Goal: Task Accomplishment & Management: Manage account settings

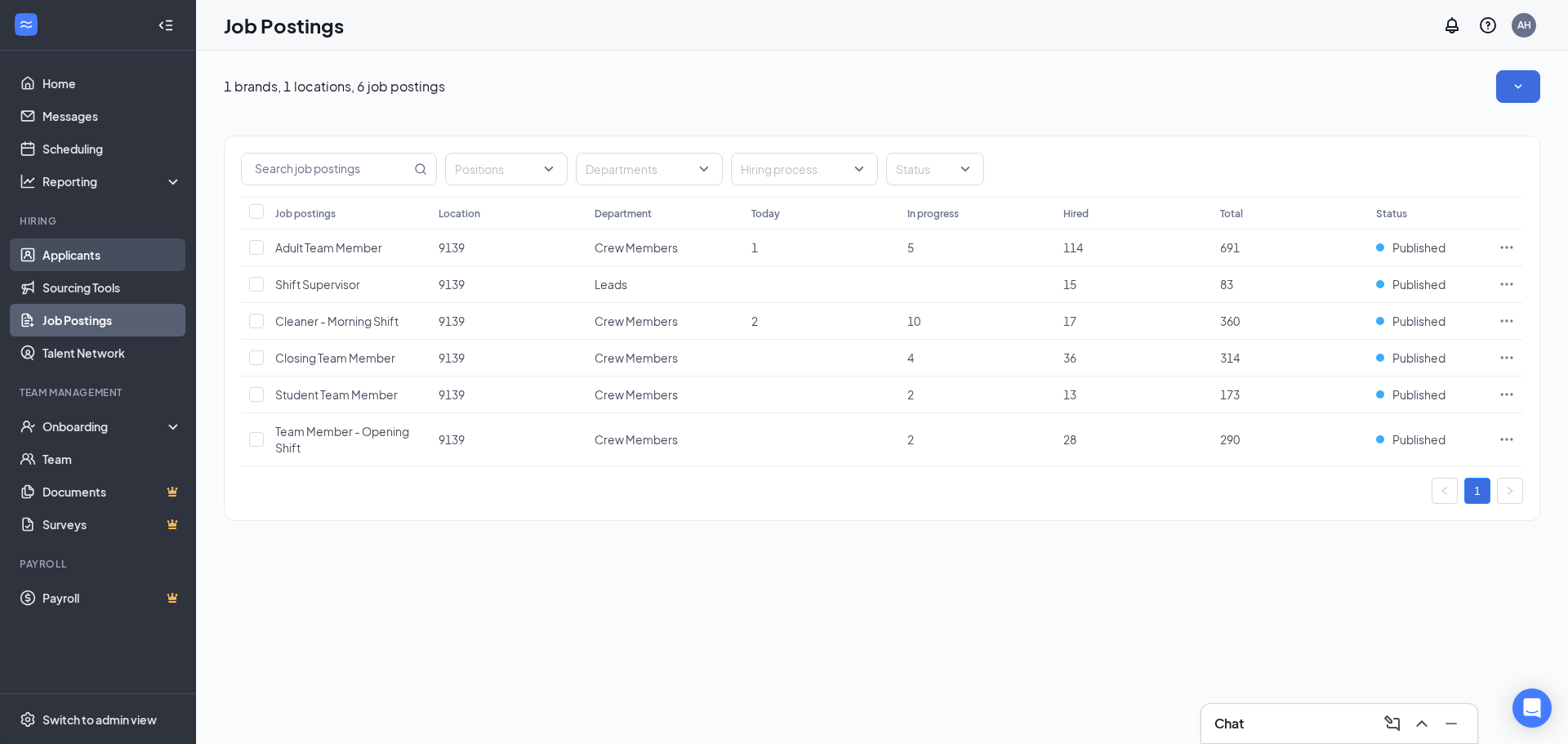
click at [79, 255] on link "Applicants" at bounding box center [113, 255] width 140 height 33
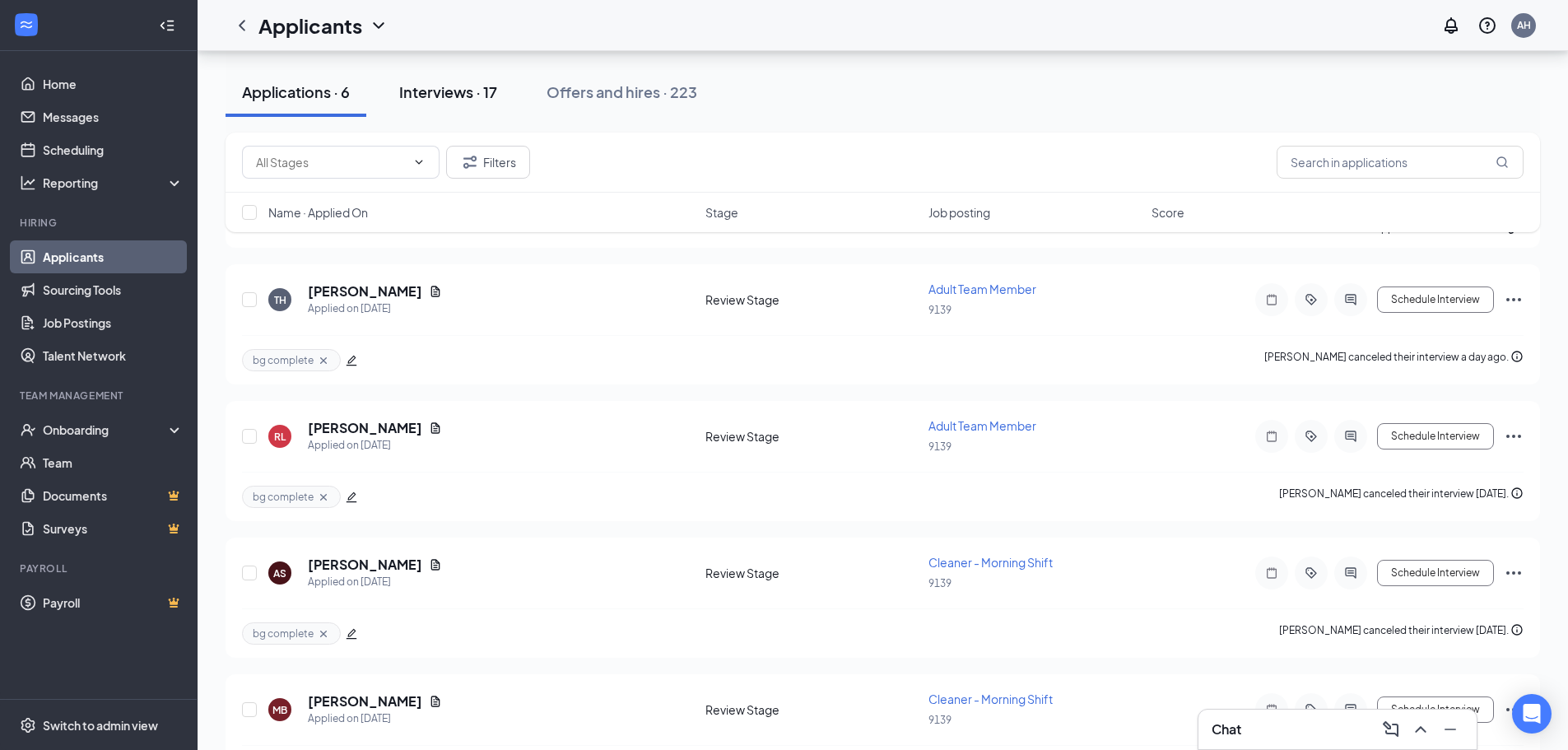
scroll to position [293, 0]
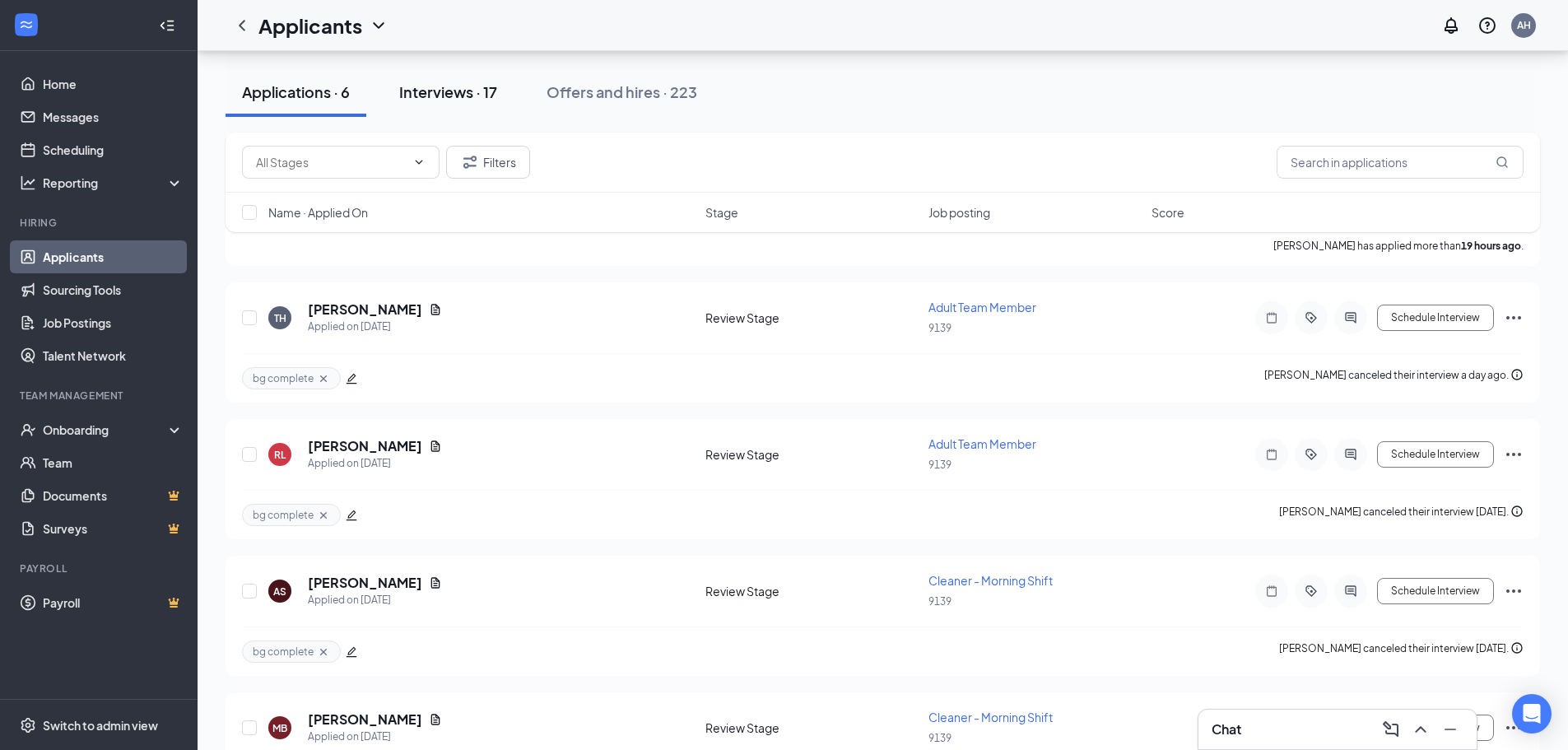
click at [418, 71] on button "Interviews · 17" at bounding box center [448, 91] width 131 height 49
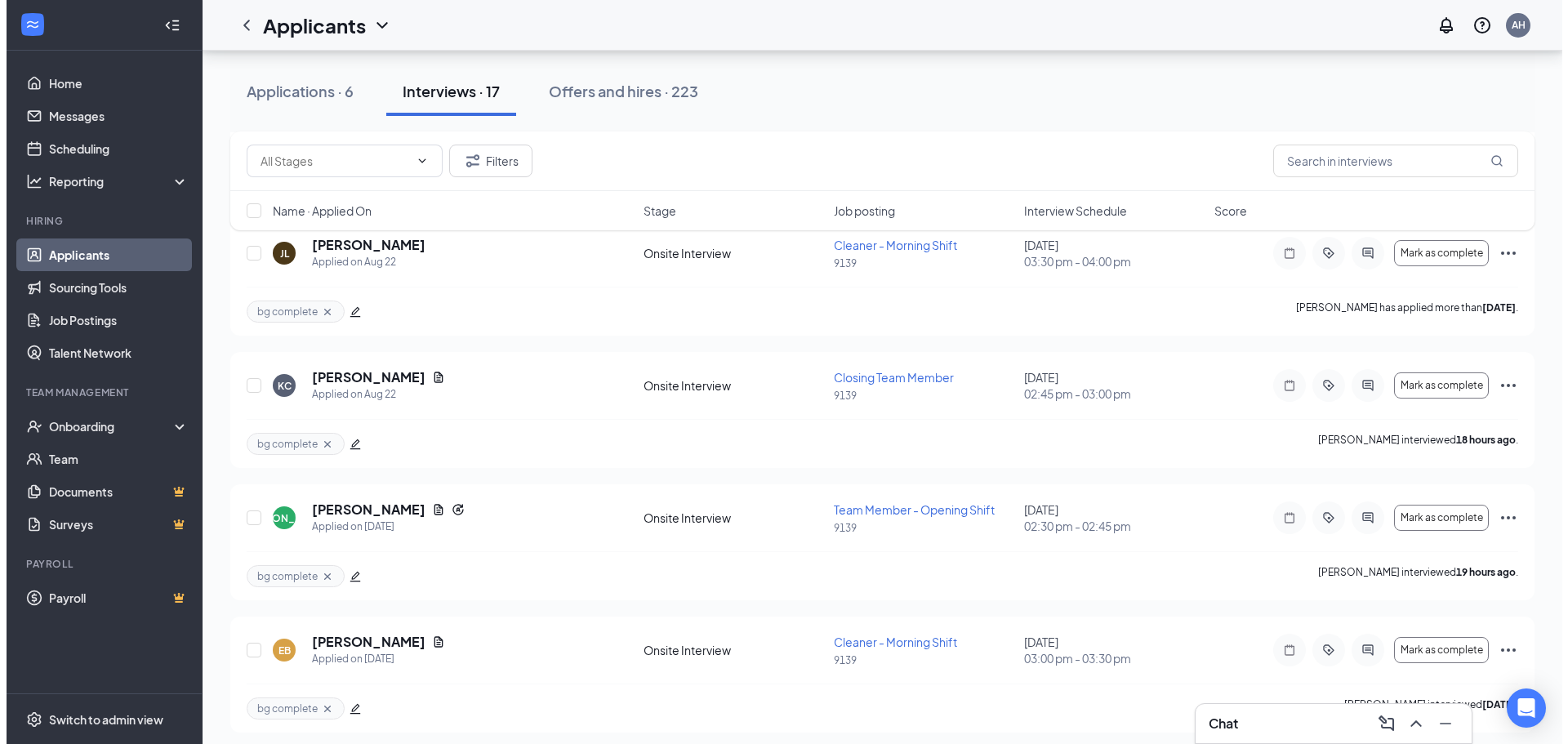
scroll to position [1062, 0]
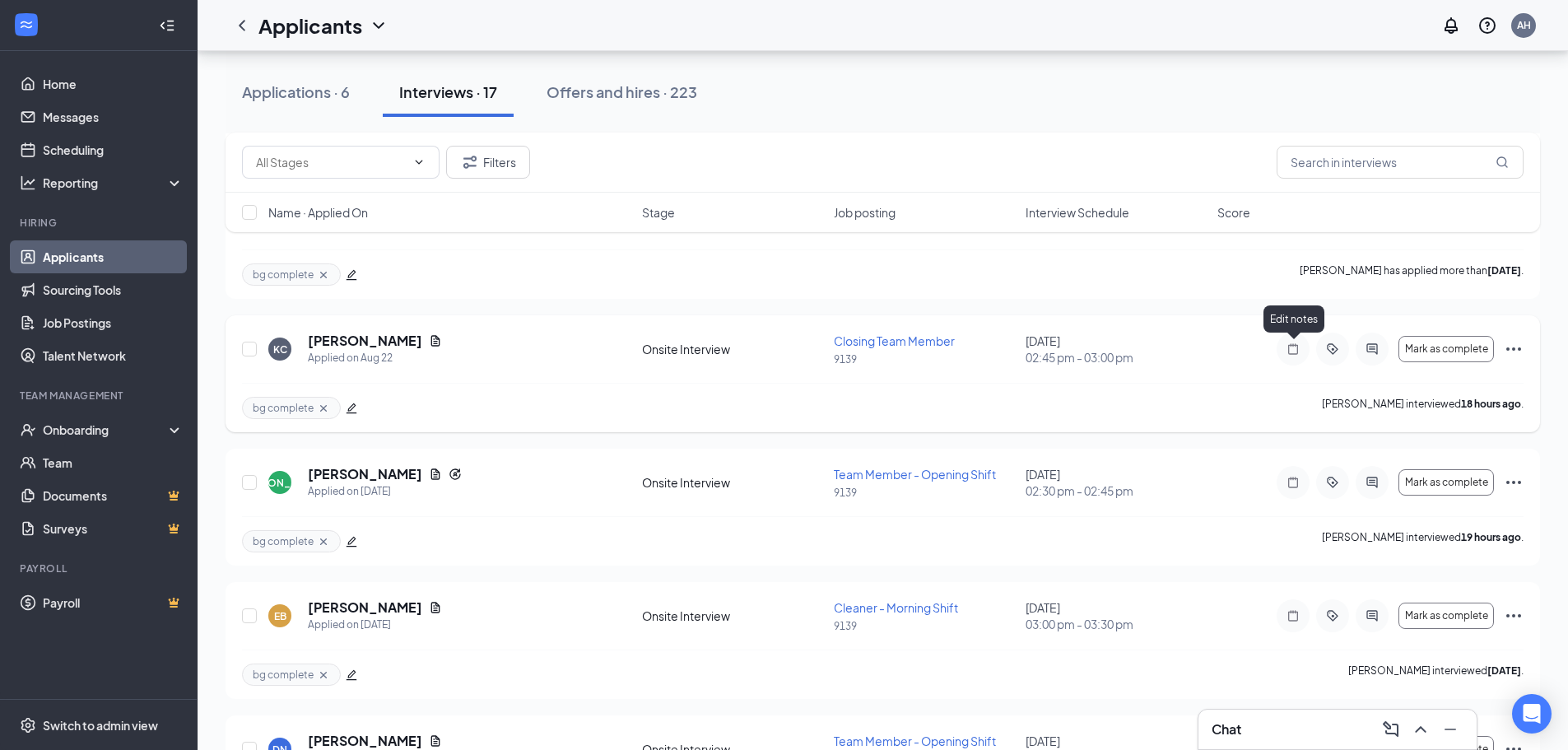
click at [1292, 345] on icon "Note" at bounding box center [1293, 348] width 10 height 11
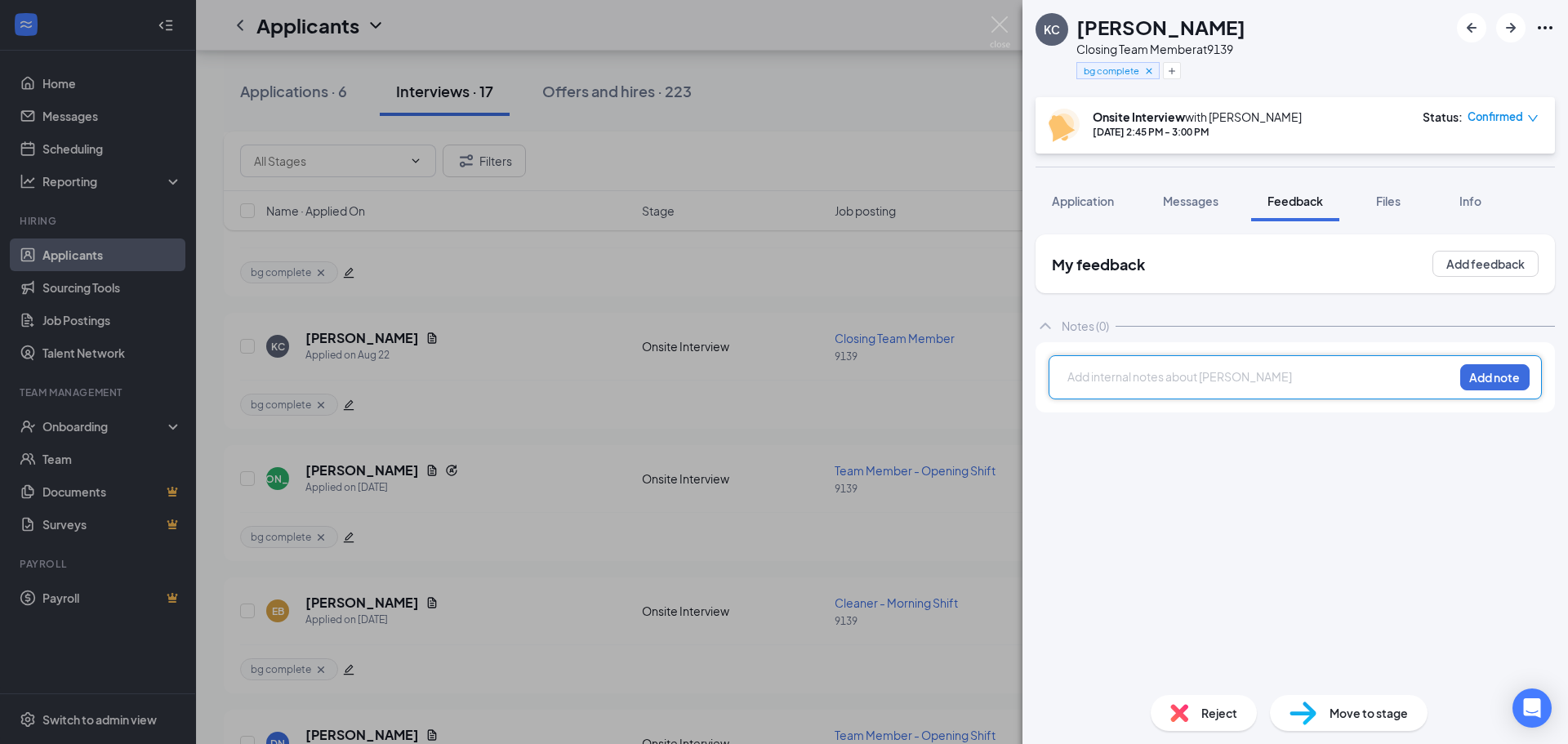
click at [1272, 384] on div at bounding box center [1260, 377] width 385 height 17
click at [1500, 377] on button "Add note" at bounding box center [1495, 377] width 69 height 26
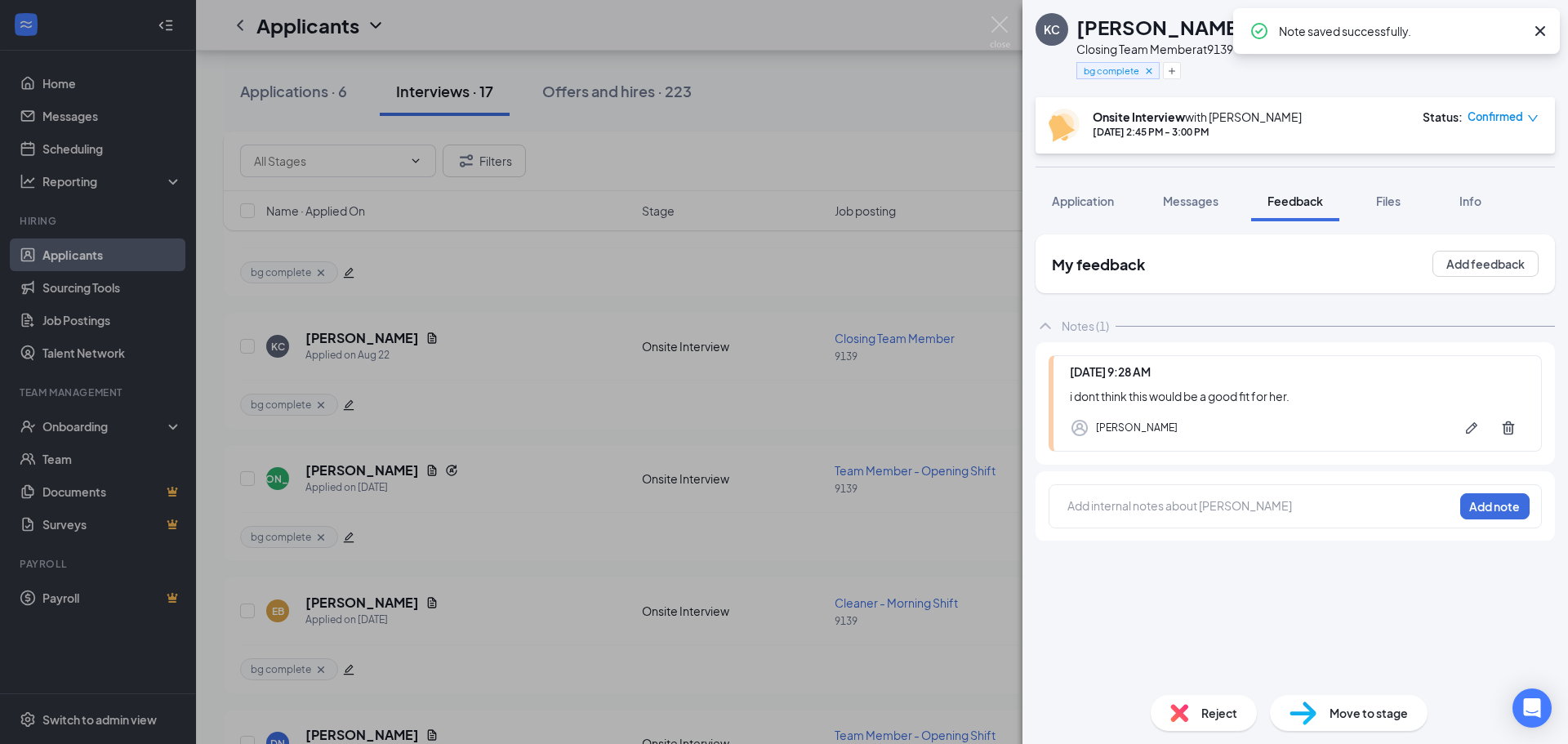
click at [1207, 720] on span "Reject" at bounding box center [1219, 714] width 36 height 18
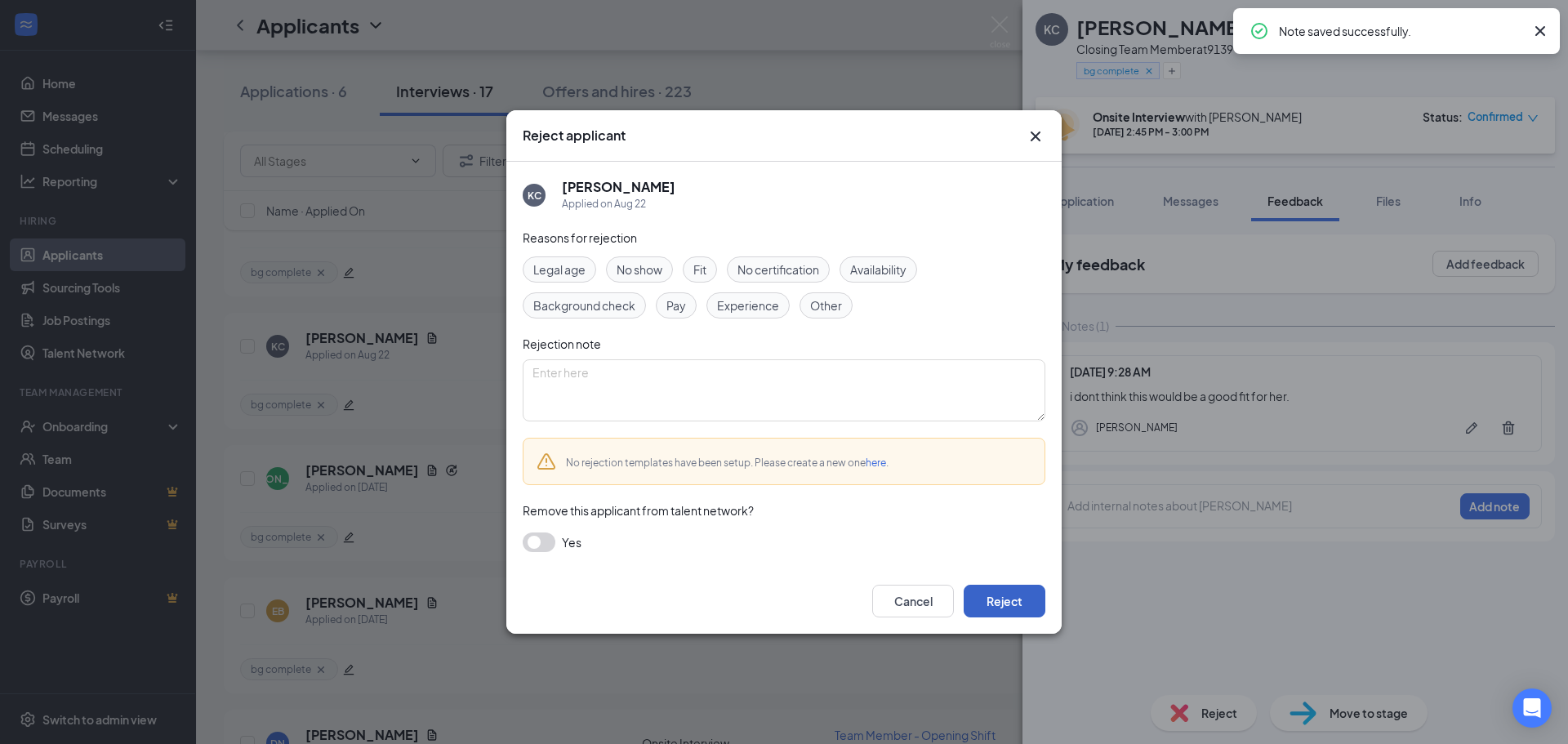
click at [987, 604] on button "Reject" at bounding box center [1004, 601] width 82 height 33
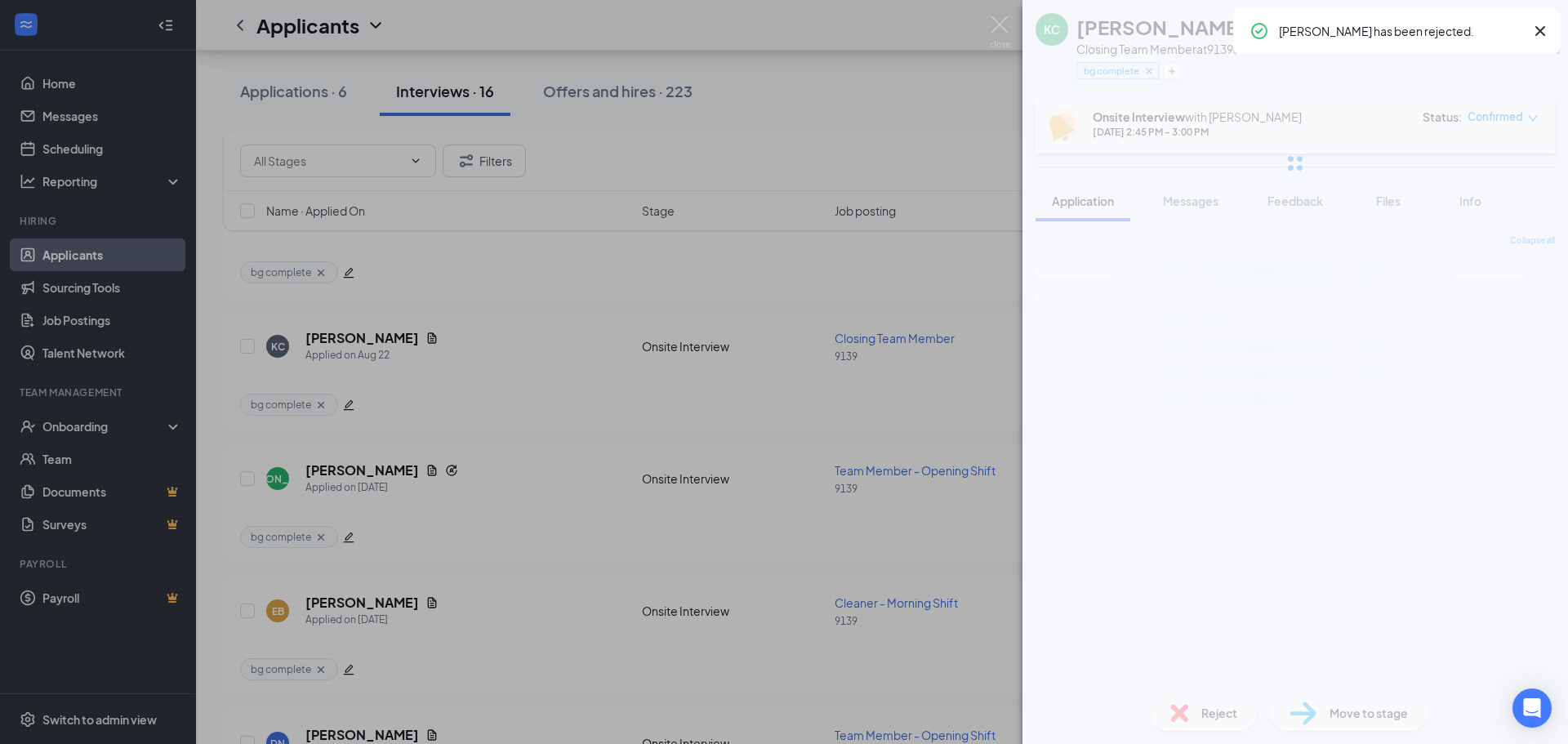
click at [997, 31] on img at bounding box center [1000, 32] width 21 height 32
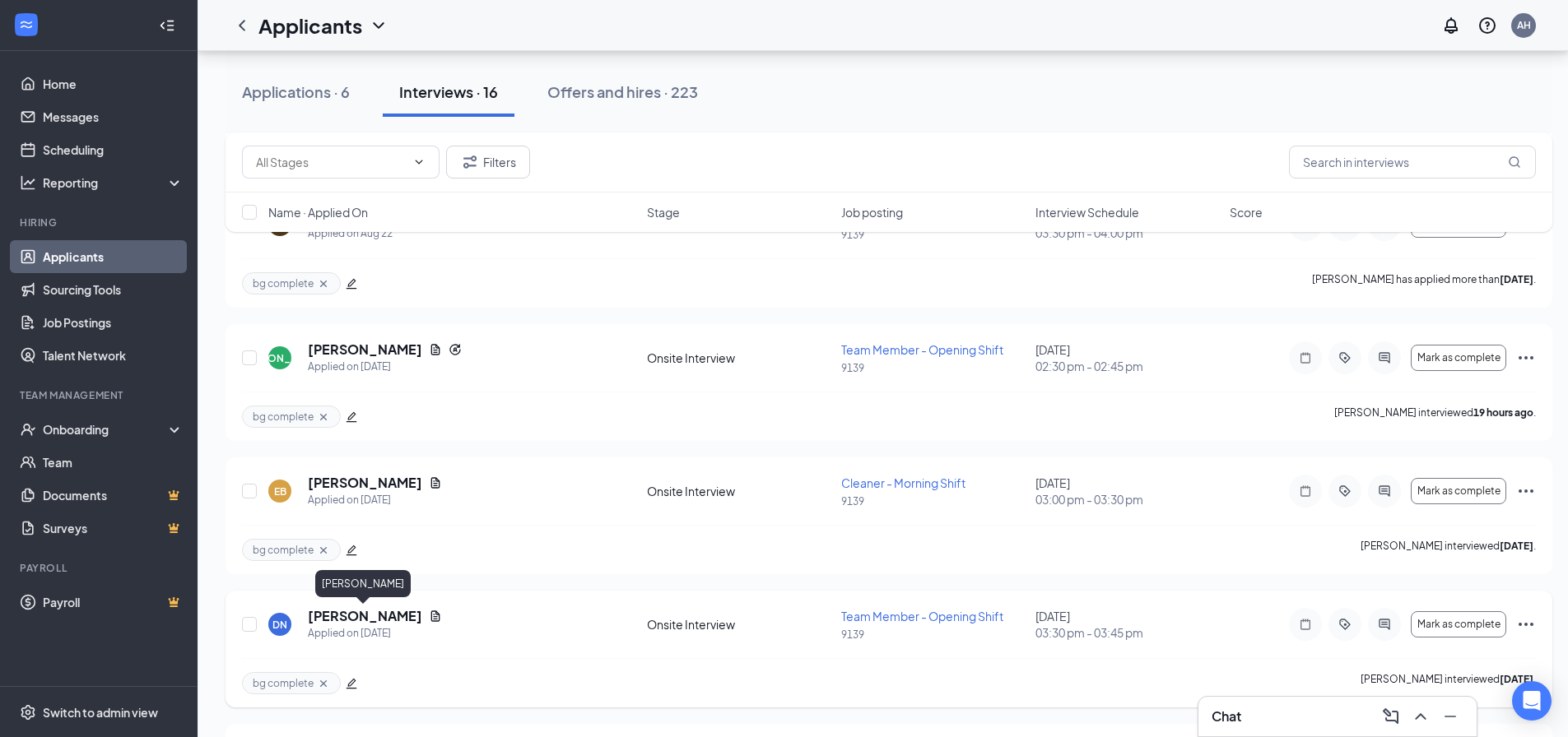
scroll to position [1059, 0]
click at [1305, 361] on icon "Note" at bounding box center [1306, 359] width 20 height 13
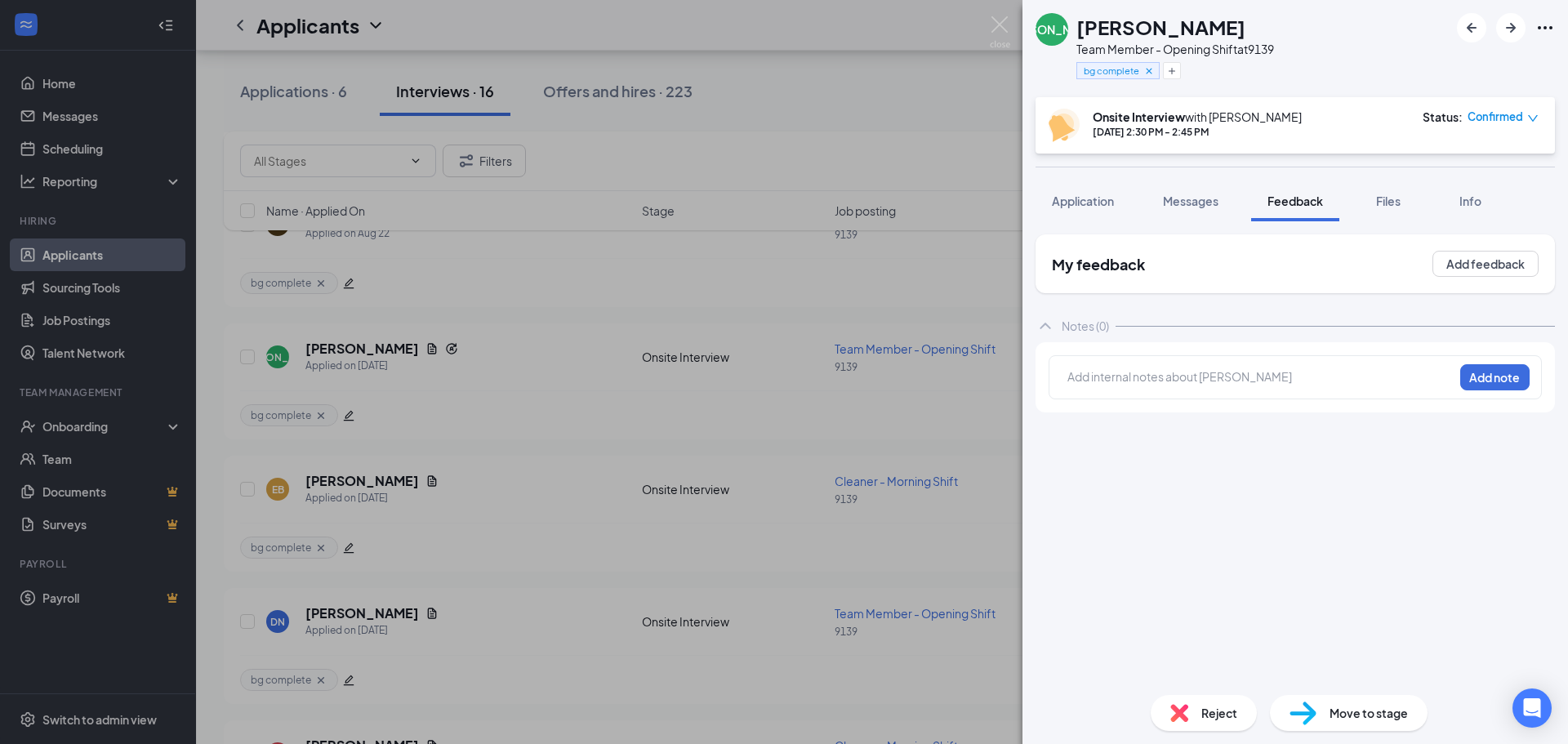
click at [1276, 388] on div at bounding box center [1260, 379] width 385 height 21
click at [1503, 368] on button "Add note" at bounding box center [1495, 377] width 69 height 26
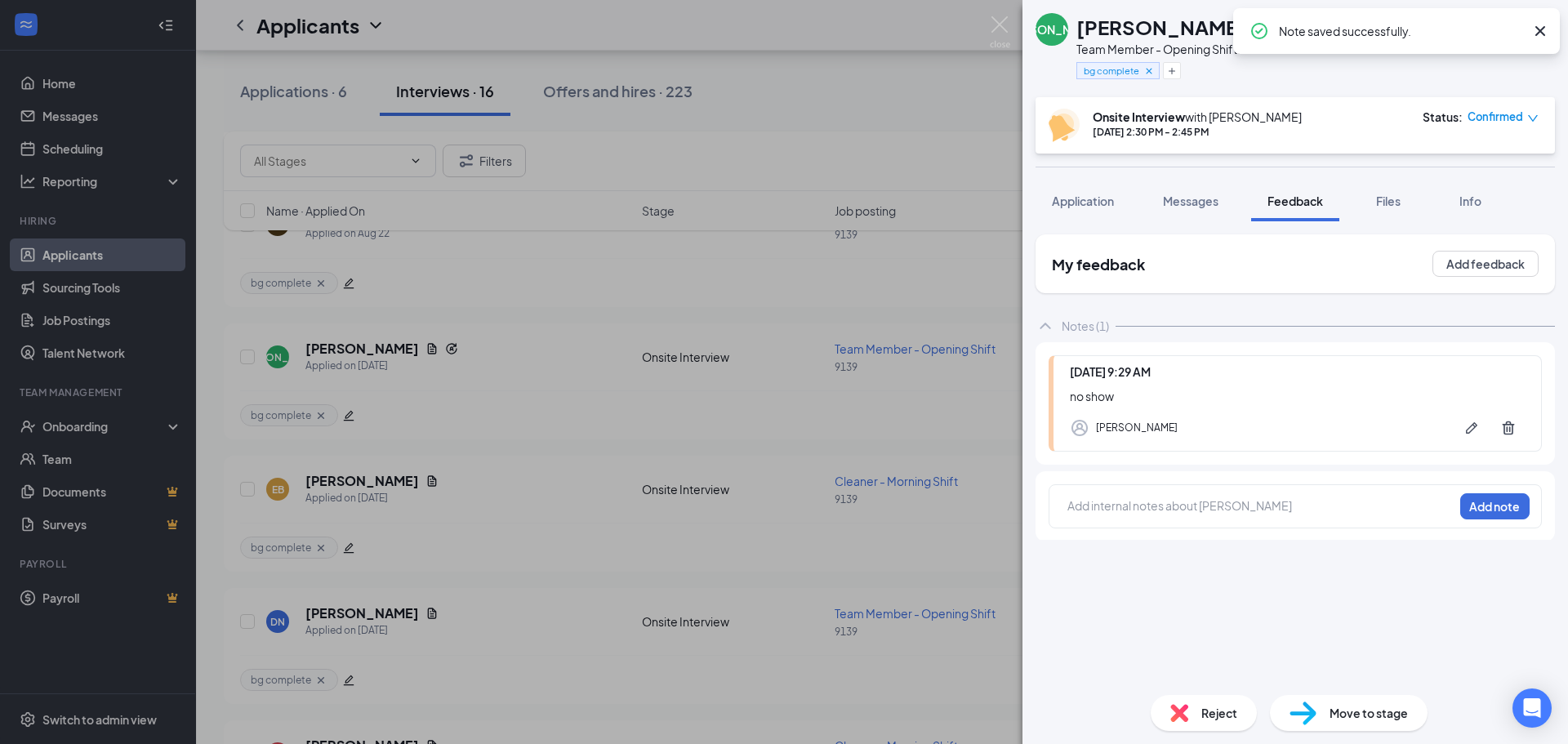
click at [1193, 705] on div "Reject" at bounding box center [1203, 714] width 106 height 36
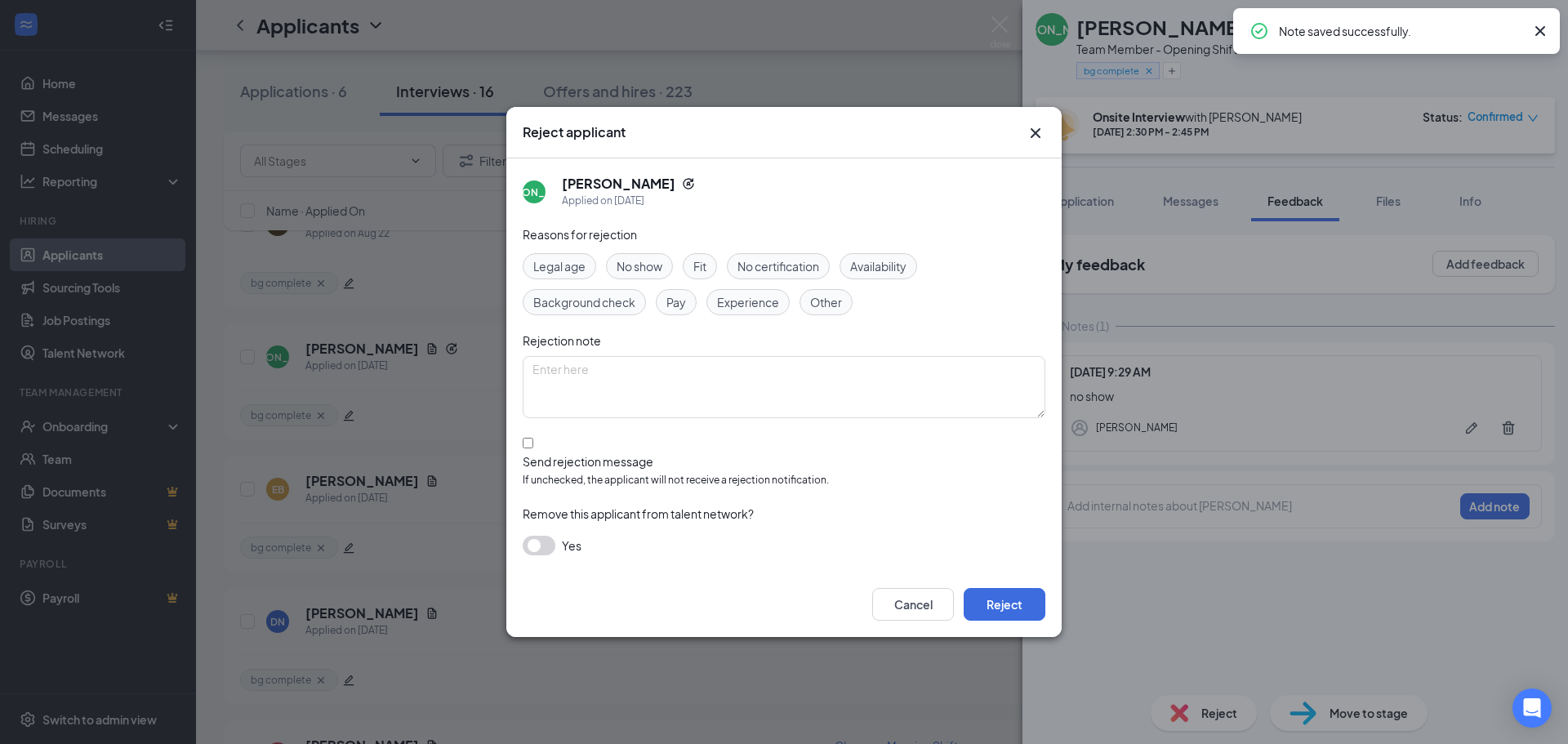
click at [634, 267] on span "No show" at bounding box center [640, 266] width 46 height 18
click at [997, 607] on button "Reject" at bounding box center [1004, 605] width 82 height 33
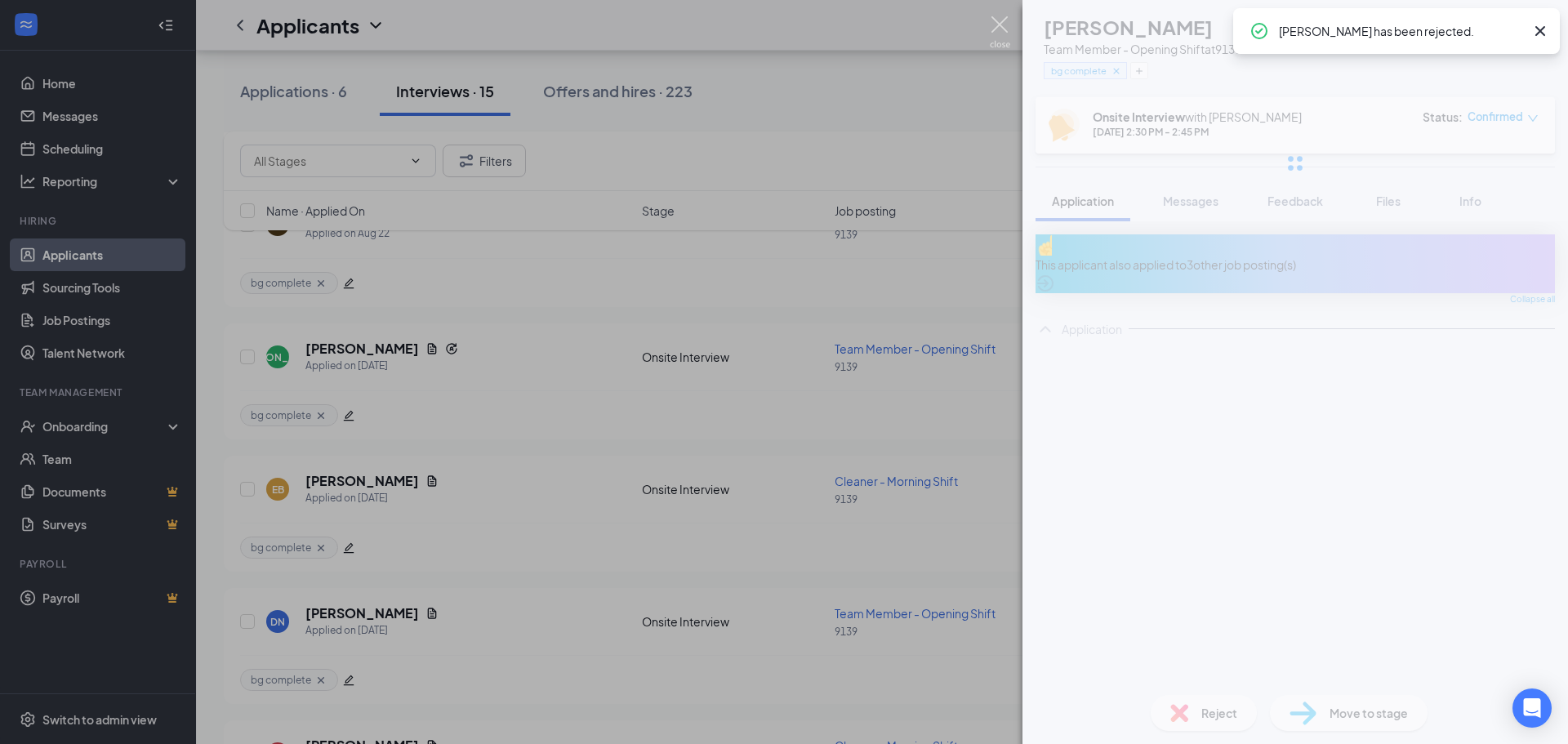
click at [999, 27] on img at bounding box center [1000, 32] width 21 height 32
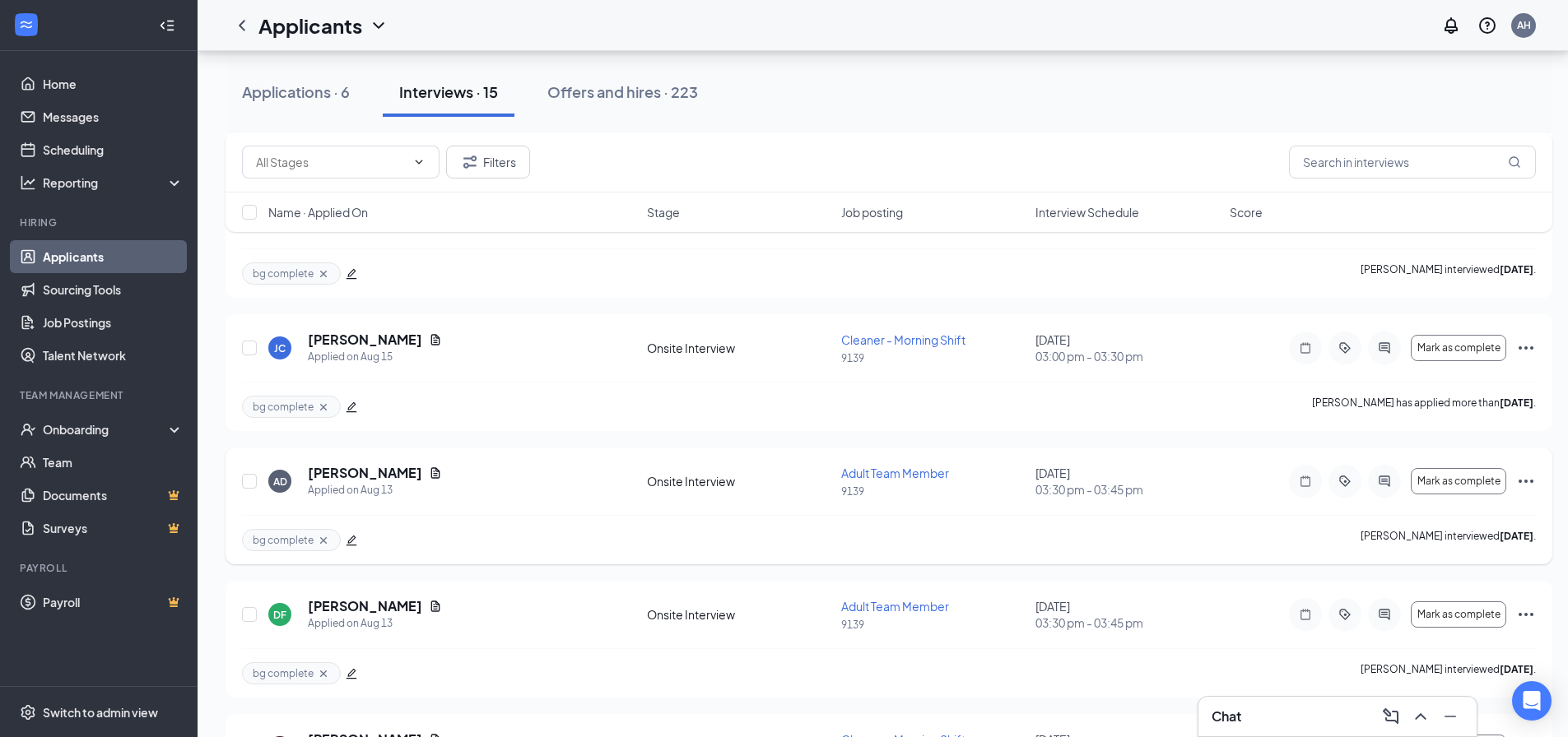
scroll to position [1584, 0]
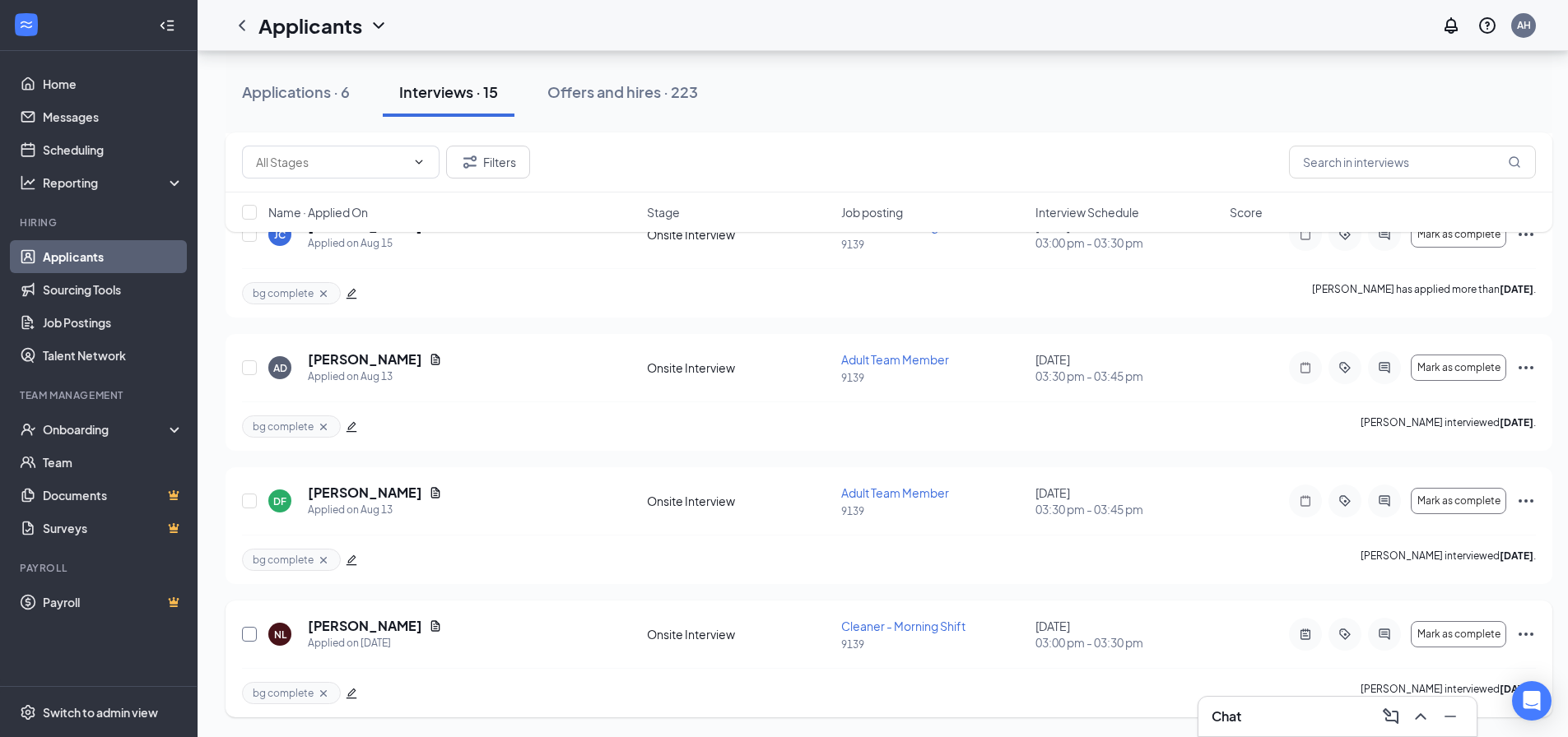
click at [247, 632] on input "checkbox" at bounding box center [249, 635] width 15 height 15
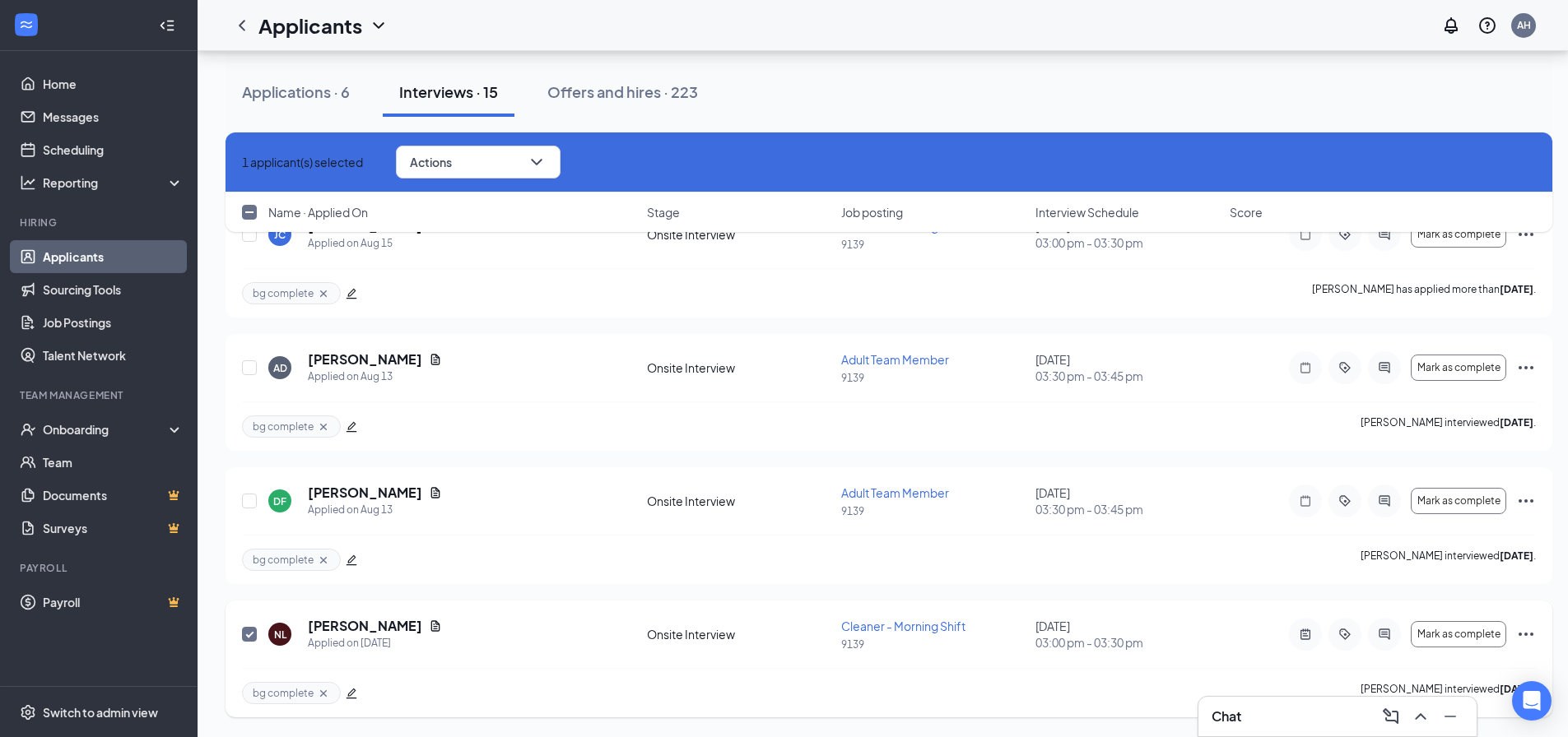
click at [245, 629] on input "checkbox" at bounding box center [249, 635] width 15 height 15
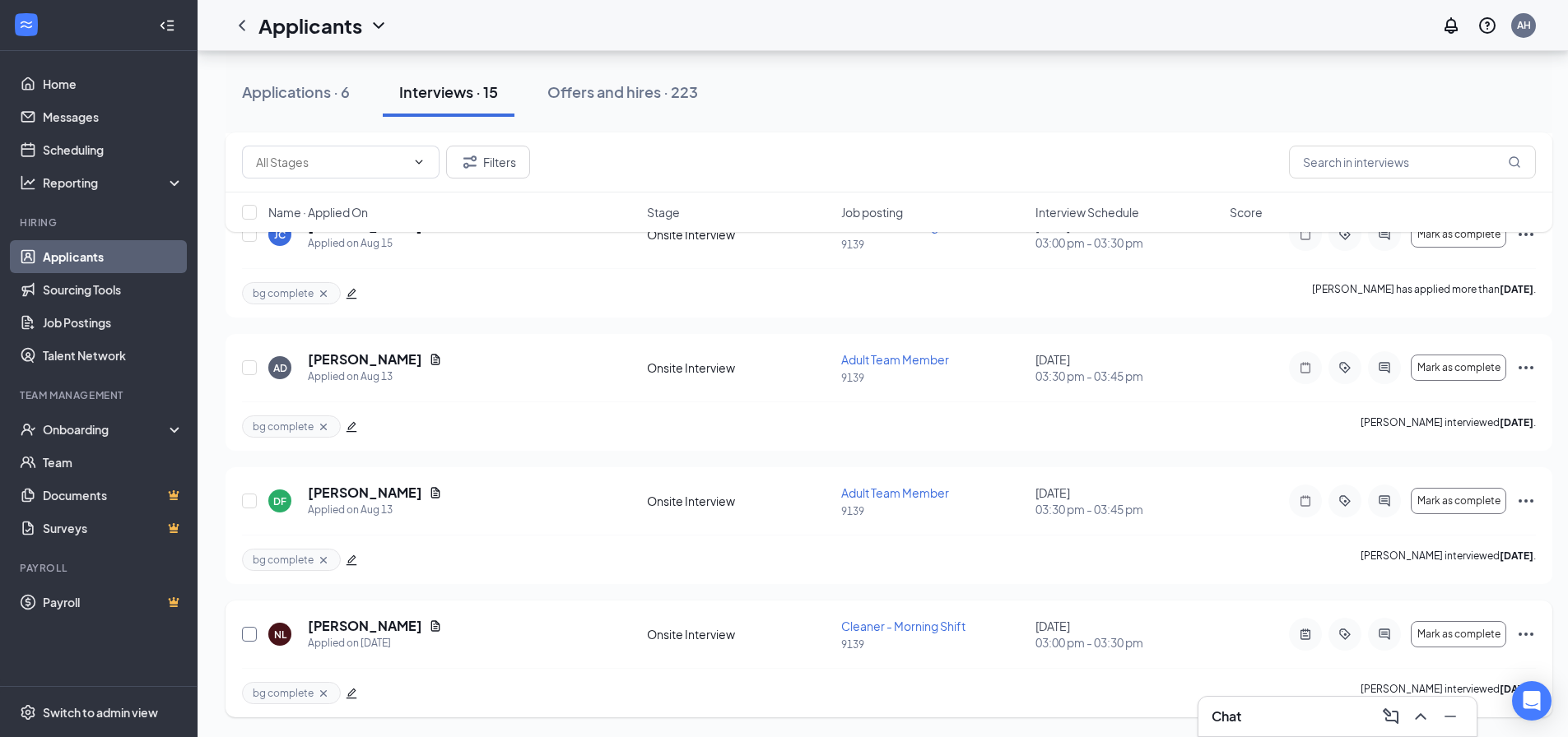
click at [243, 633] on input "checkbox" at bounding box center [249, 635] width 15 height 15
checkbox input "true"
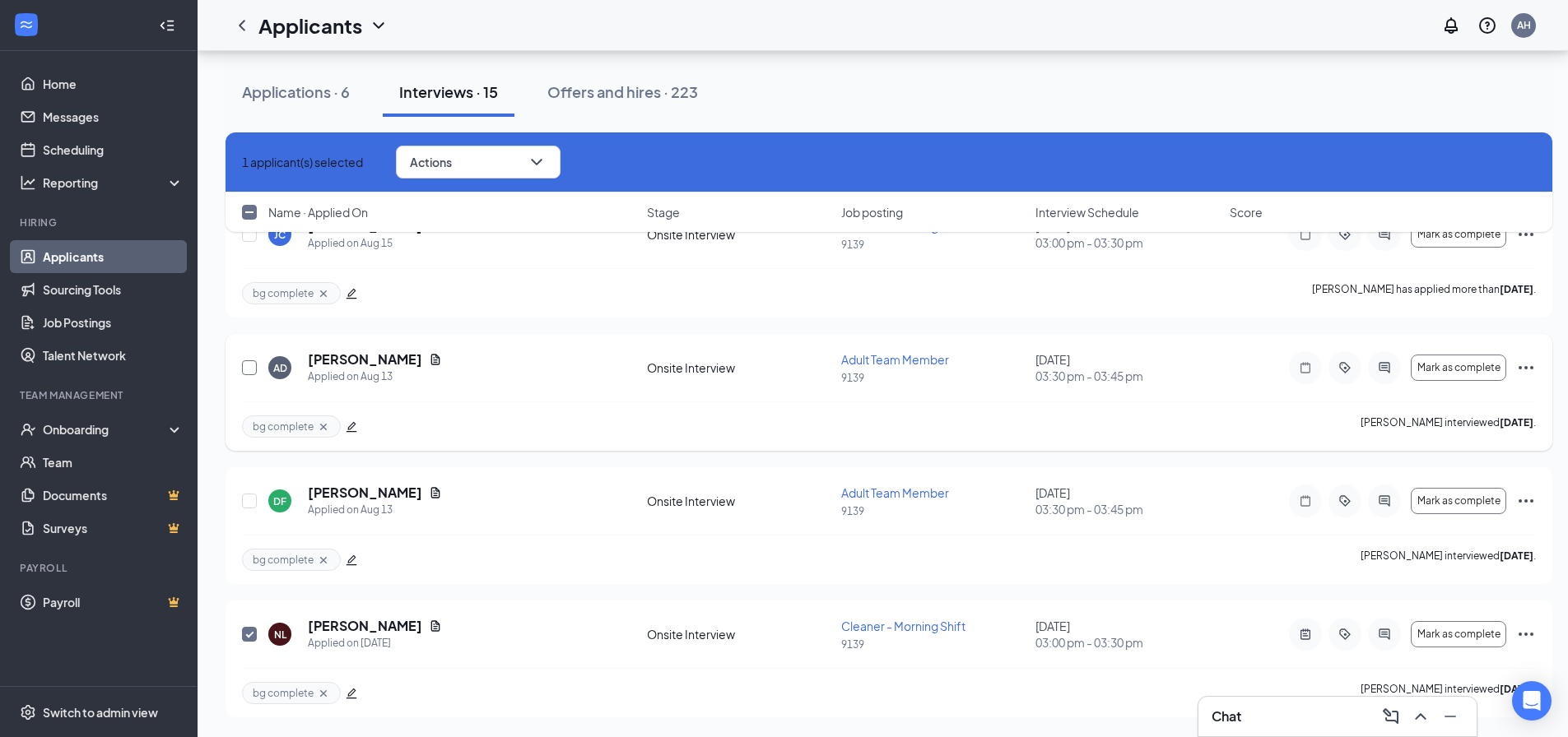
click at [246, 372] on input "checkbox" at bounding box center [249, 368] width 15 height 15
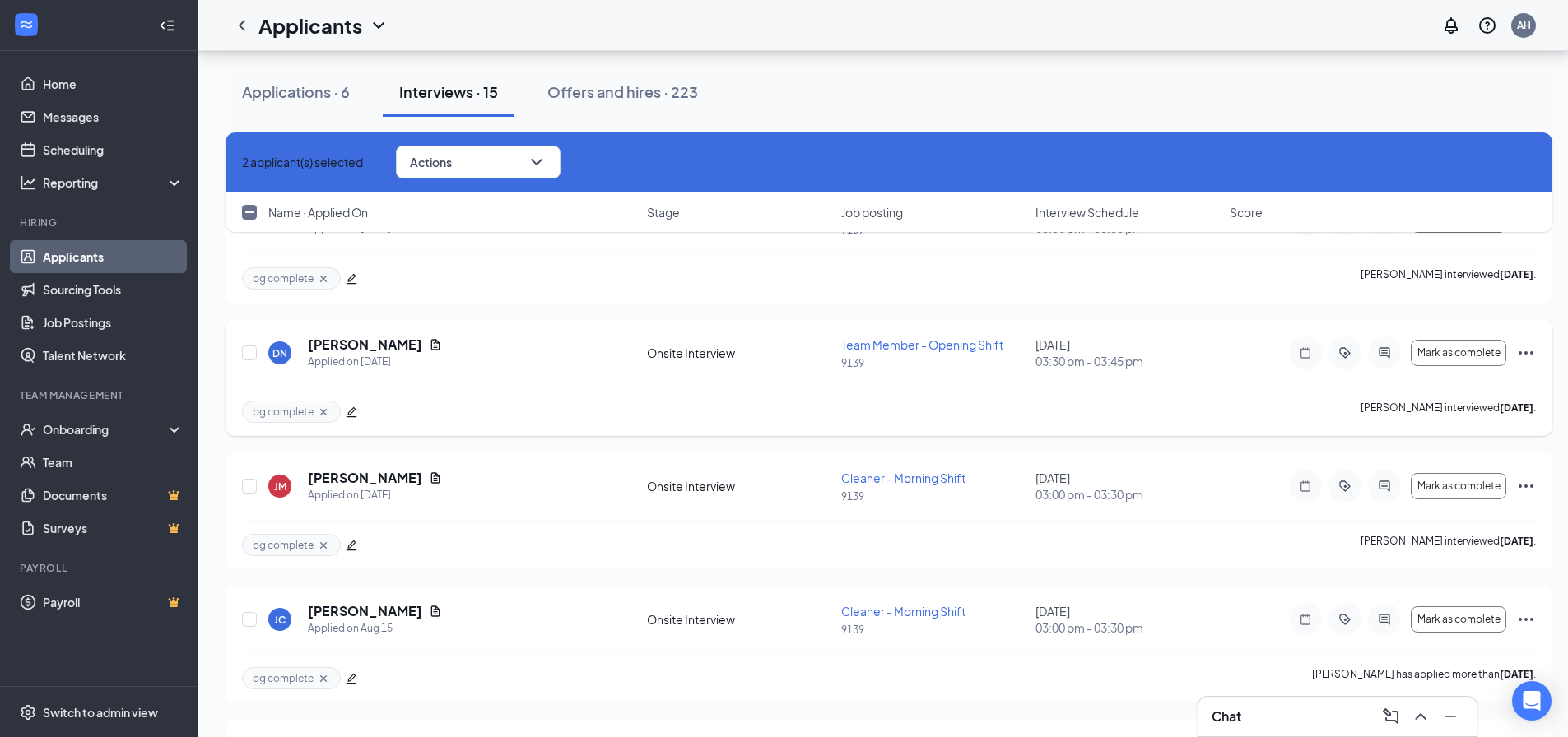
scroll to position [1173, 0]
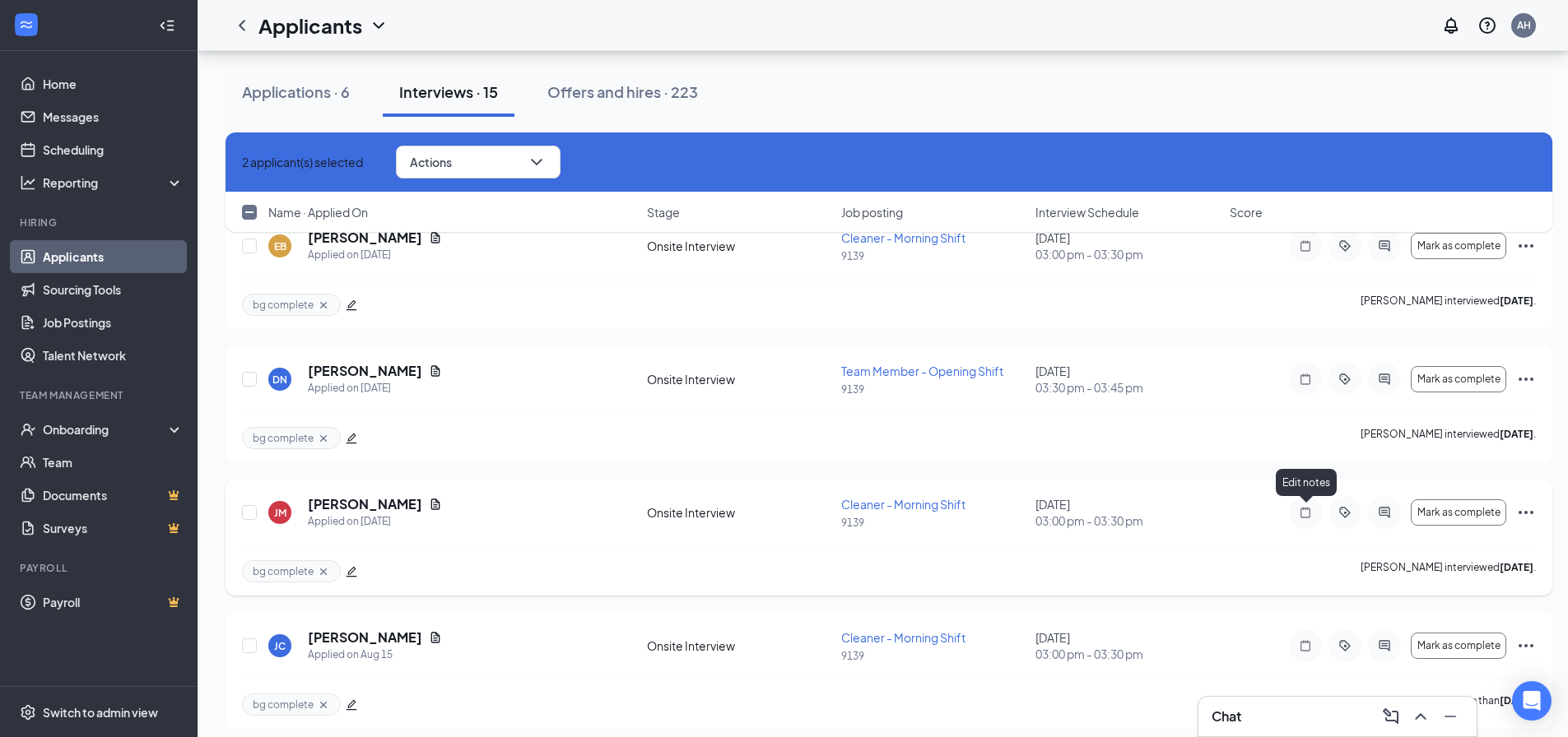
click at [1299, 511] on icon "Note" at bounding box center [1306, 513] width 20 height 13
checkbox input "false"
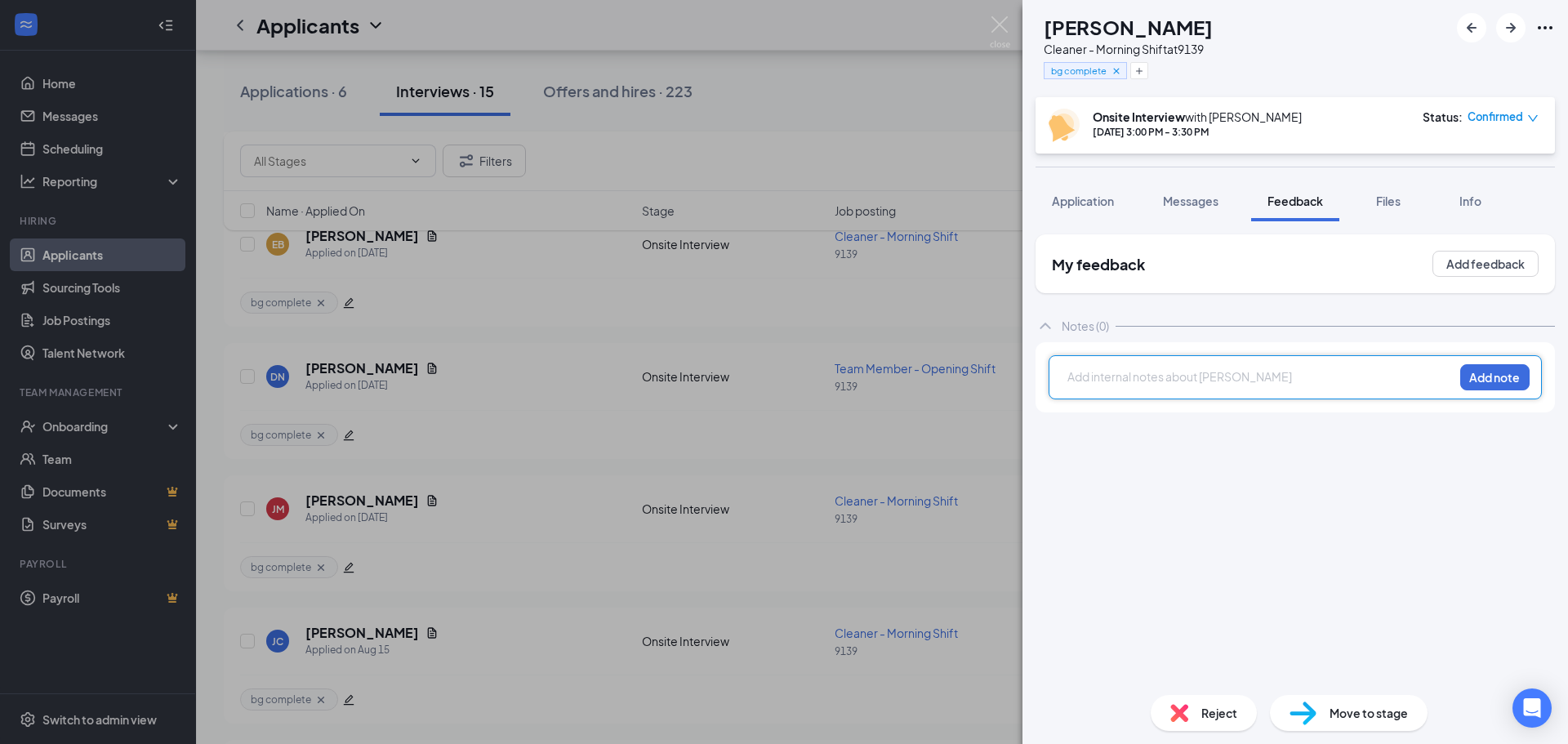
click at [1117, 371] on div at bounding box center [1260, 379] width 386 height 23
click at [1144, 366] on div "Add internal notes about [PERSON_NAME] Add note" at bounding box center [1295, 377] width 493 height 44
click at [1141, 388] on div at bounding box center [1260, 379] width 385 height 21
click at [1507, 367] on button "Add note" at bounding box center [1495, 377] width 69 height 26
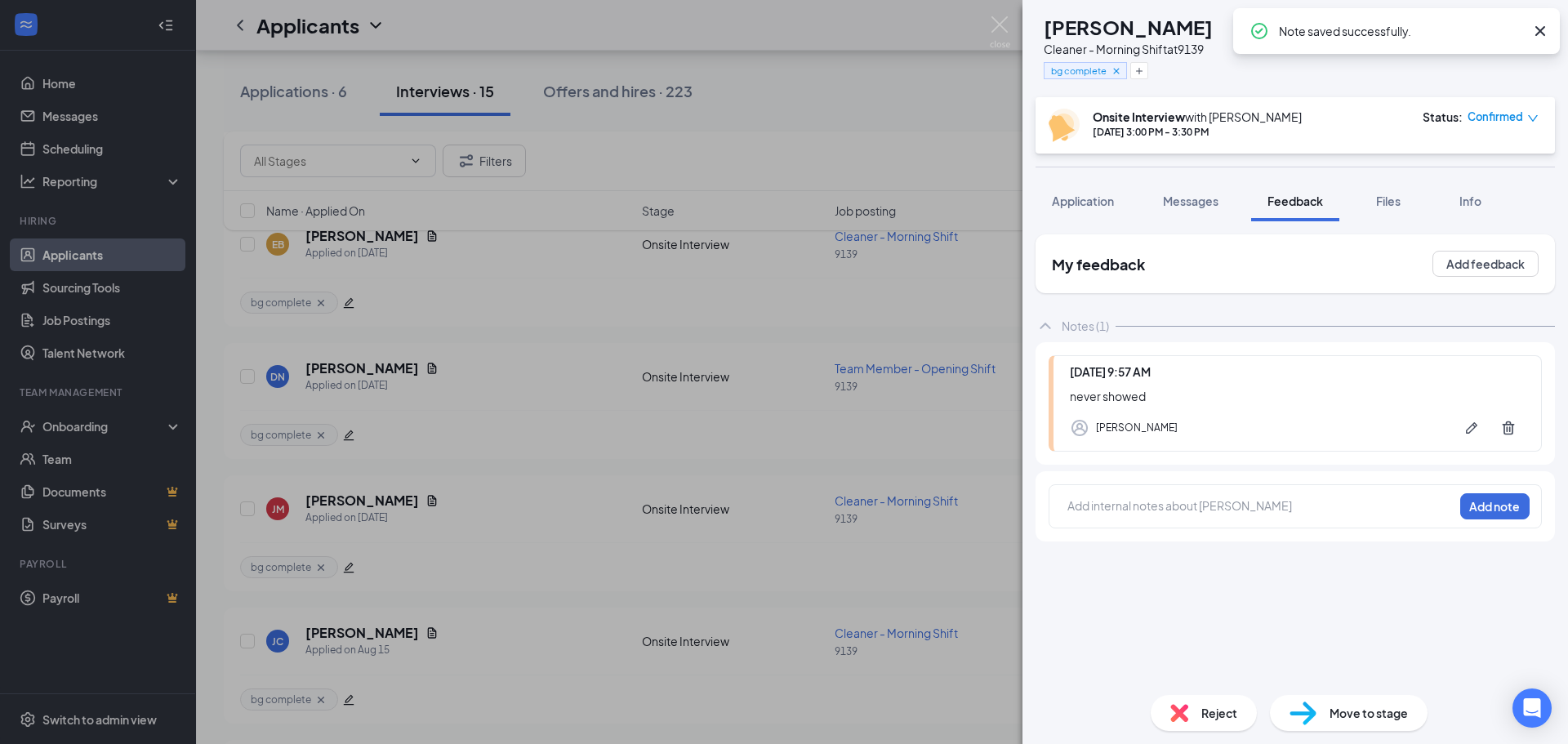
click at [1216, 720] on span "Reject" at bounding box center [1219, 714] width 36 height 18
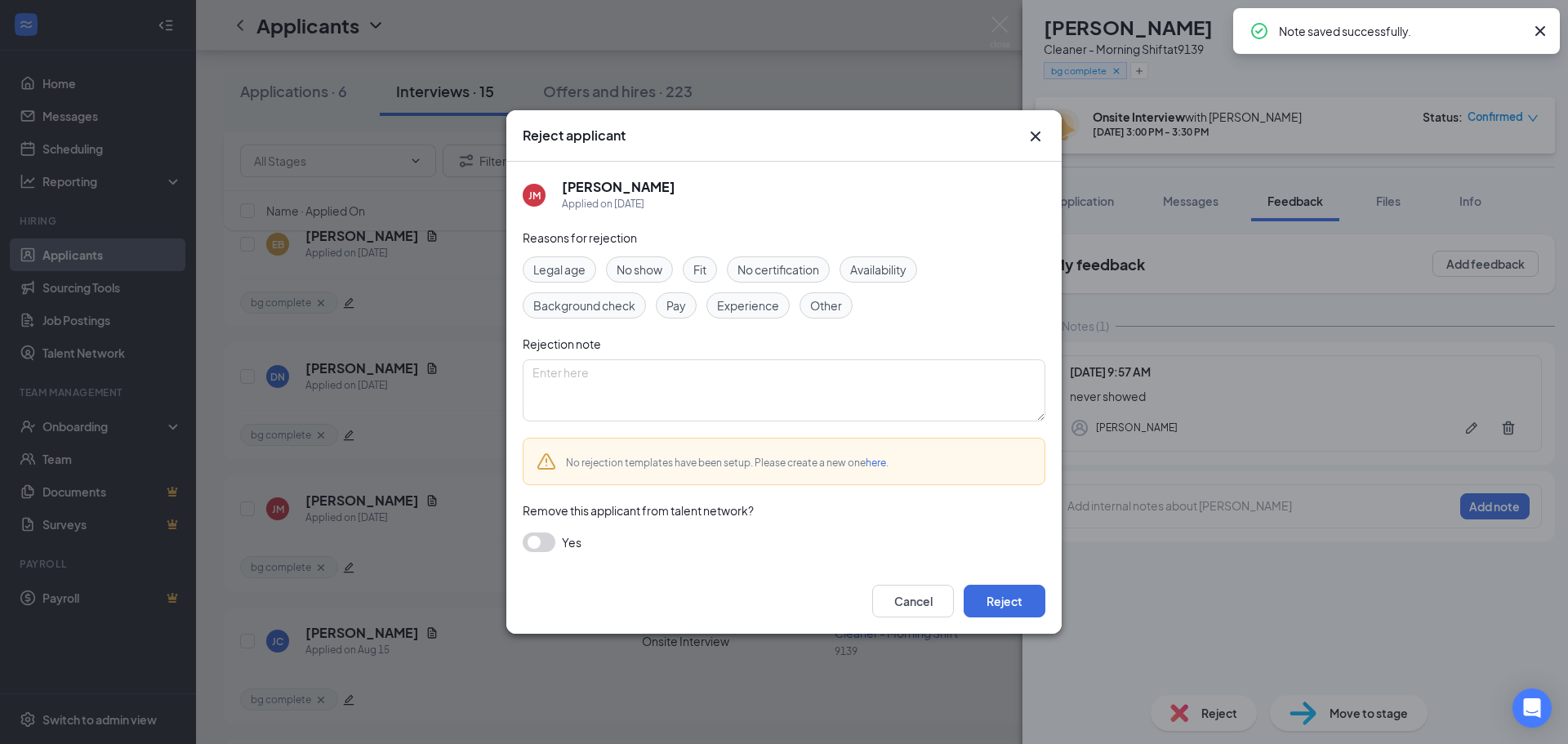
click at [642, 265] on span "No show" at bounding box center [640, 269] width 46 height 18
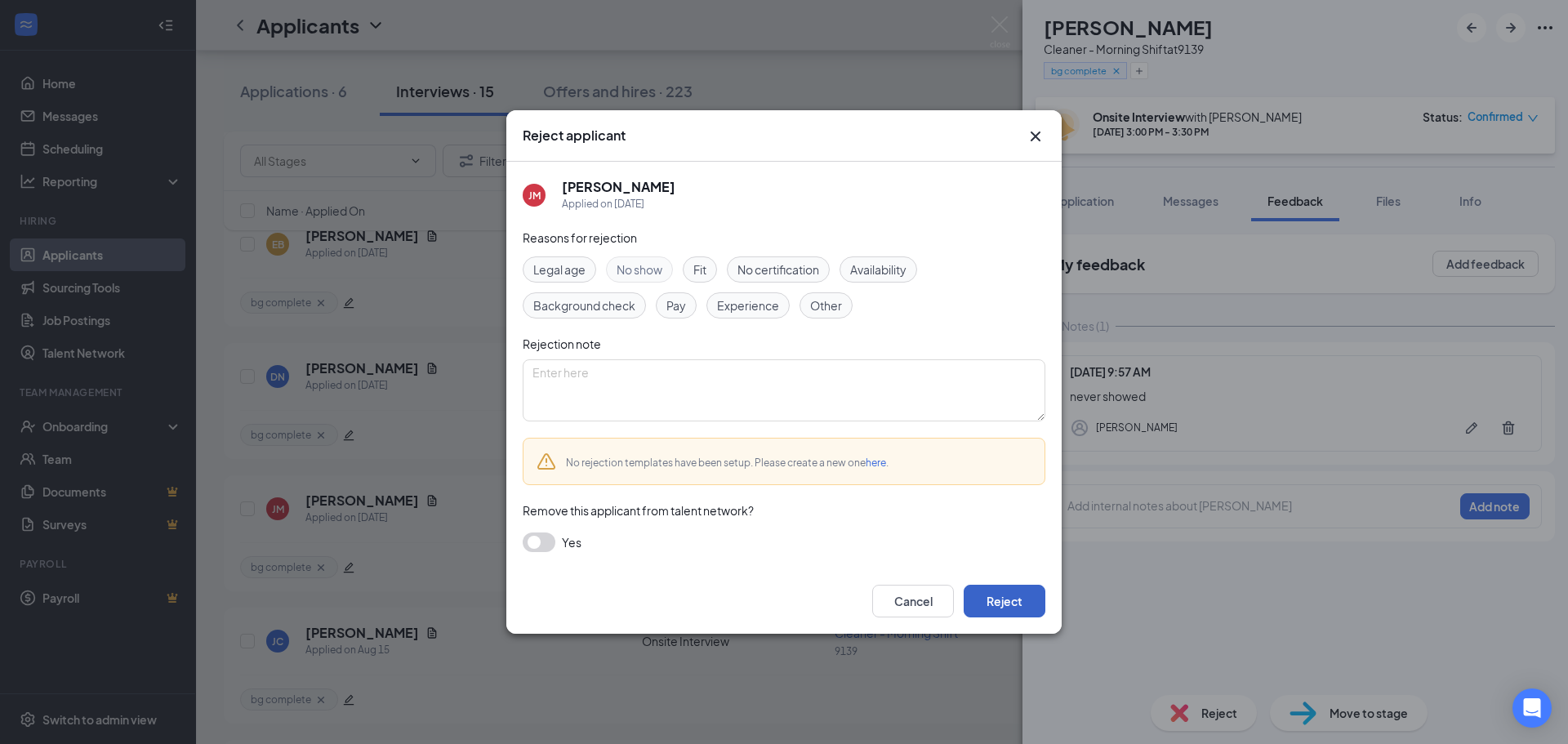
click at [1021, 597] on button "Reject" at bounding box center [1004, 601] width 82 height 33
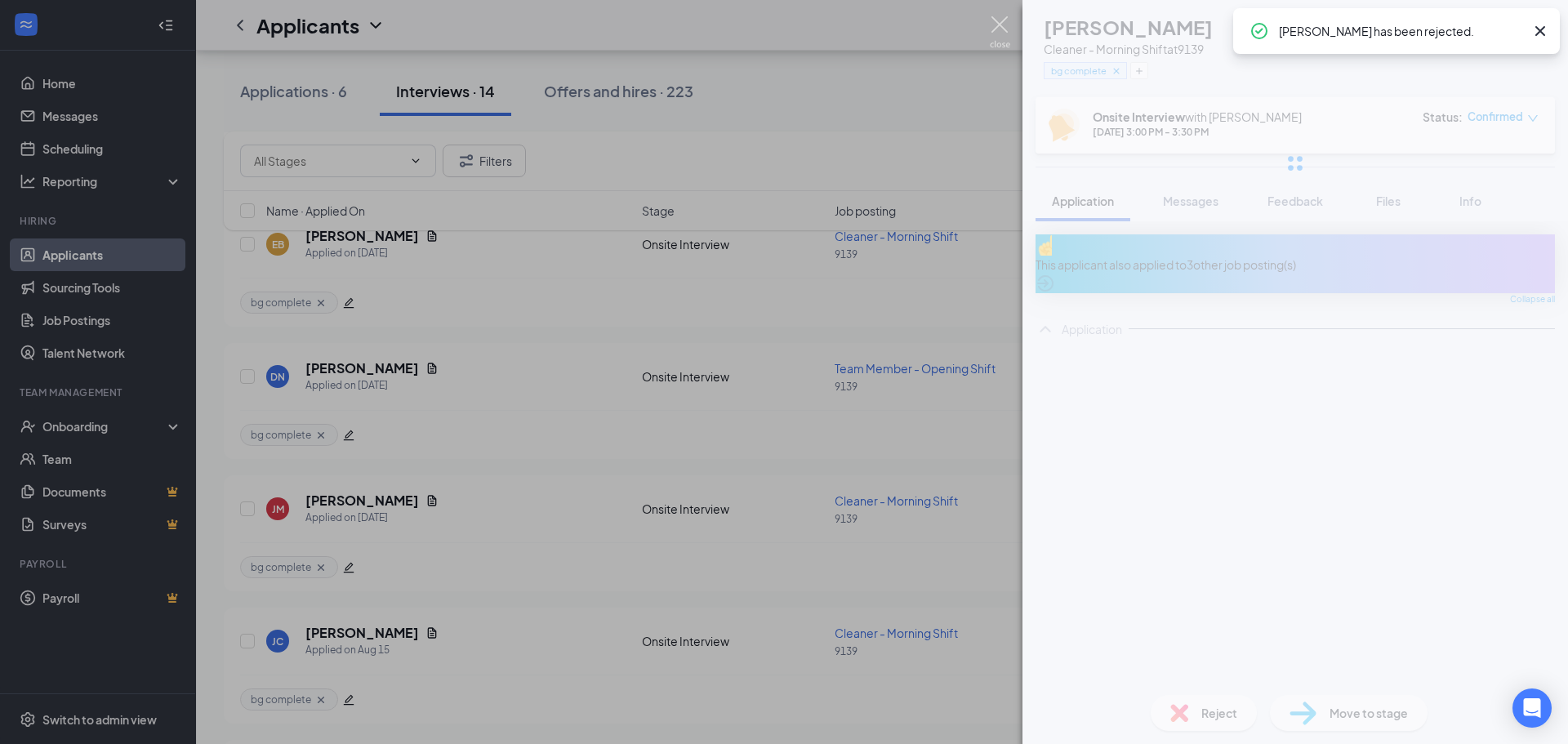
click at [995, 26] on img at bounding box center [1000, 32] width 21 height 32
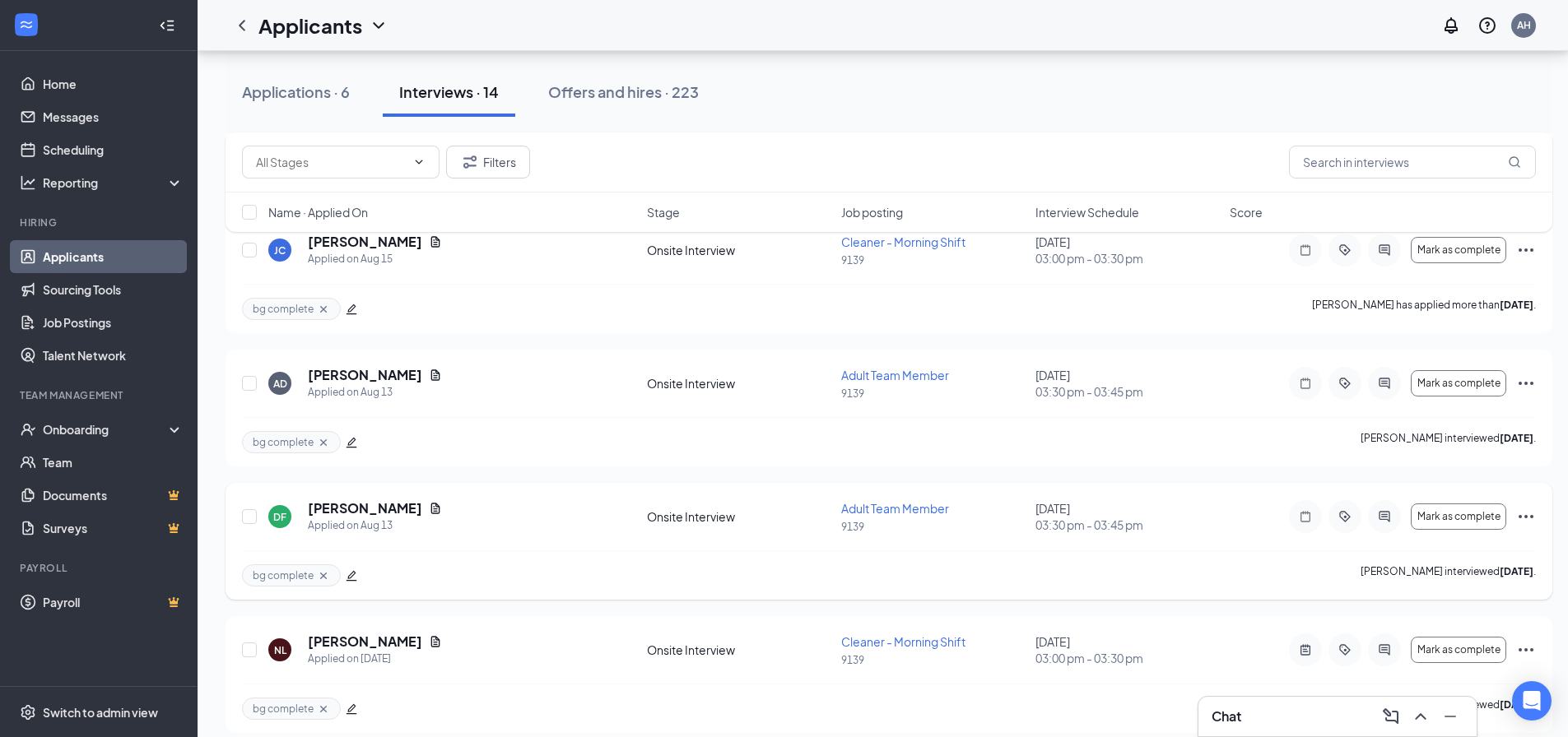
scroll to position [1451, 0]
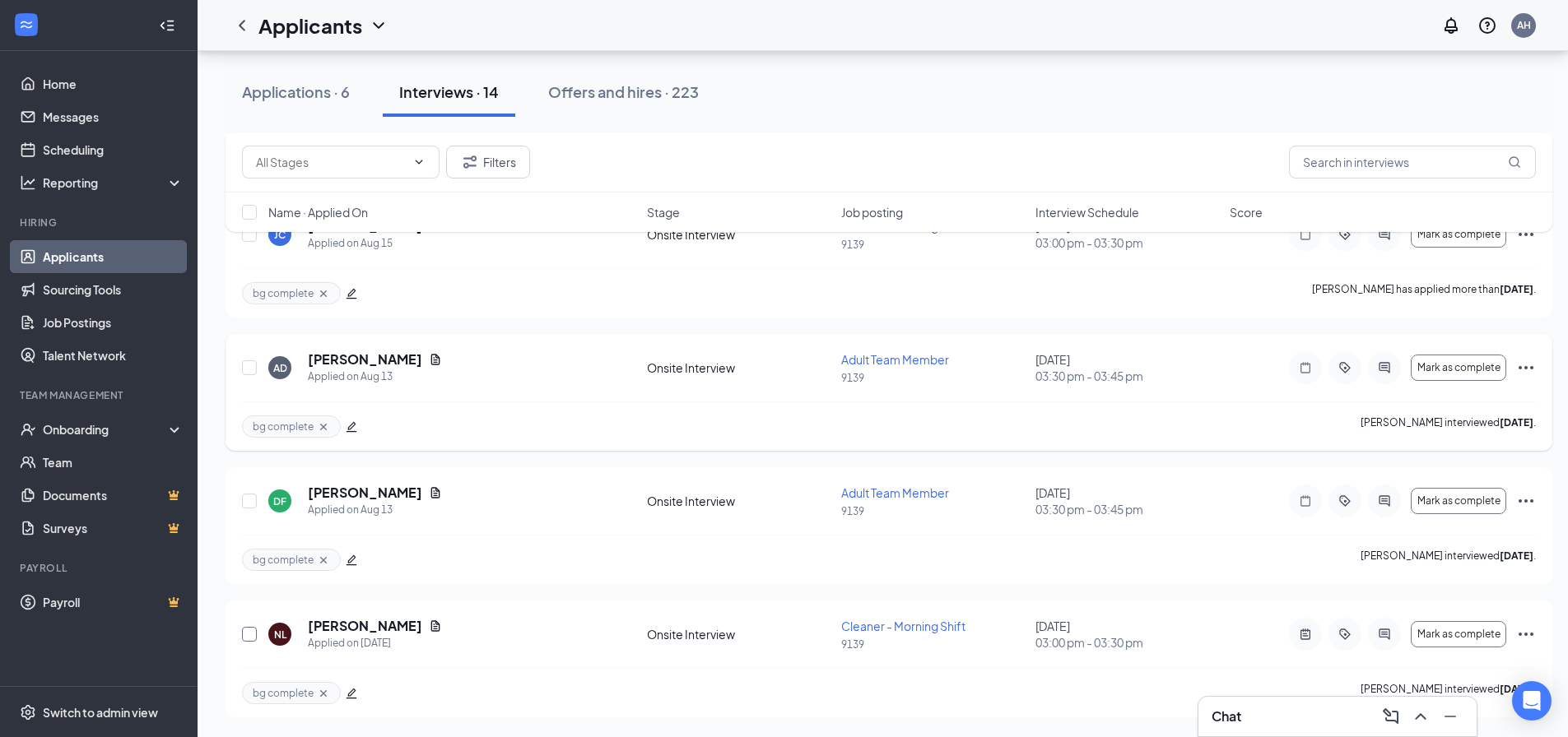
drag, startPoint x: 254, startPoint y: 631, endPoint x: 280, endPoint y: 434, distance: 198.7
click at [254, 632] on input "checkbox" at bounding box center [249, 635] width 15 height 15
checkbox input "true"
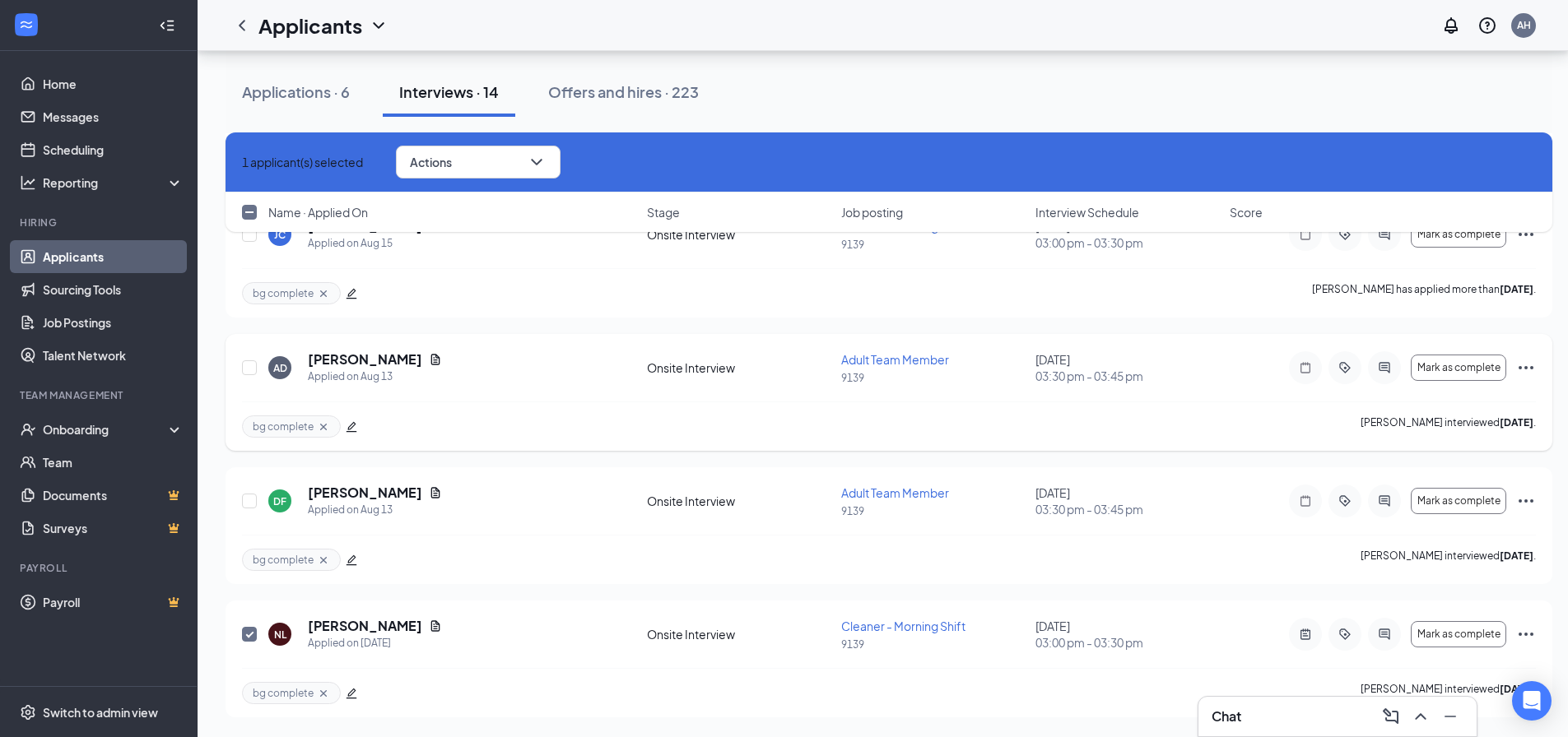
click at [256, 358] on div at bounding box center [250, 368] width 17 height 35
click at [250, 361] on input "checkbox" at bounding box center [249, 368] width 15 height 15
checkbox input "true"
click at [452, 164] on span "Actions" at bounding box center [431, 162] width 42 height 12
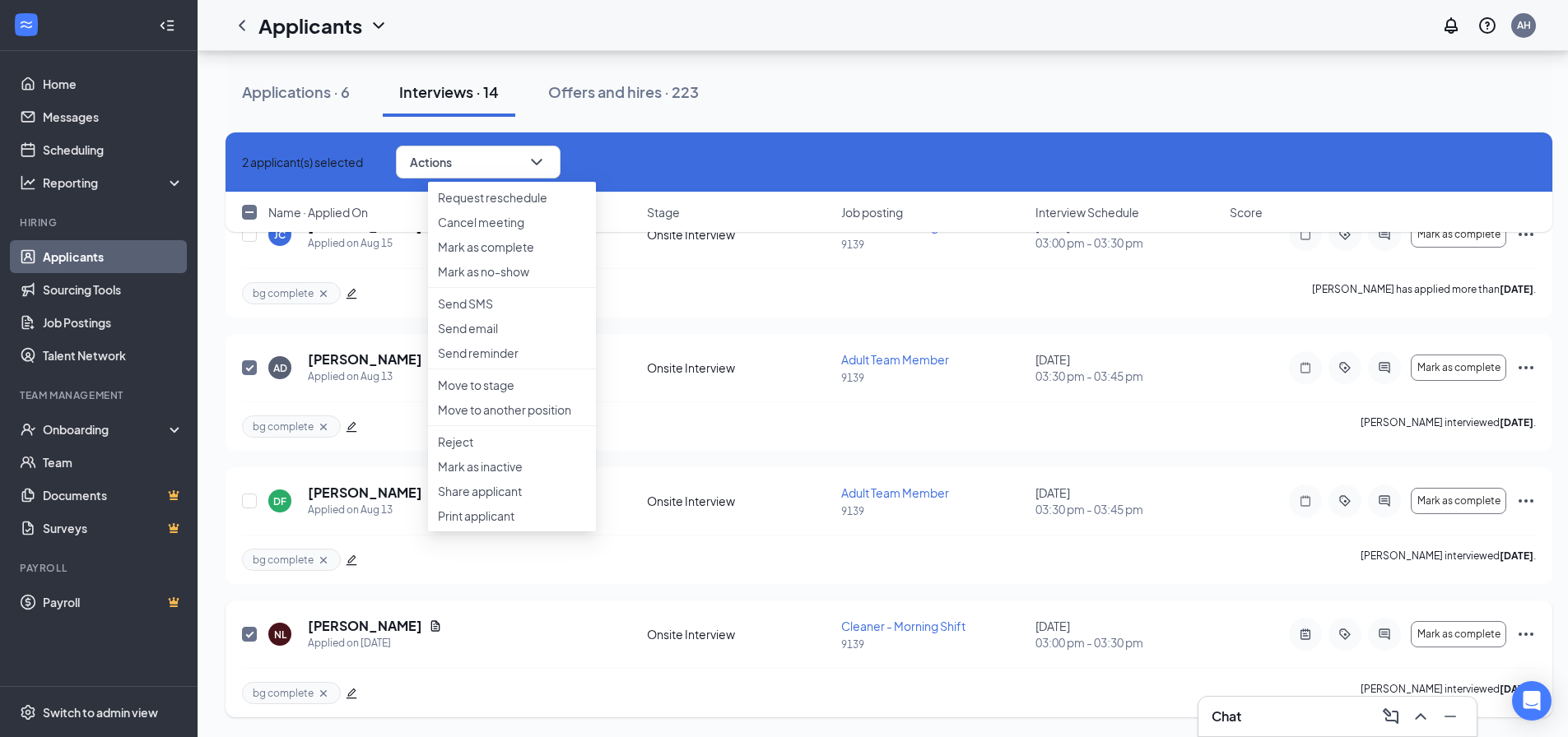
click at [769, 613] on div "NL [PERSON_NAME] Applied on [DATE] Onsite Interview Cleaner - Morning Shift 913…" at bounding box center [889, 659] width 1326 height 117
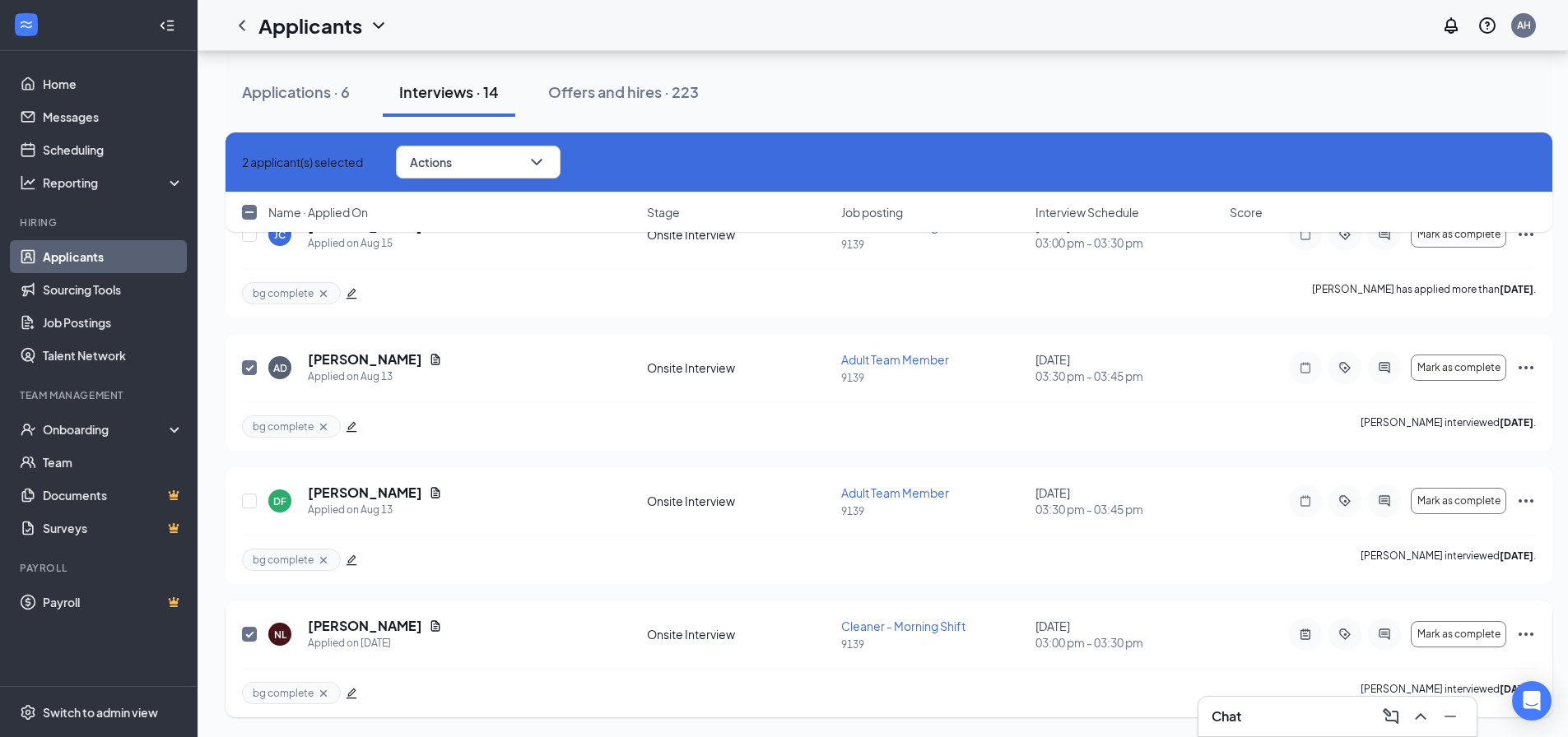
click at [249, 637] on input "checkbox" at bounding box center [249, 635] width 15 height 15
checkbox input "false"
click at [252, 368] on input "checkbox" at bounding box center [249, 368] width 15 height 15
checkbox input "false"
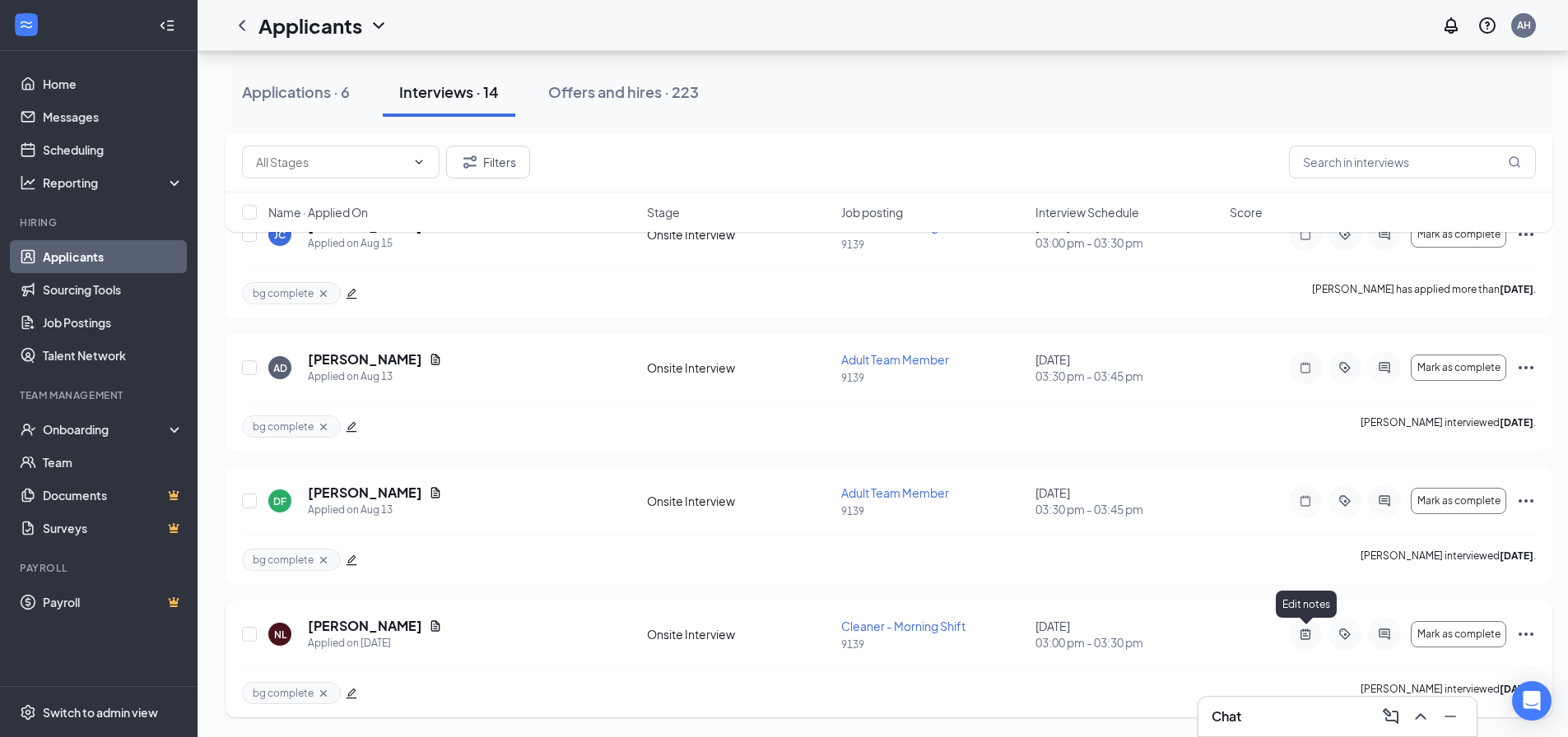
click at [1301, 629] on icon "ActiveNote" at bounding box center [1306, 635] width 20 height 13
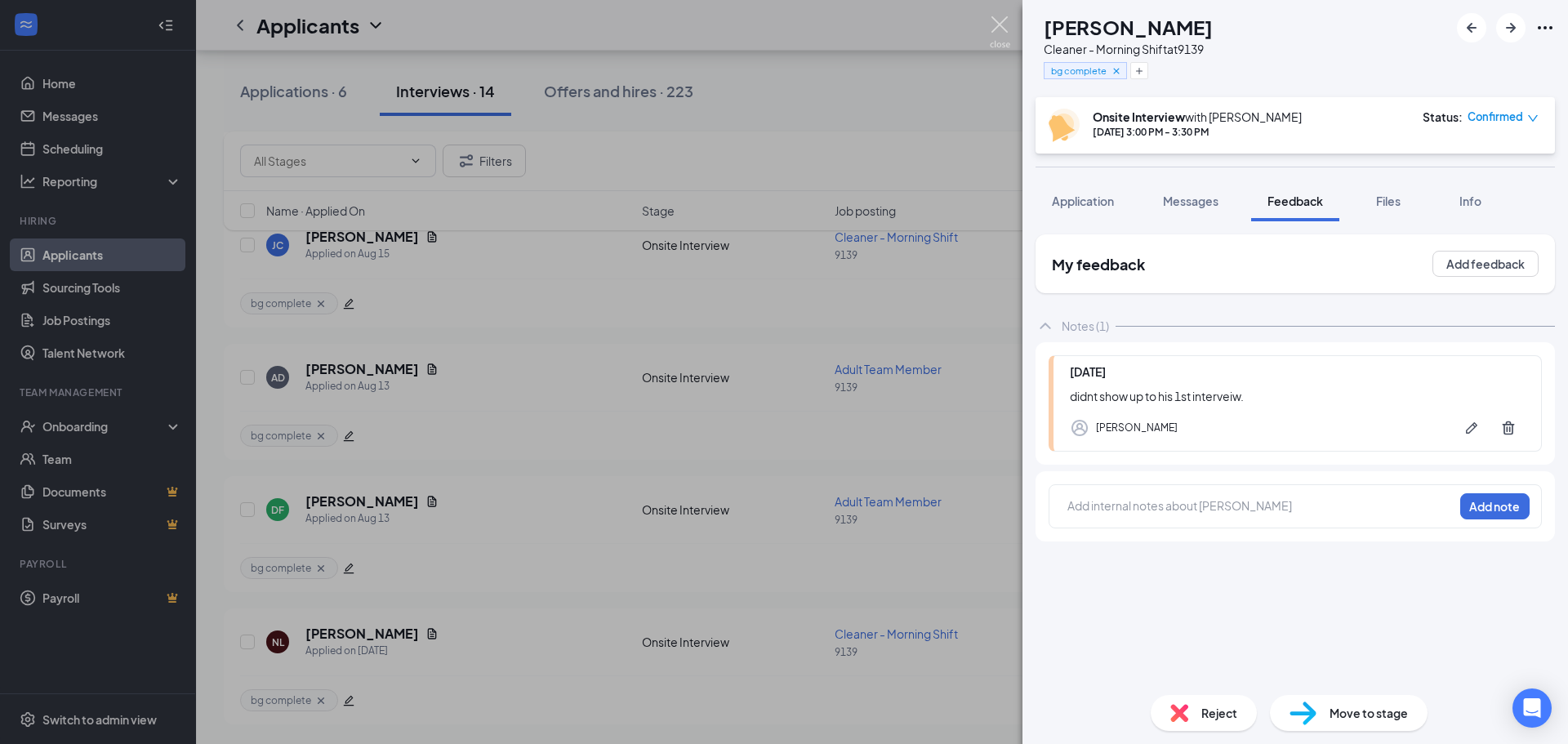
click at [1002, 22] on img at bounding box center [1000, 32] width 21 height 32
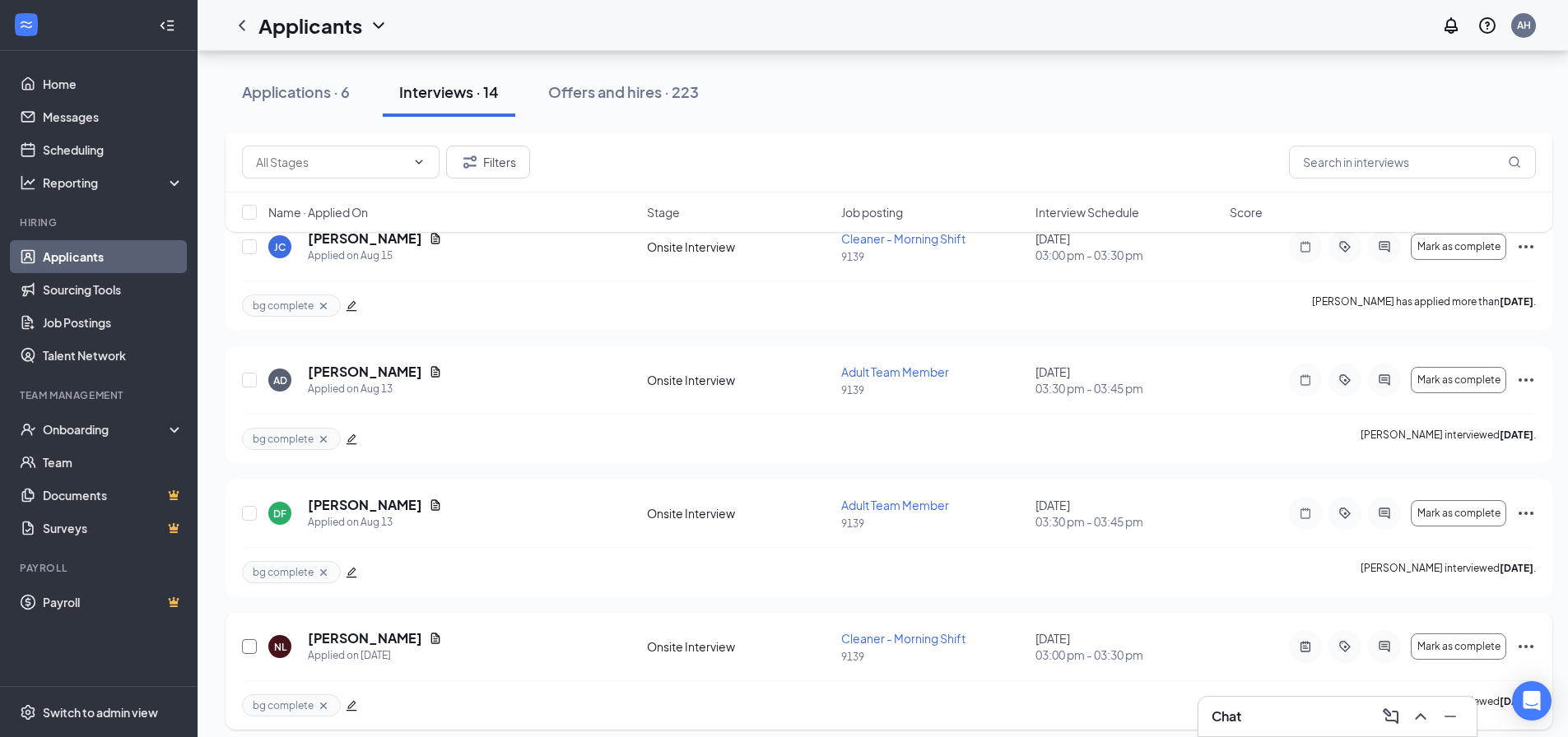
drag, startPoint x: 254, startPoint y: 647, endPoint x: 1121, endPoint y: 691, distance: 868.1
click at [255, 647] on input "checkbox" at bounding box center [249, 647] width 15 height 15
checkbox input "true"
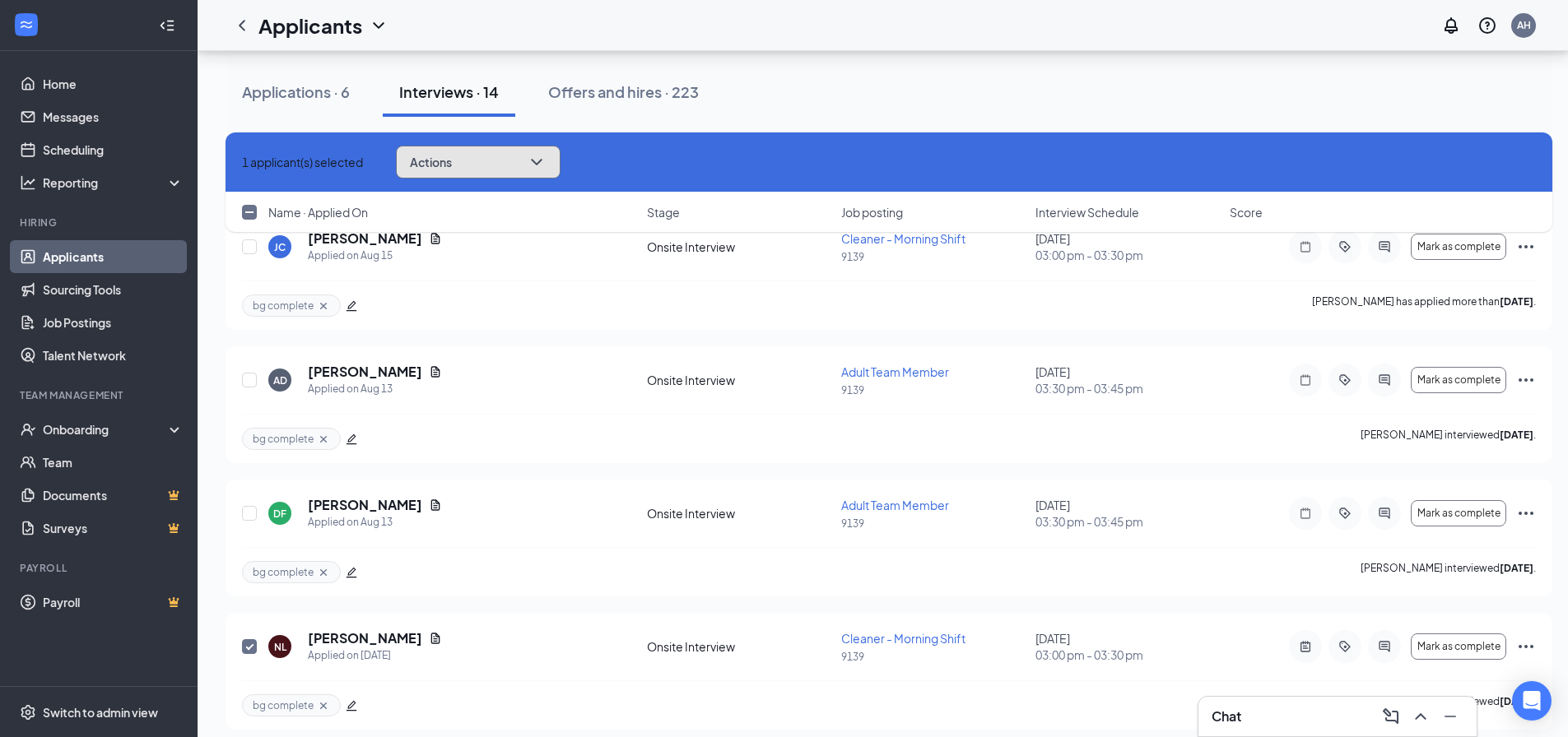
click at [488, 159] on button "Actions" at bounding box center [478, 162] width 164 height 33
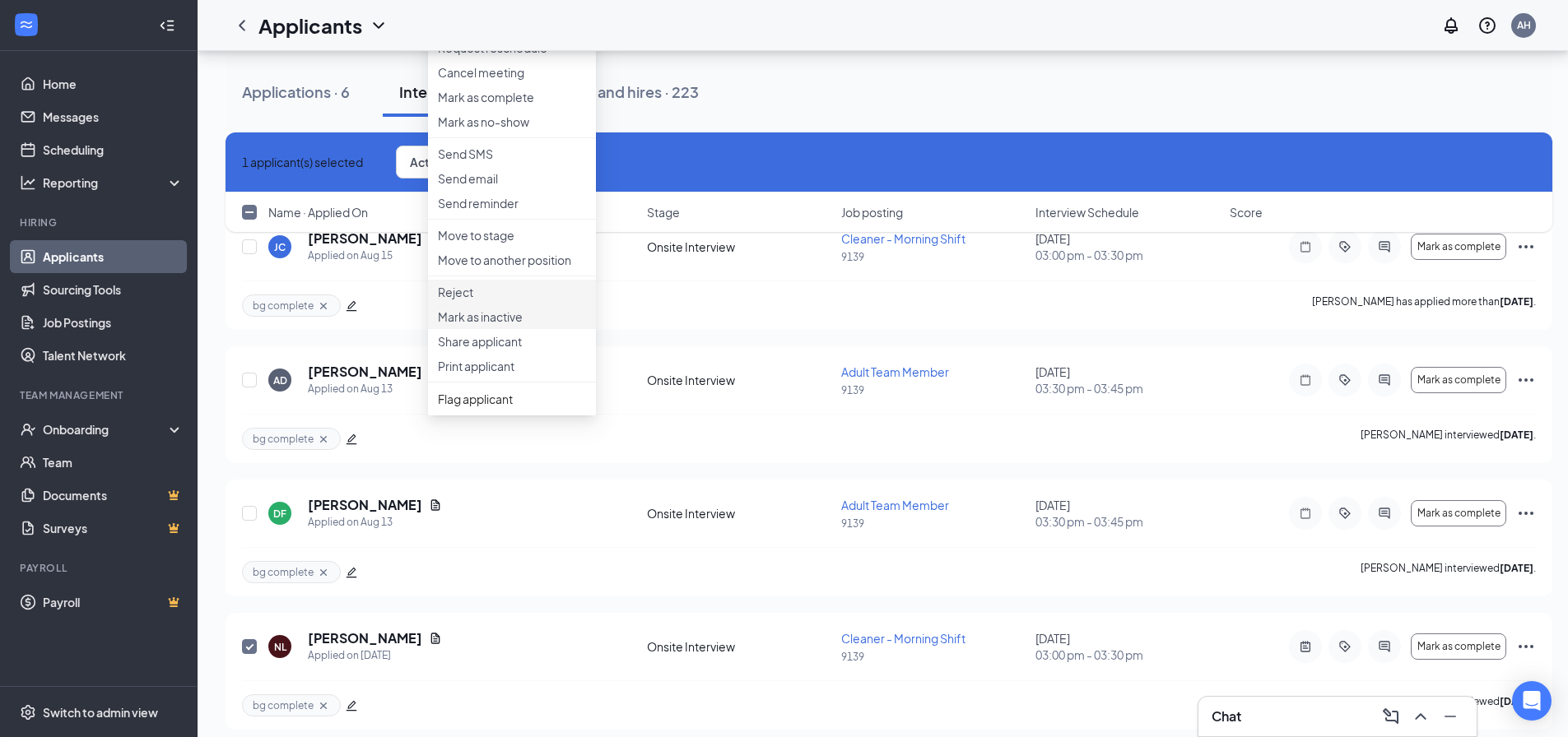
click at [483, 300] on p "Reject" at bounding box center [511, 292] width 148 height 17
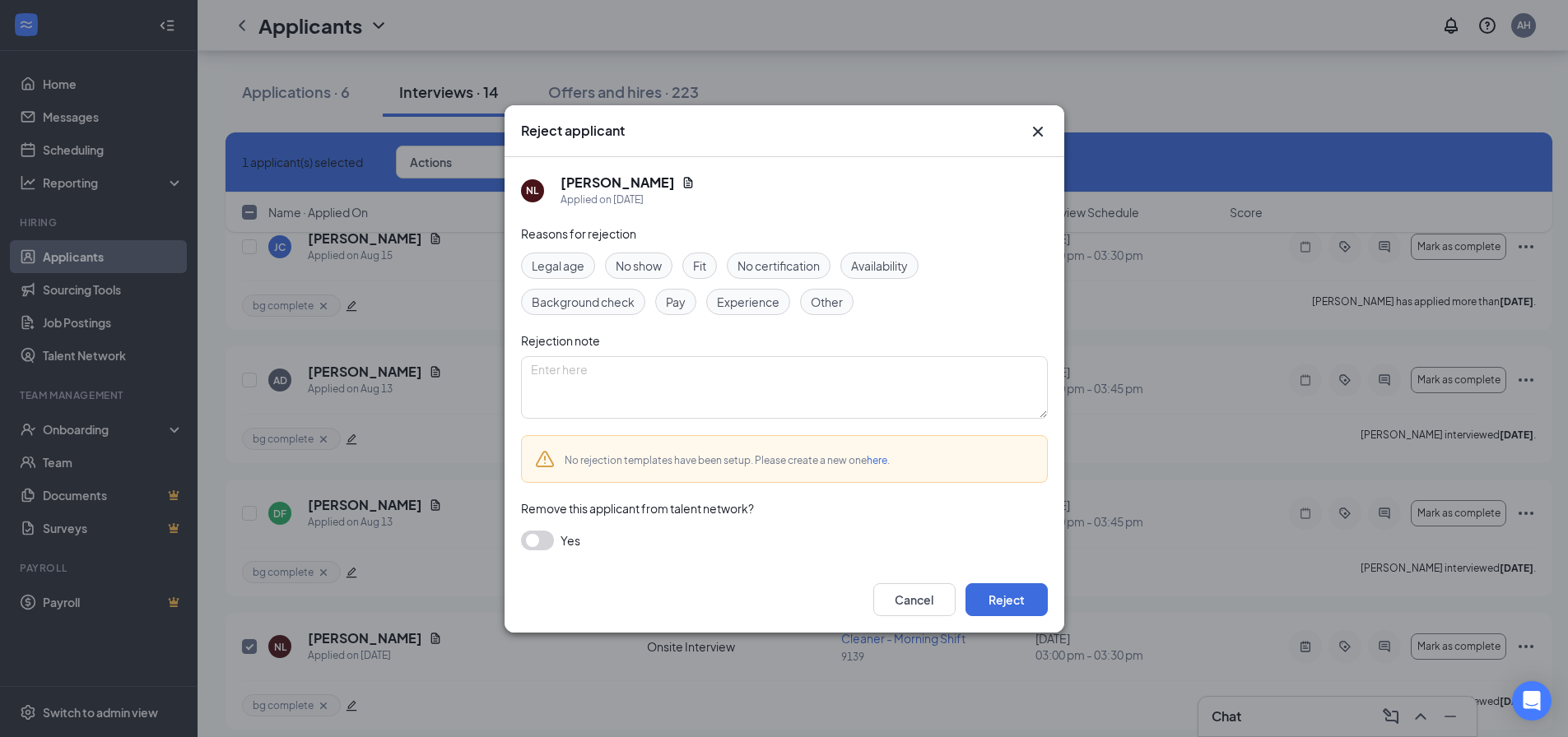
click at [651, 276] on div "No show" at bounding box center [638, 266] width 67 height 27
click at [1033, 608] on button "Reject" at bounding box center [1006, 600] width 82 height 33
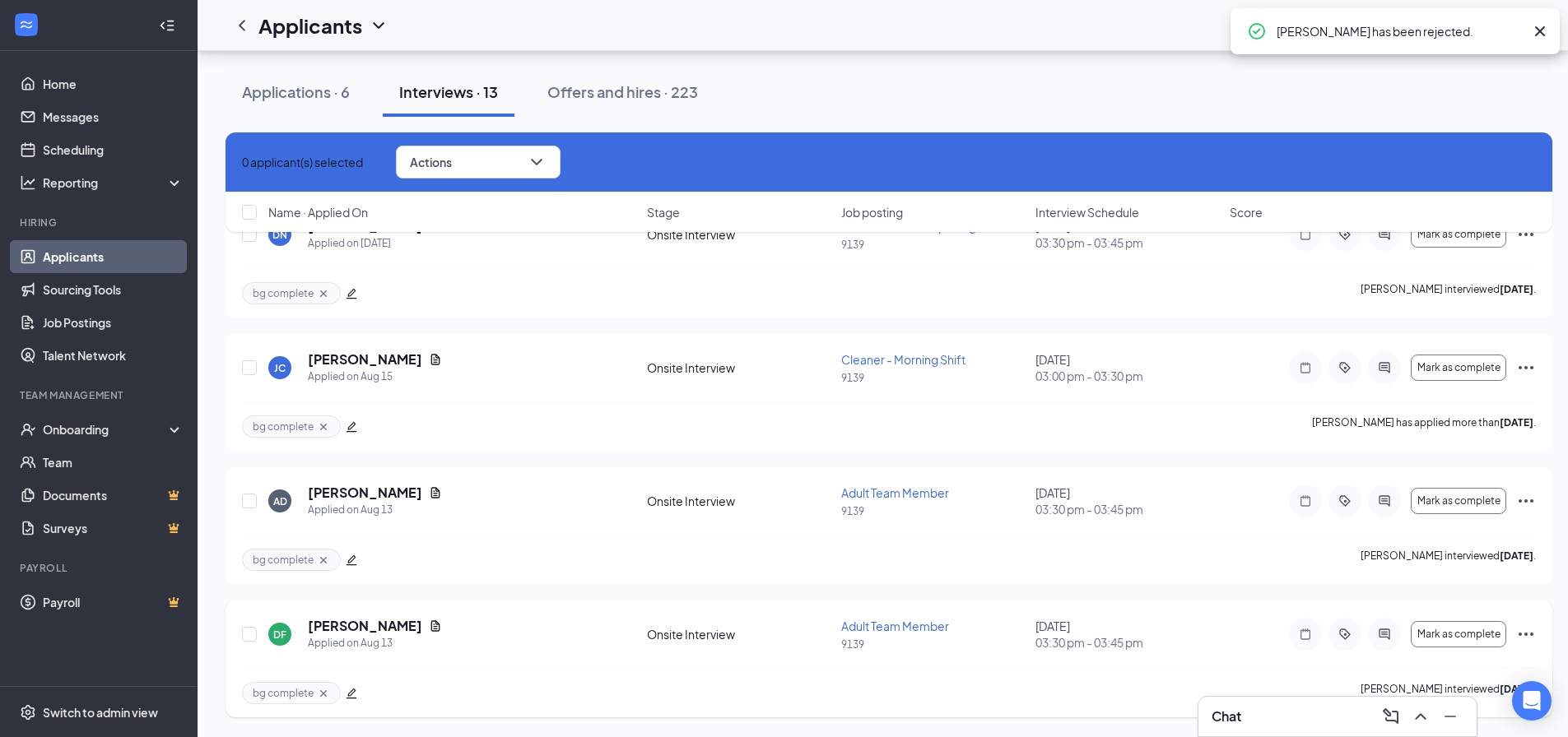
scroll to position [1317, 0]
click at [1301, 639] on icon "Note" at bounding box center [1306, 635] width 20 height 13
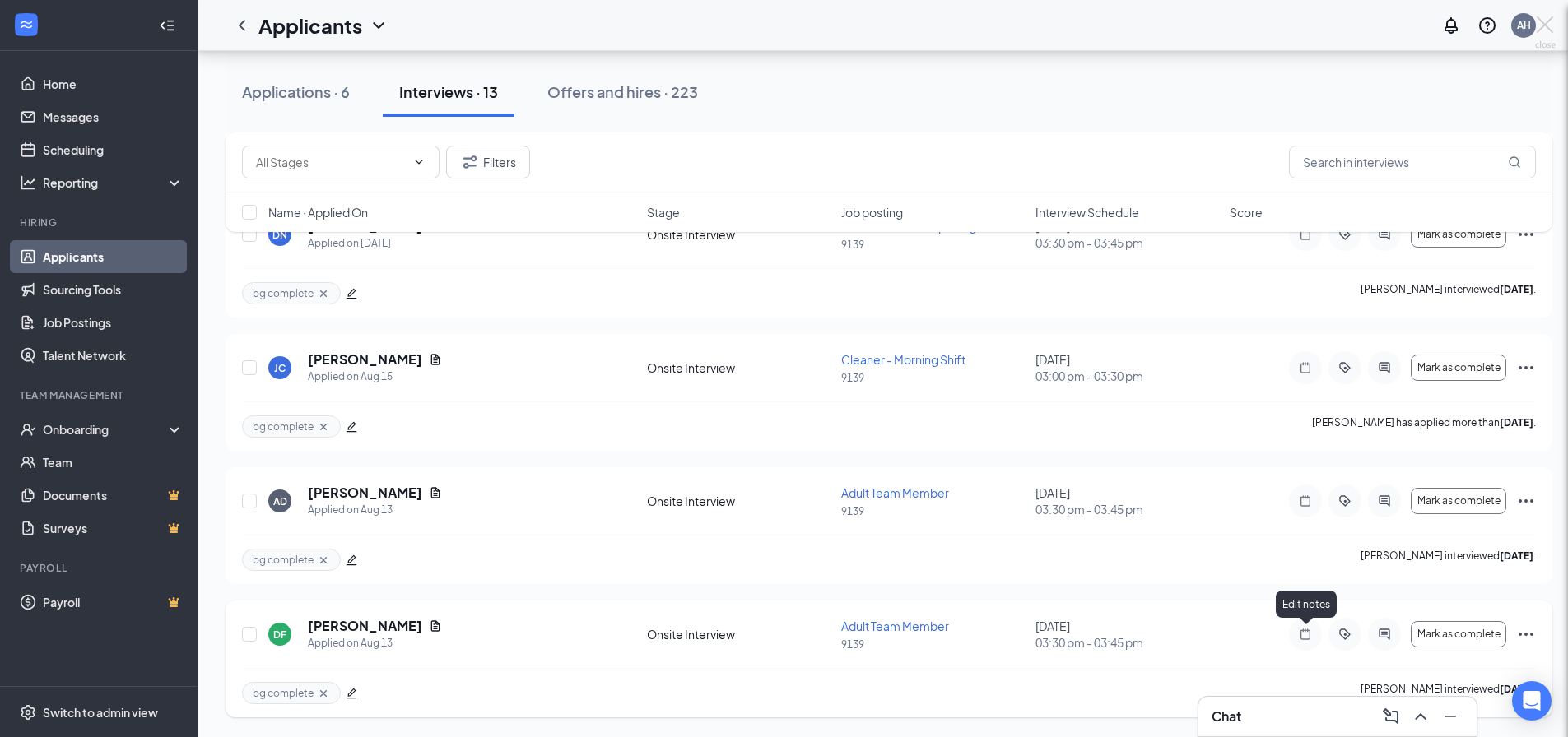
scroll to position [1306, 0]
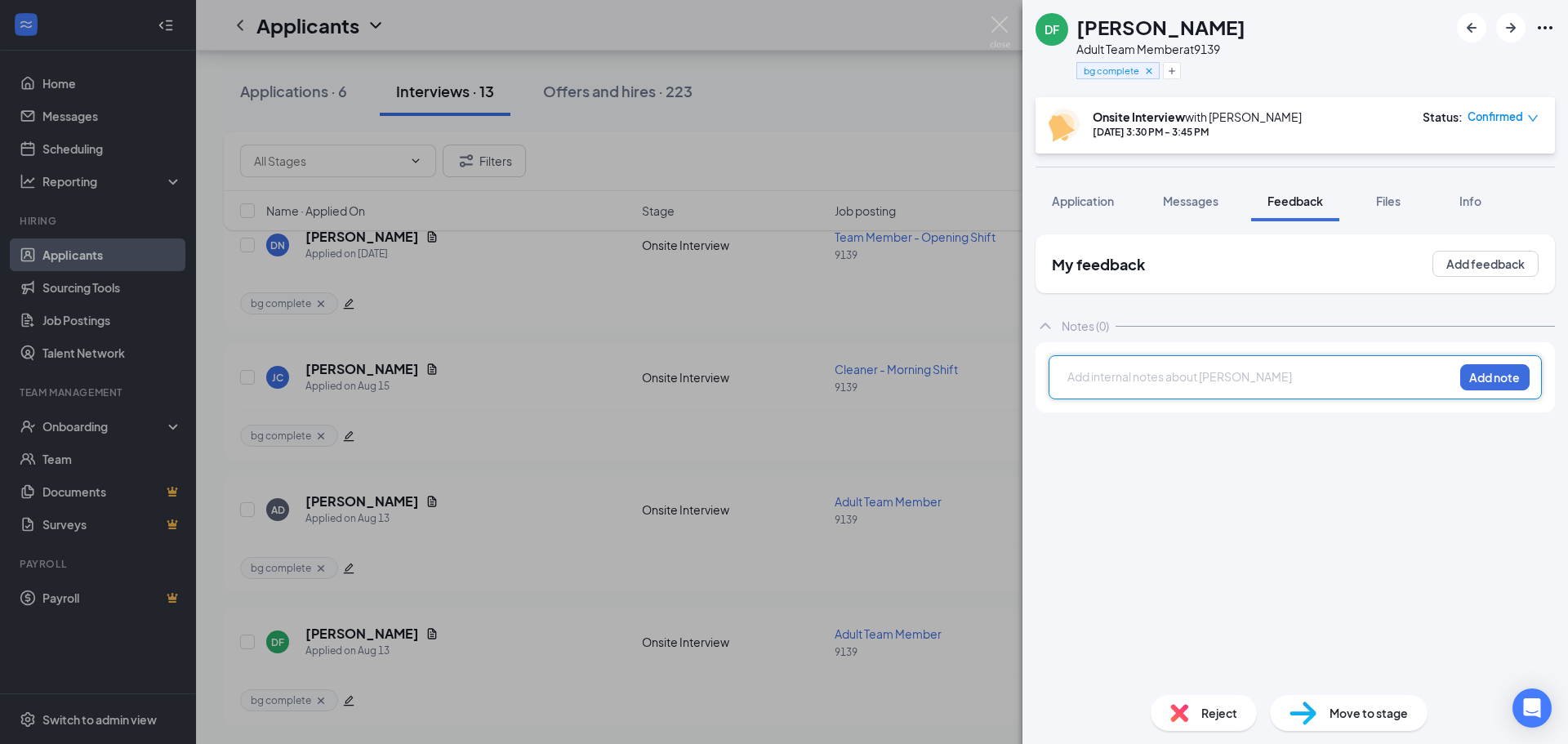
click at [1107, 376] on div at bounding box center [1260, 377] width 385 height 17
click at [997, 36] on img at bounding box center [1000, 32] width 21 height 32
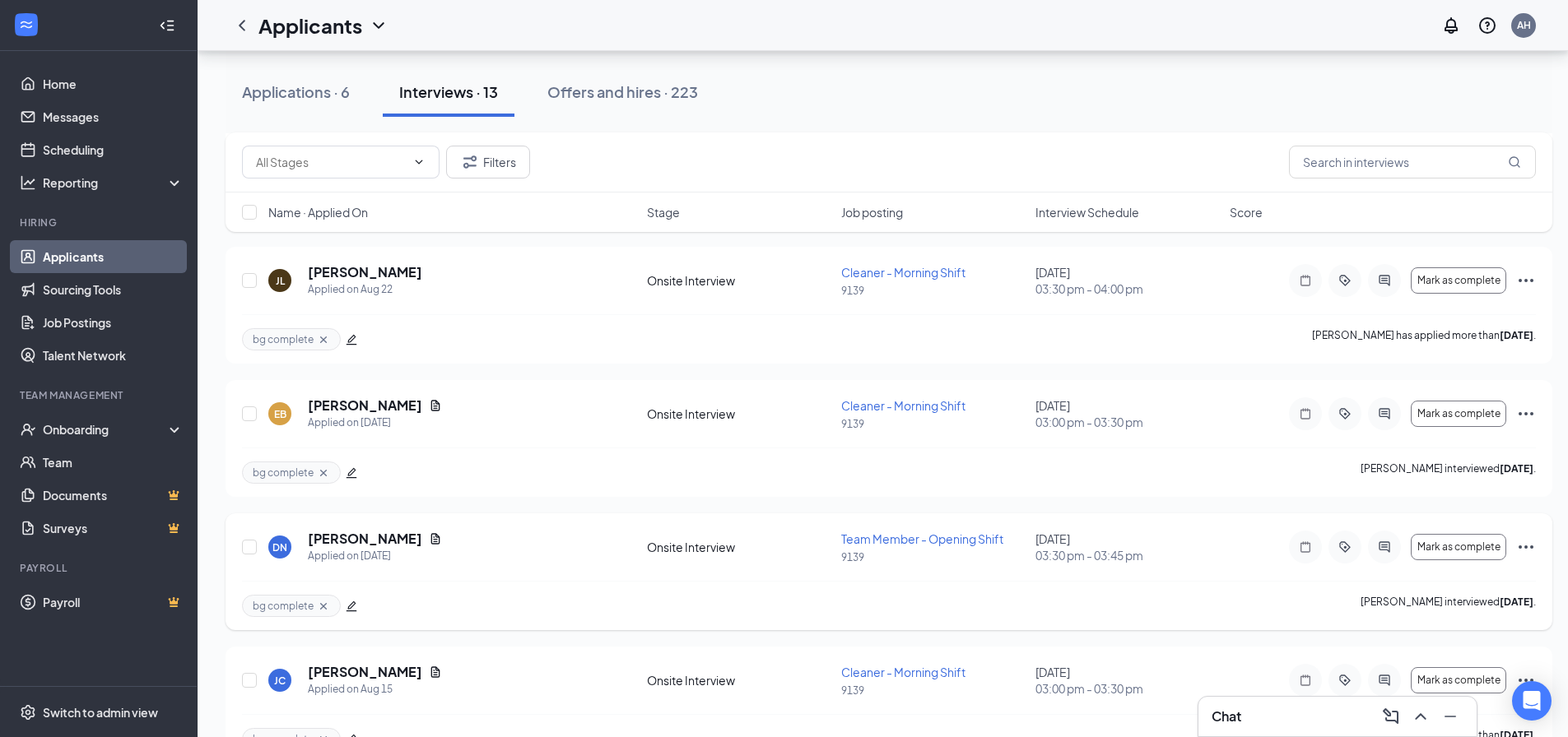
scroll to position [976, 0]
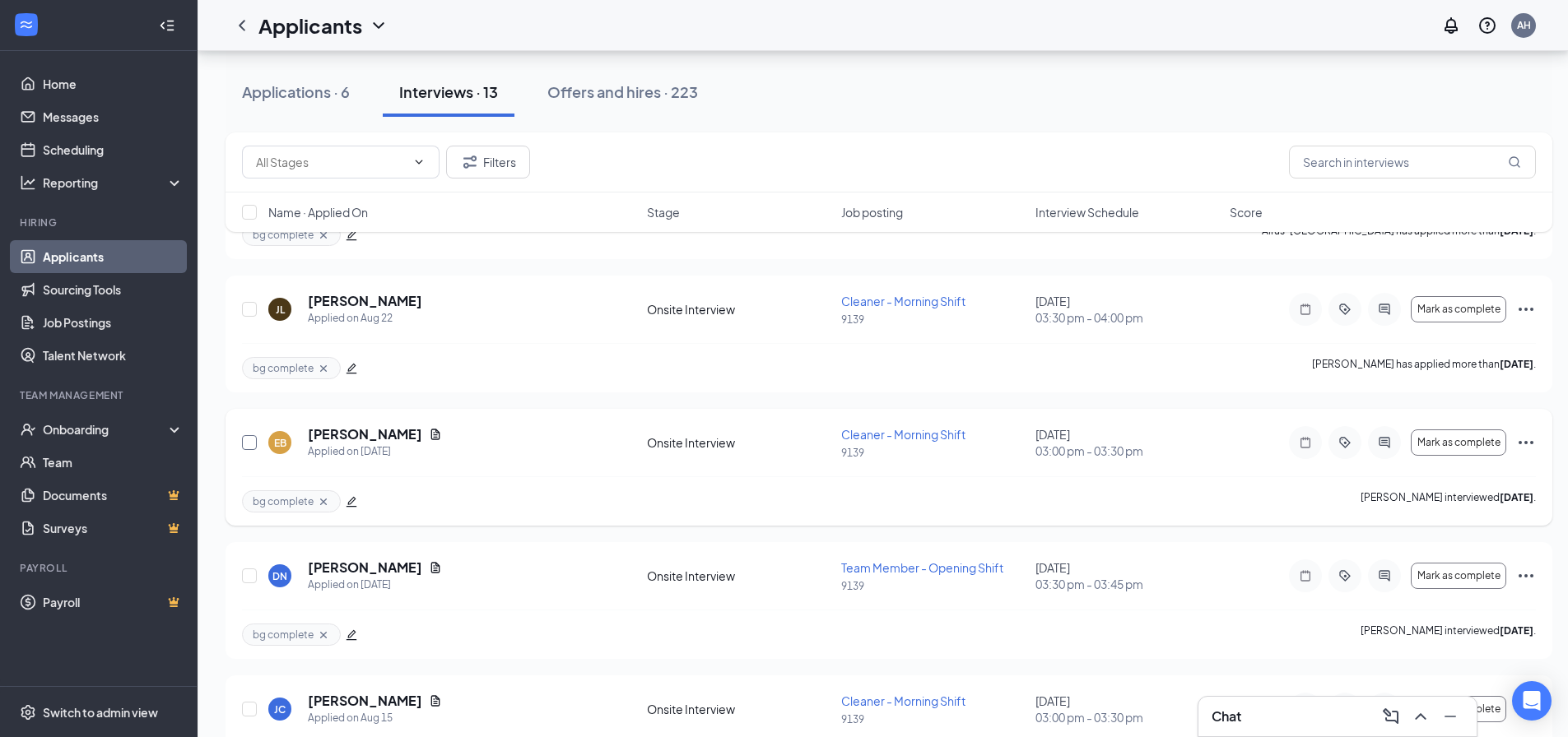
click at [246, 439] on input "checkbox" at bounding box center [249, 443] width 15 height 15
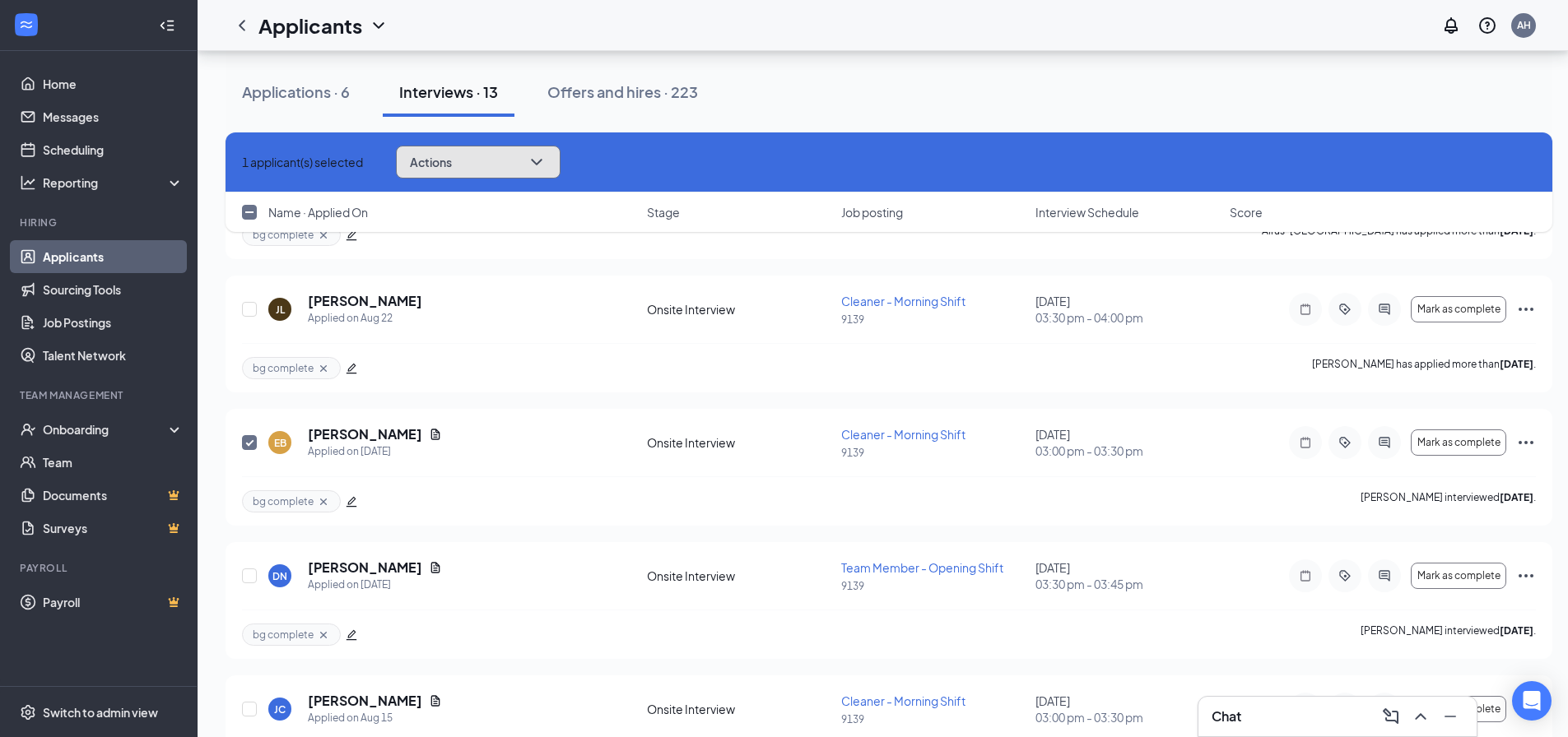
click at [447, 151] on button "Actions" at bounding box center [478, 162] width 164 height 33
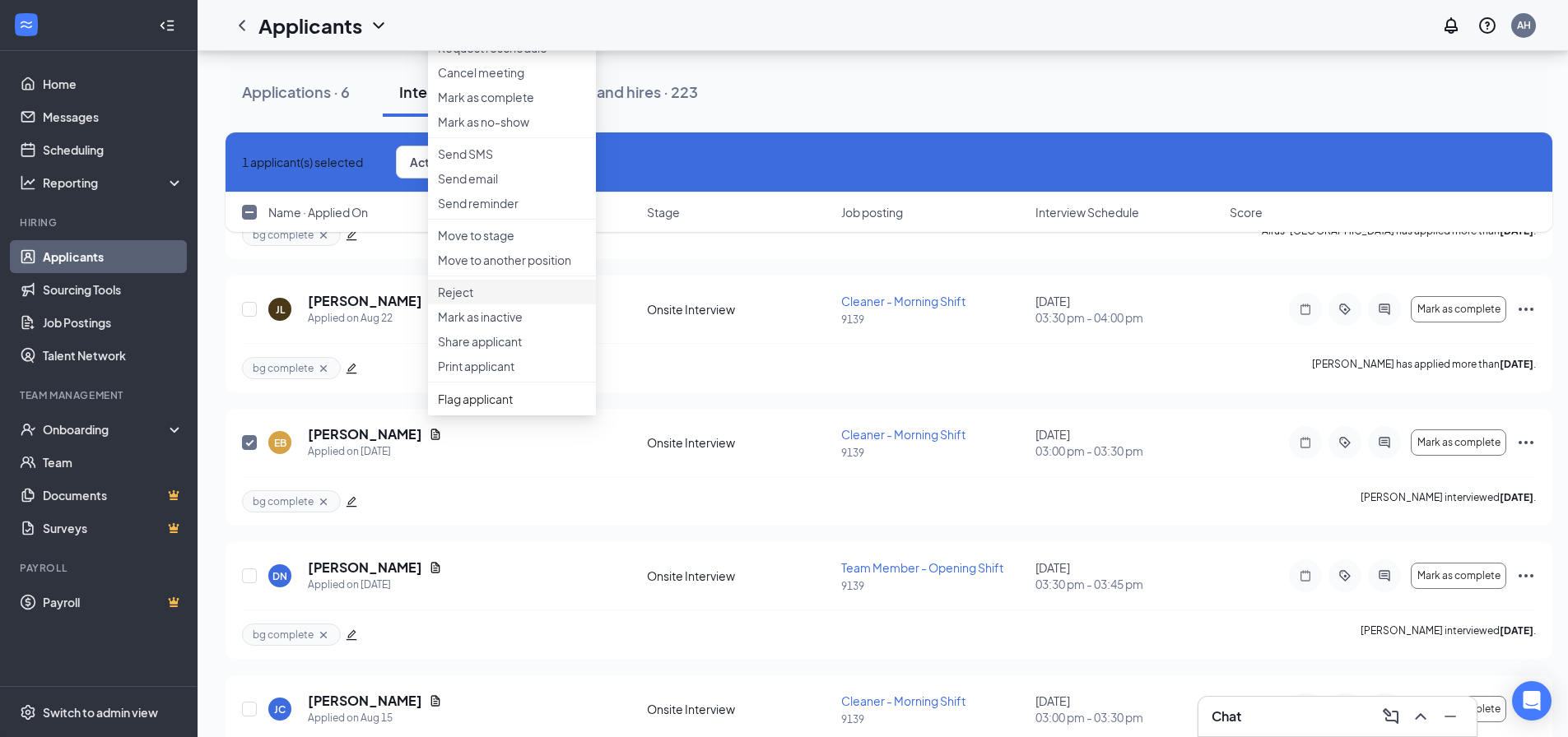
click at [493, 300] on p "Reject" at bounding box center [511, 292] width 148 height 17
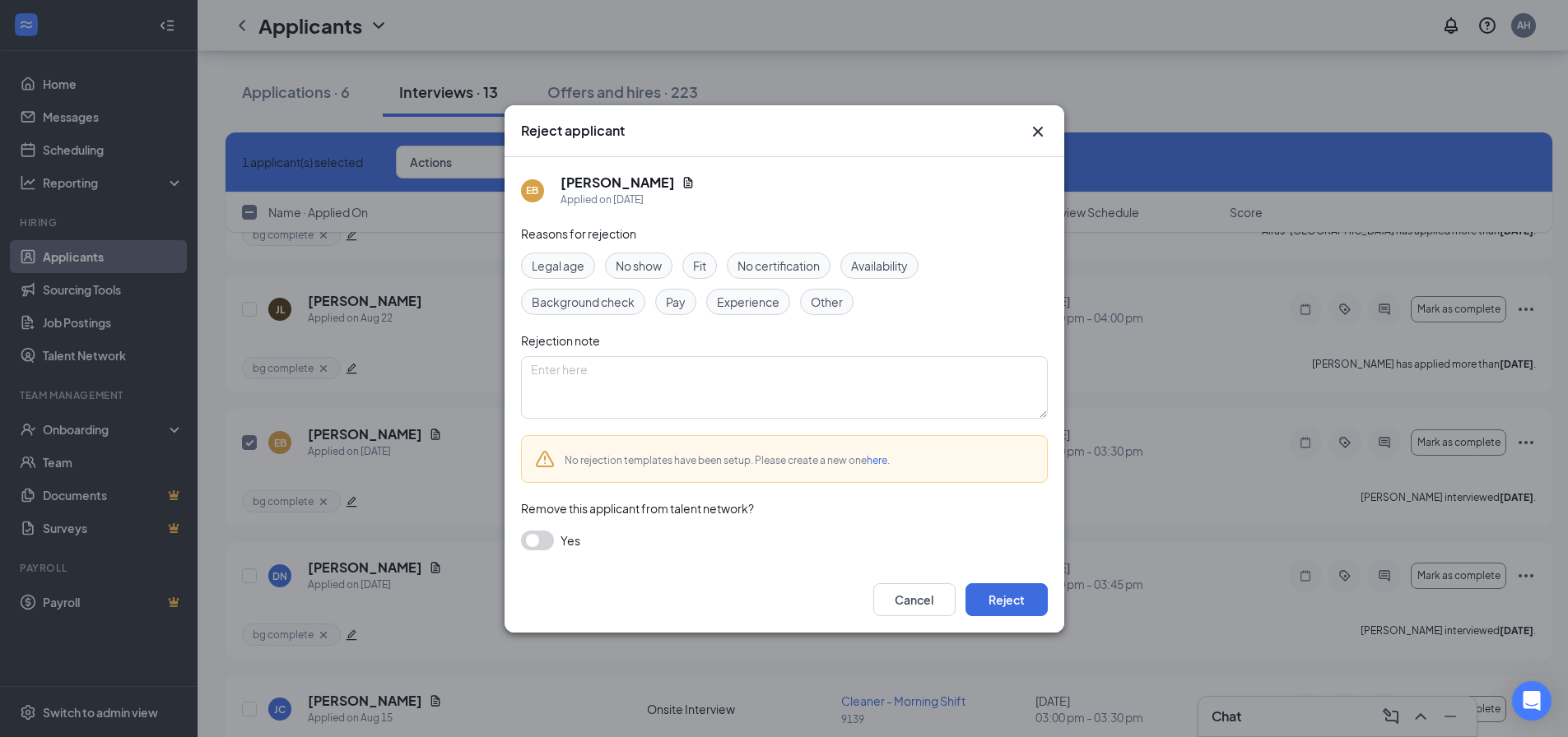
click at [629, 261] on span "No show" at bounding box center [639, 266] width 46 height 18
click at [1018, 605] on button "Reject" at bounding box center [1006, 600] width 82 height 33
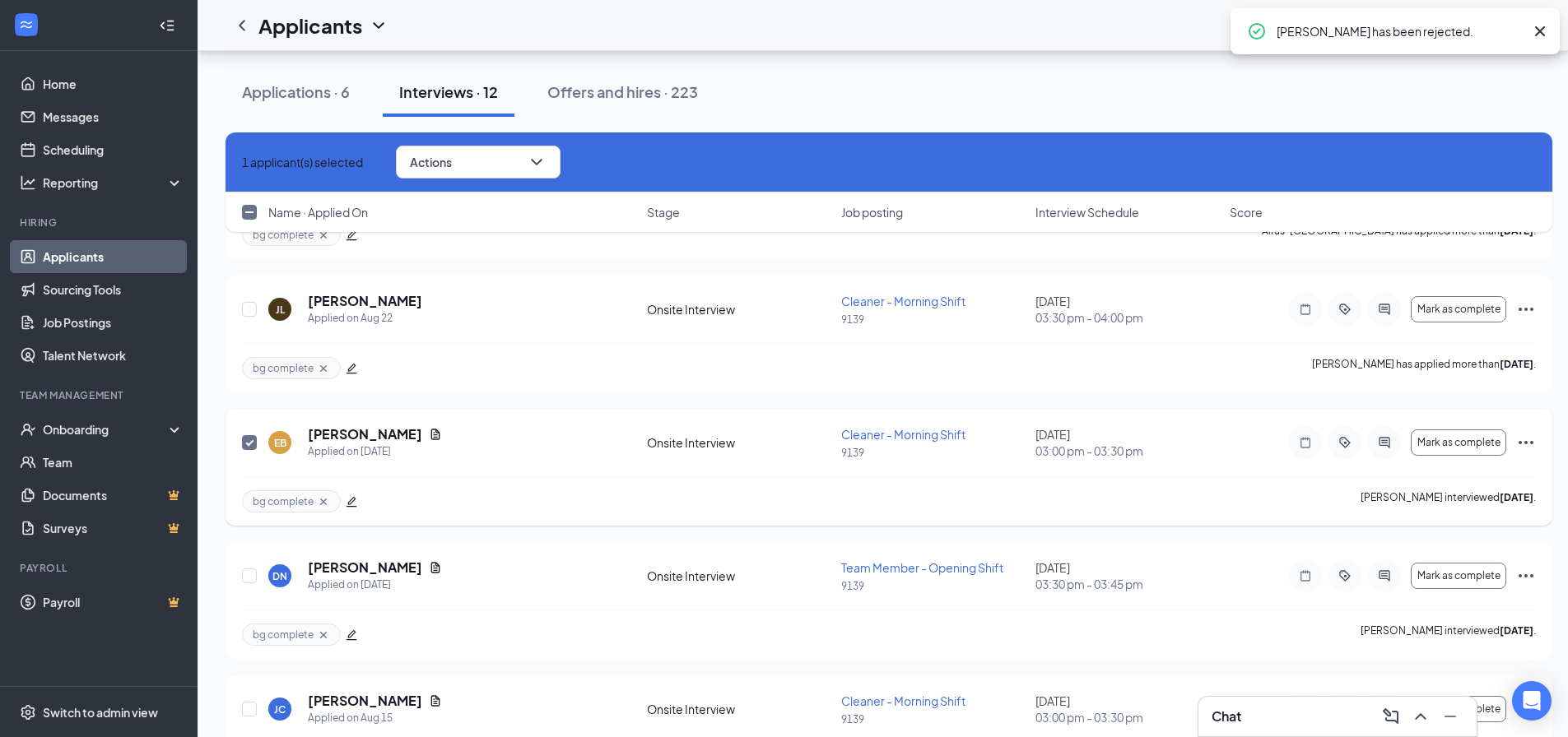
checkbox input "false"
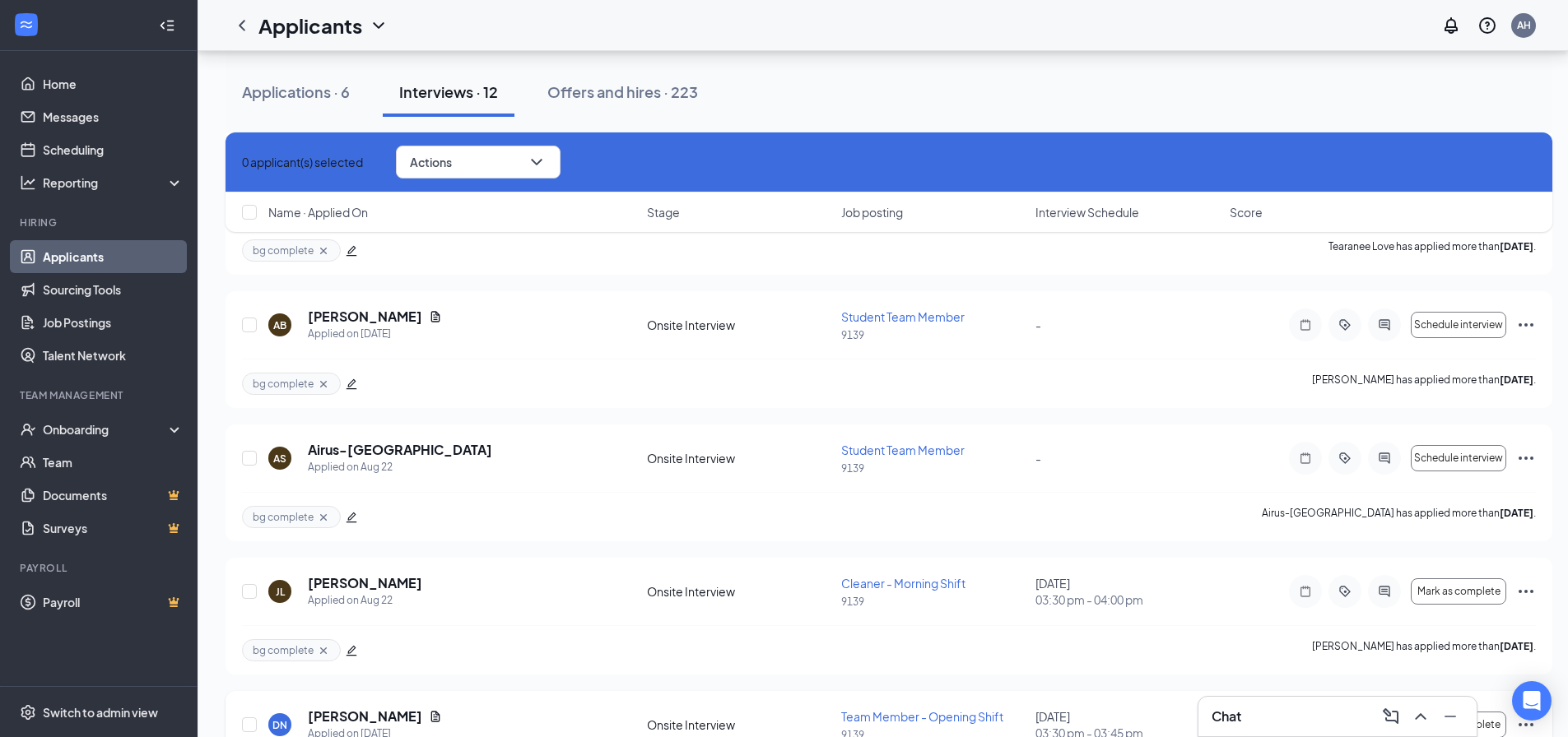
scroll to position [647, 0]
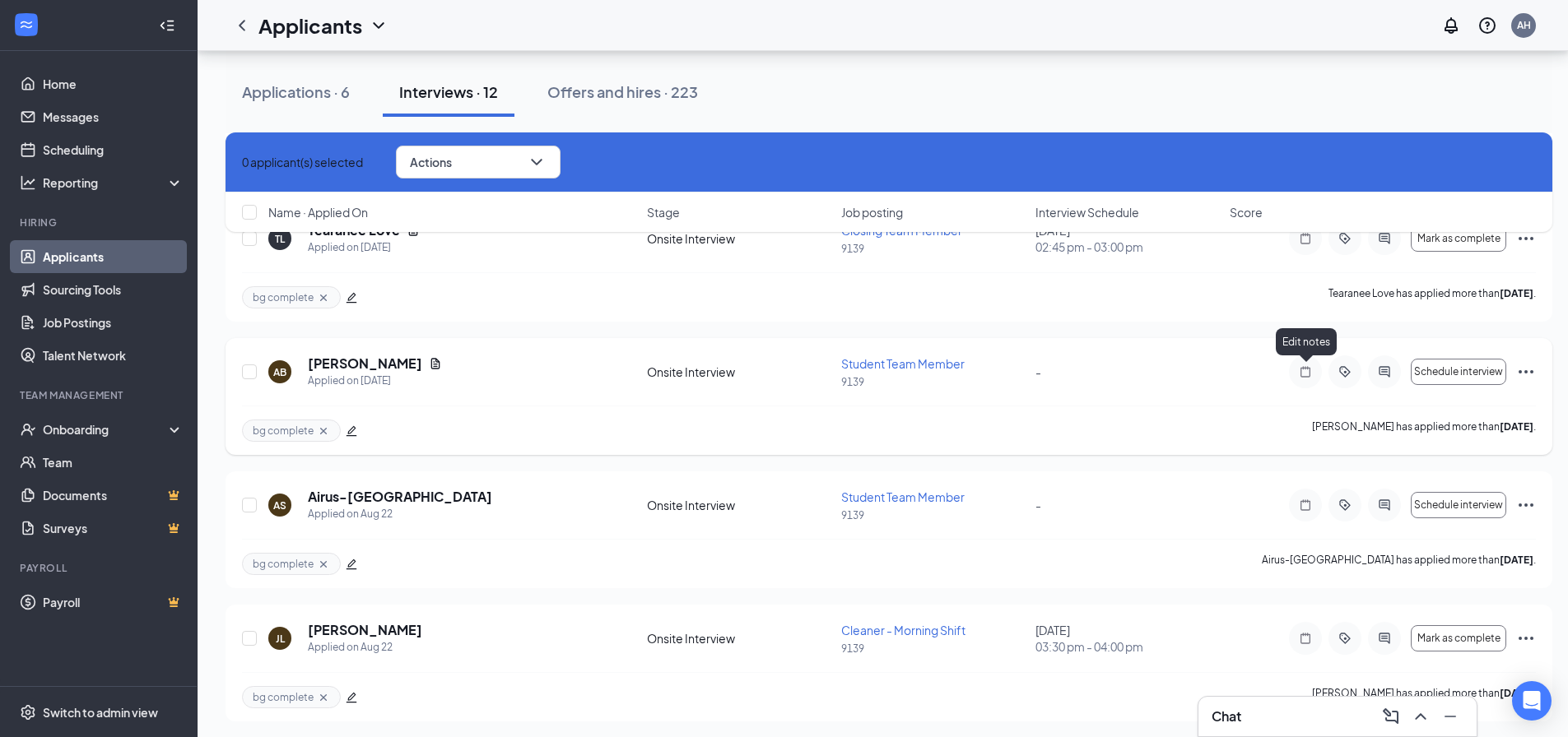
click at [1301, 370] on icon "Note" at bounding box center [1306, 371] width 10 height 11
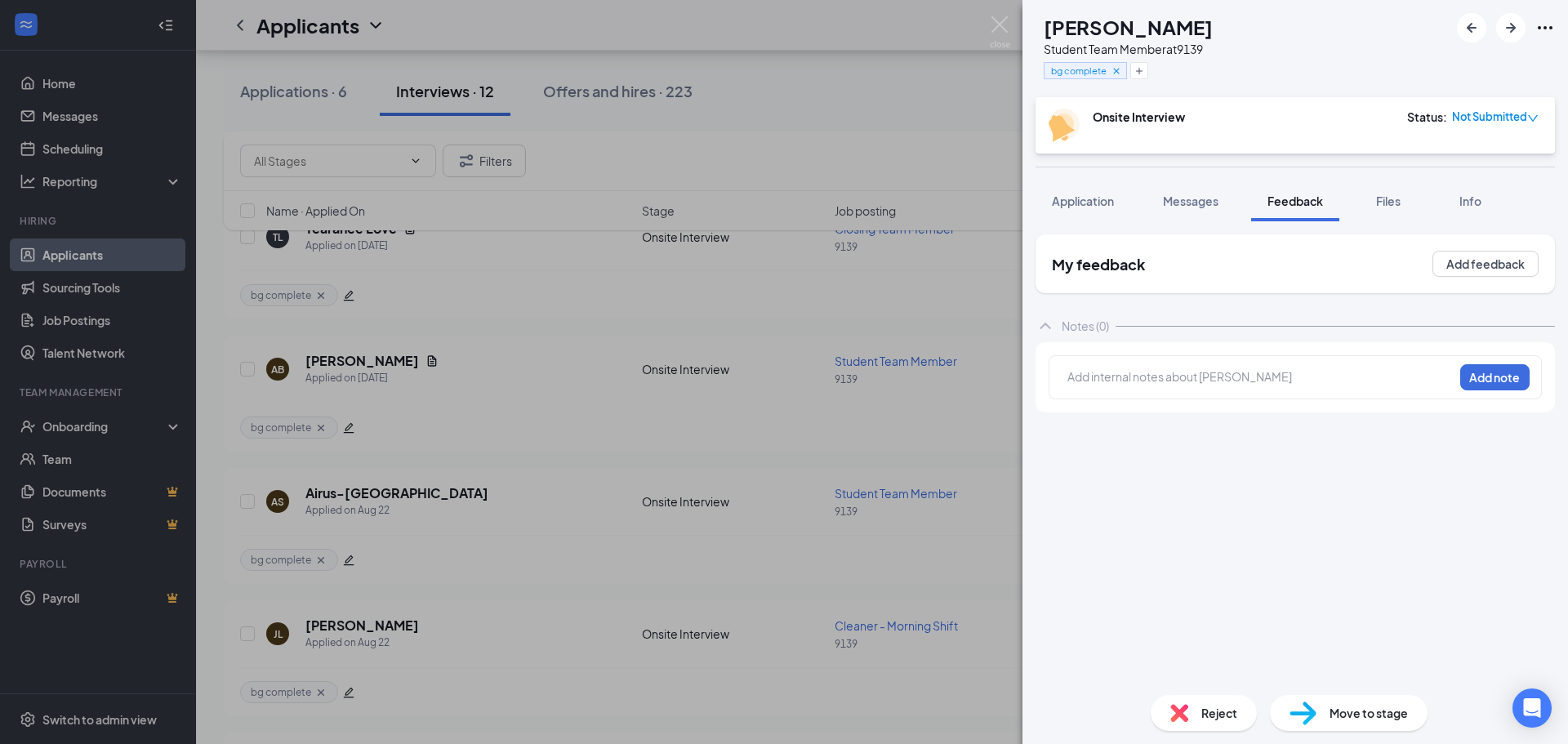
click at [1156, 385] on div at bounding box center [1260, 377] width 385 height 17
click at [1488, 370] on button "Add note" at bounding box center [1495, 377] width 69 height 26
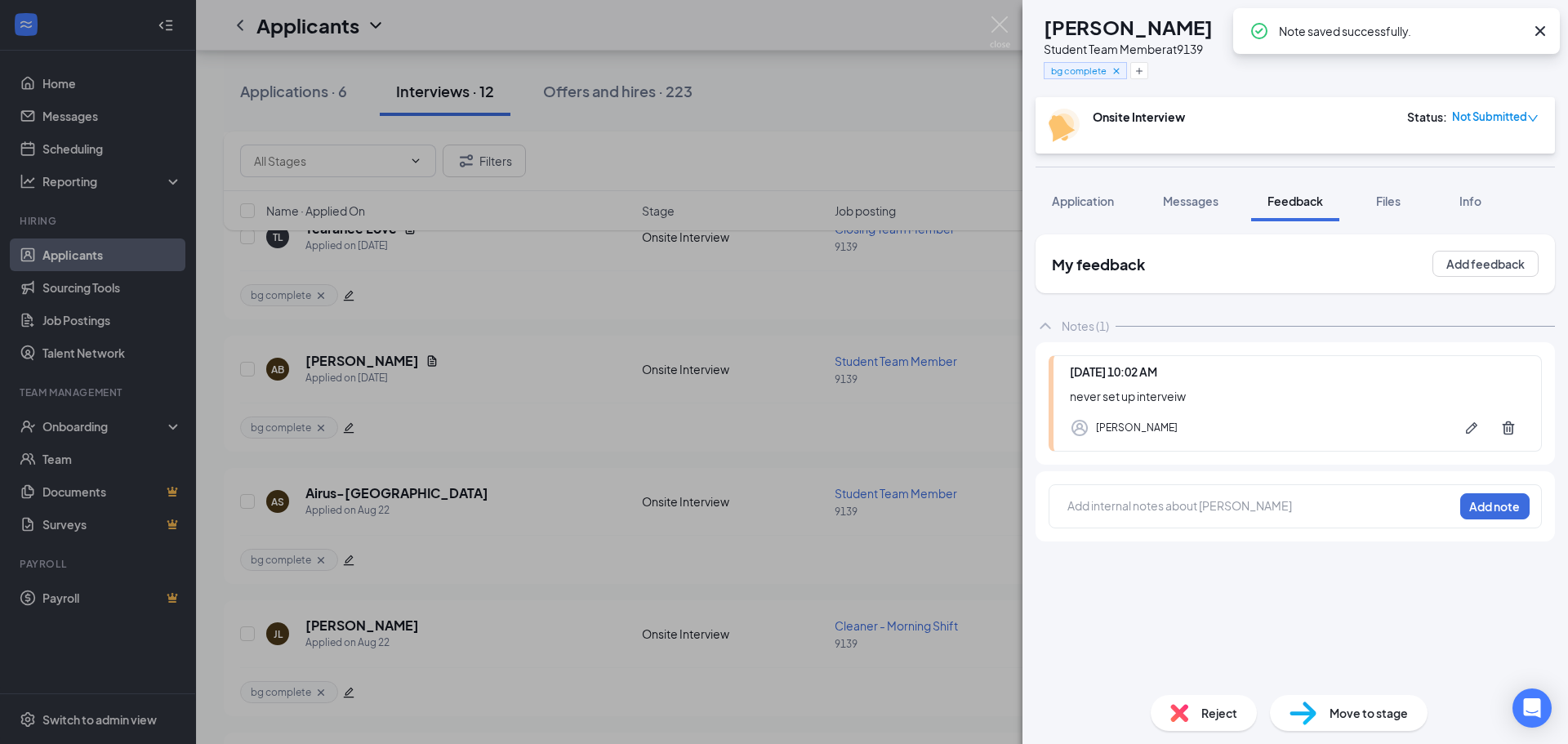
click at [1223, 710] on span "Reject" at bounding box center [1219, 714] width 36 height 18
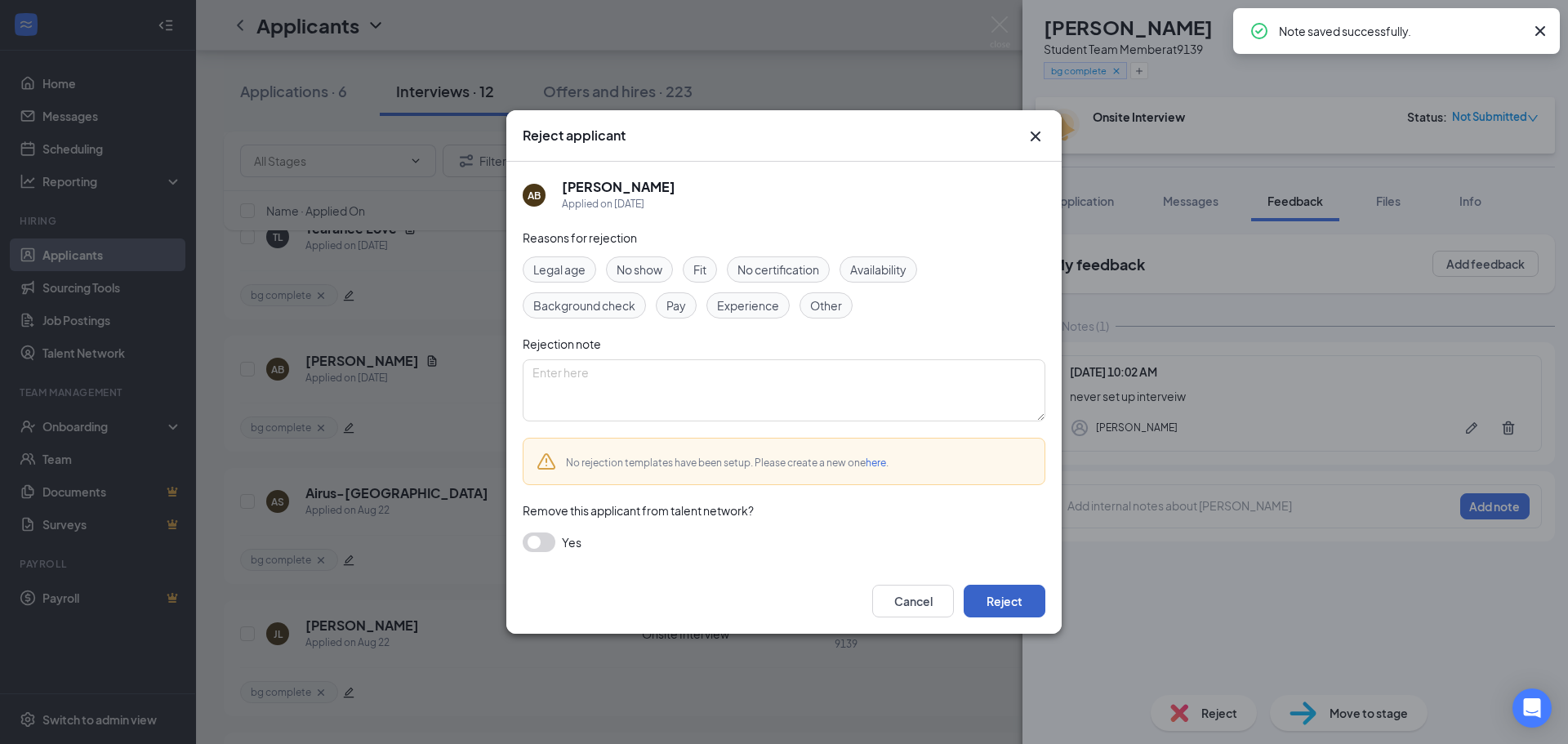
click at [1008, 601] on button "Reject" at bounding box center [1004, 601] width 82 height 33
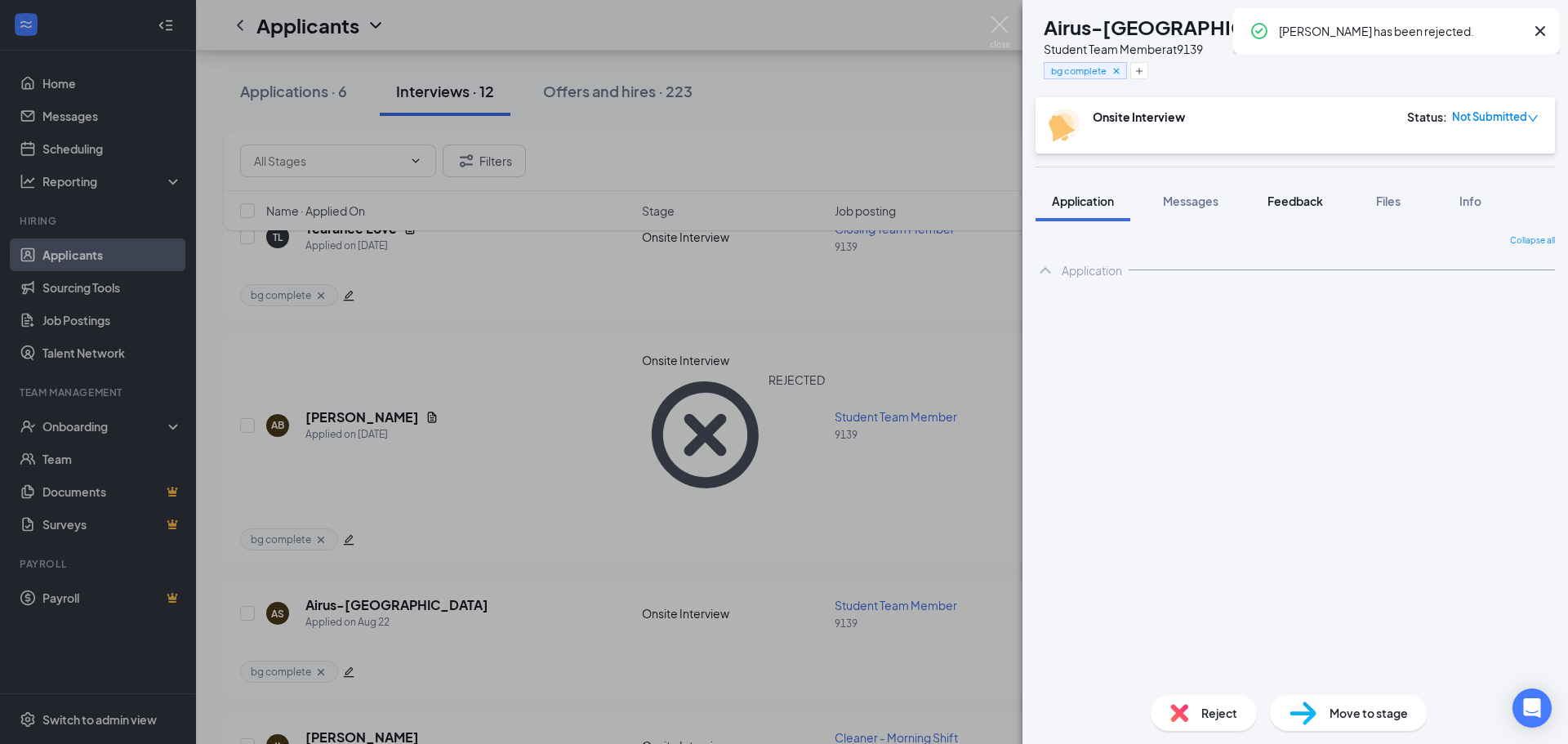
click at [1320, 211] on button "Feedback" at bounding box center [1295, 201] width 88 height 41
click at [1317, 201] on span "Feedback" at bounding box center [1295, 201] width 55 height 15
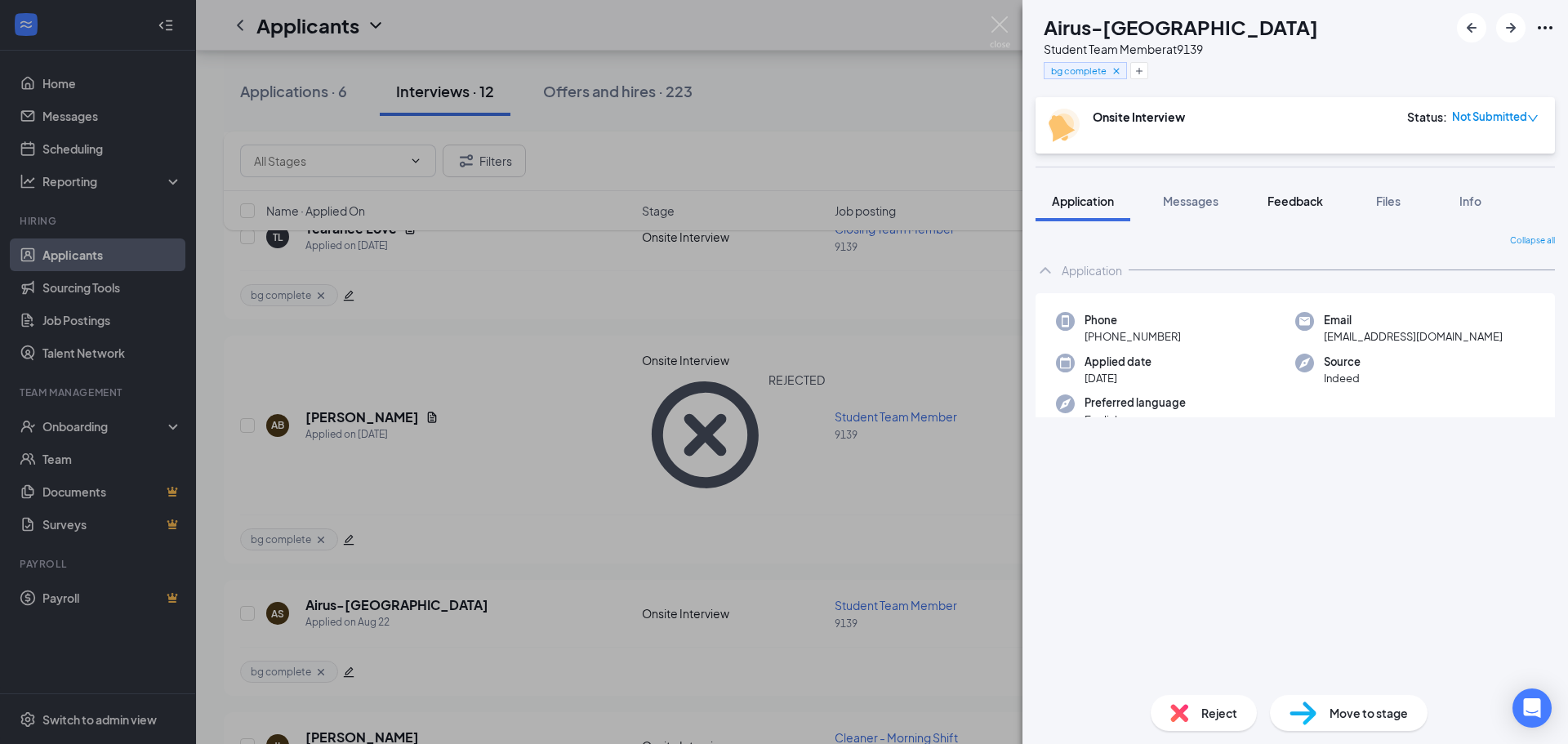
click at [1292, 201] on span "Feedback" at bounding box center [1295, 201] width 55 height 15
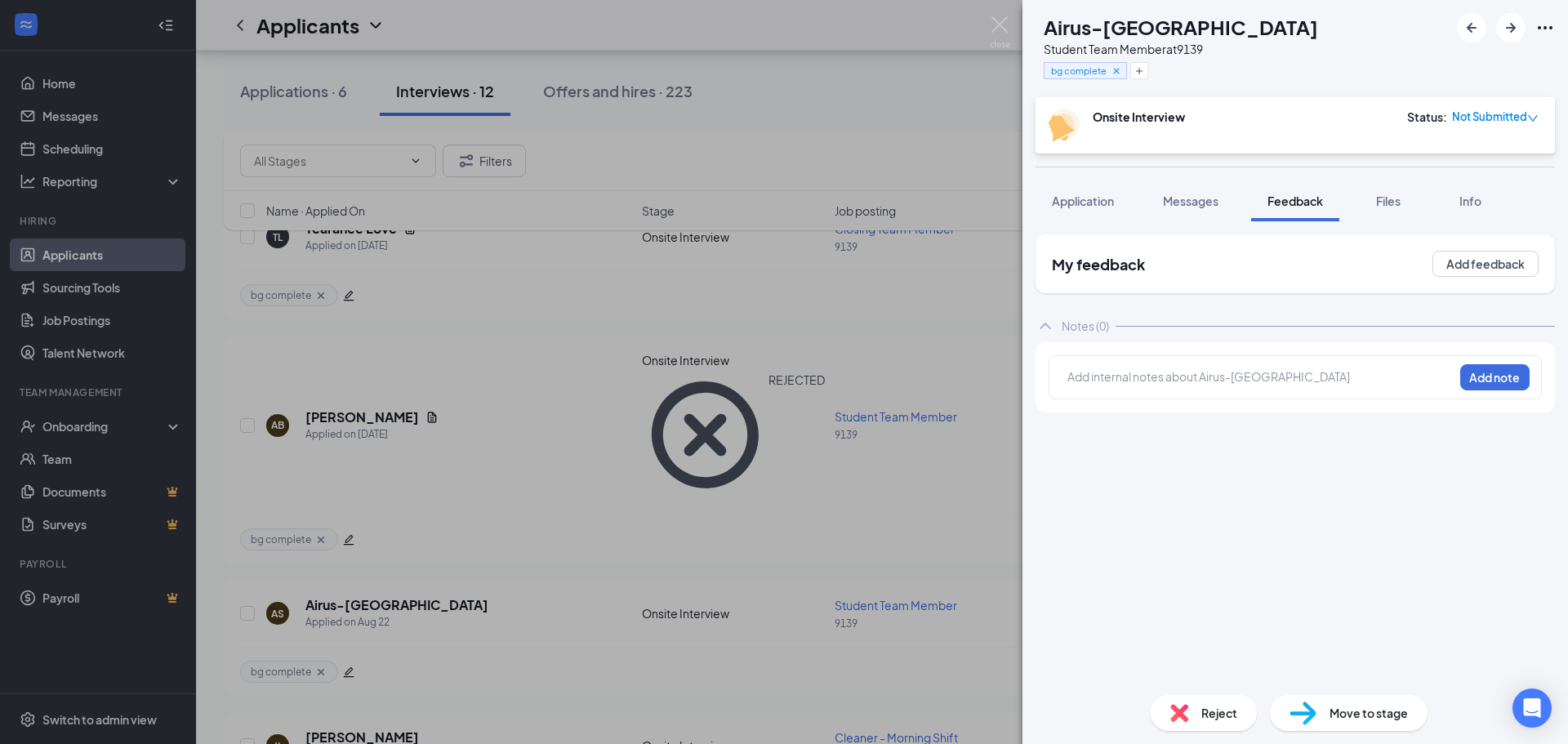
click at [1141, 387] on div at bounding box center [1260, 379] width 385 height 21
click at [1518, 381] on button "Add note" at bounding box center [1495, 377] width 69 height 26
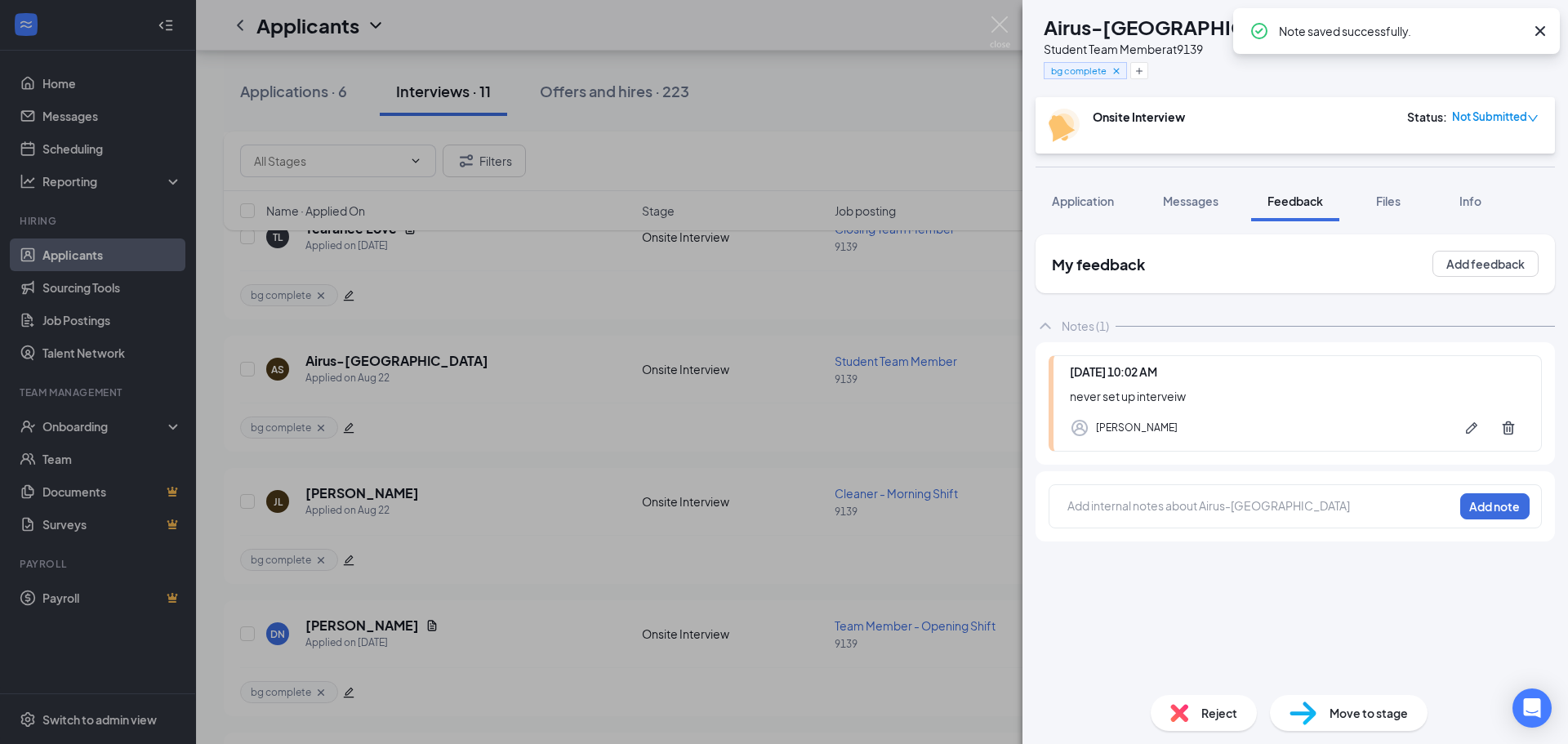
click at [1184, 713] on img at bounding box center [1179, 714] width 18 height 18
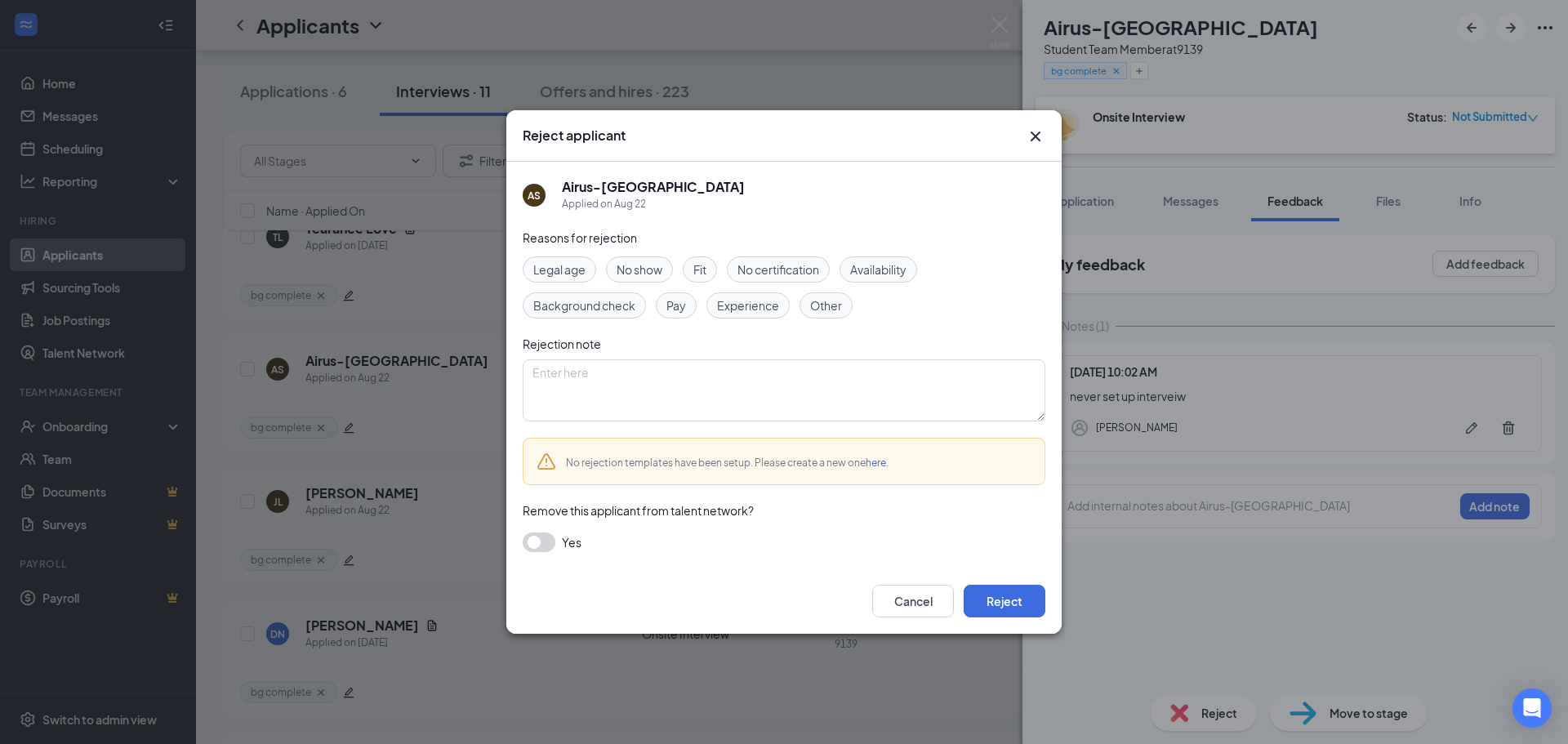
click at [646, 270] on span "No show" at bounding box center [640, 269] width 46 height 18
click at [1008, 591] on button "Reject" at bounding box center [1004, 601] width 82 height 33
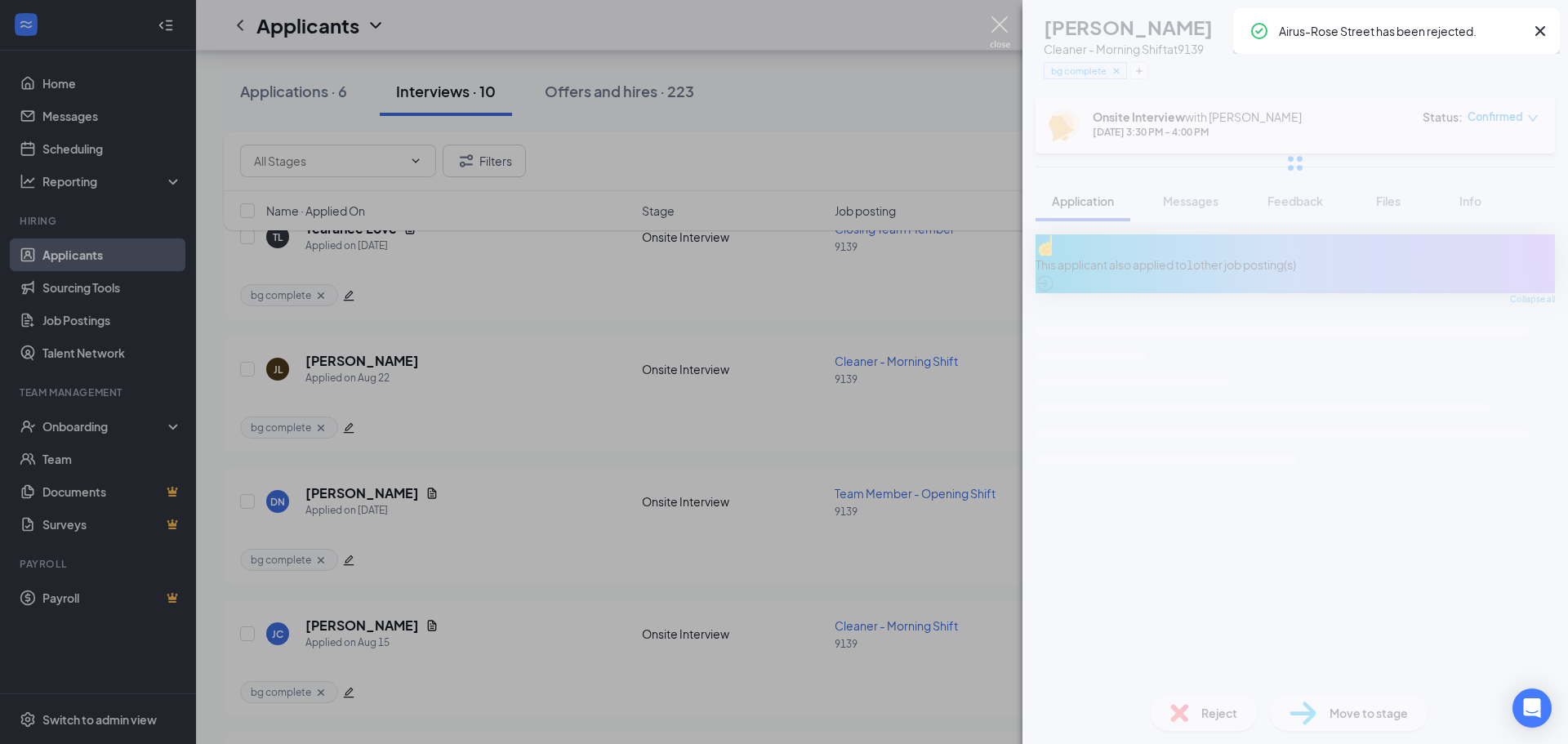
click at [995, 28] on img at bounding box center [1000, 32] width 21 height 32
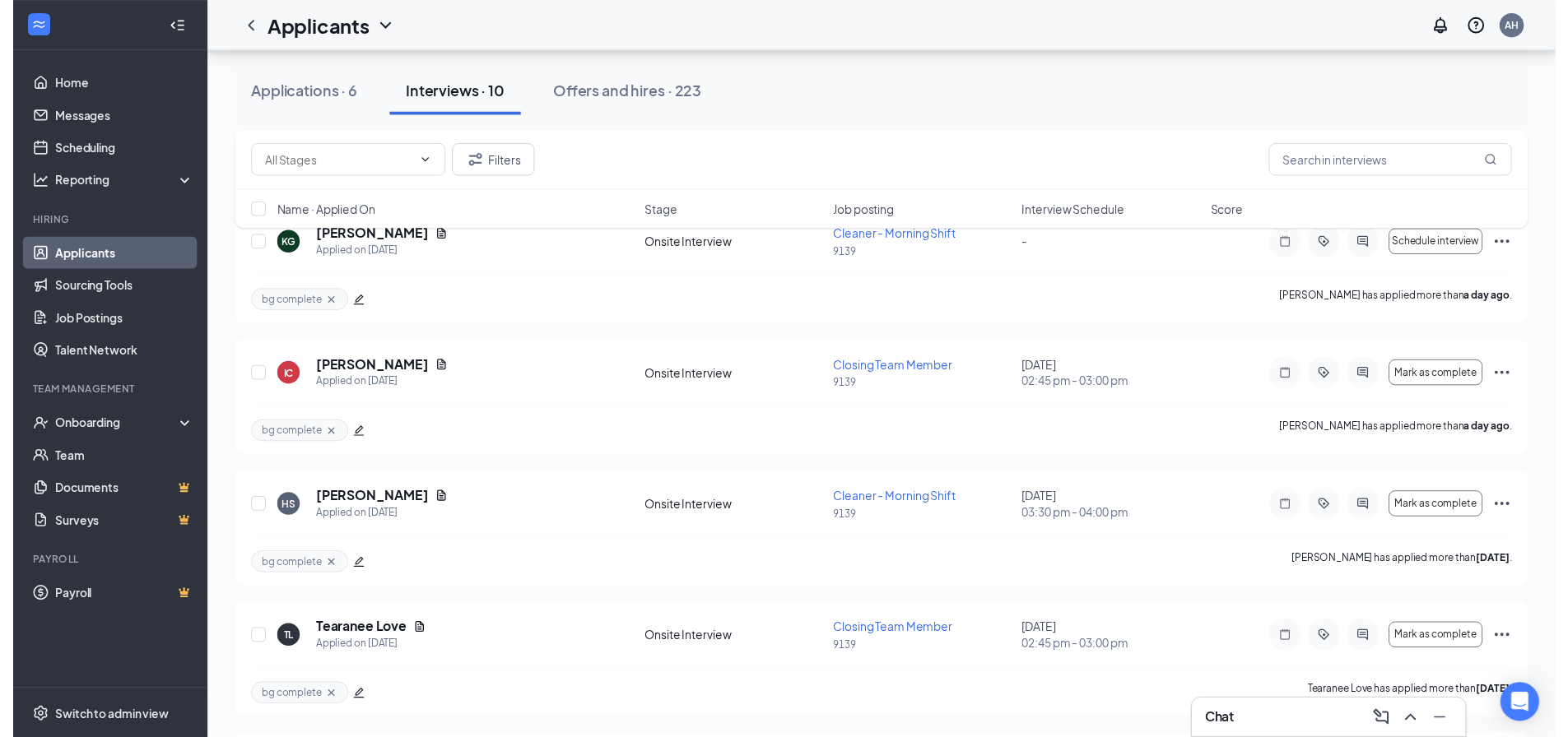
scroll to position [246, 0]
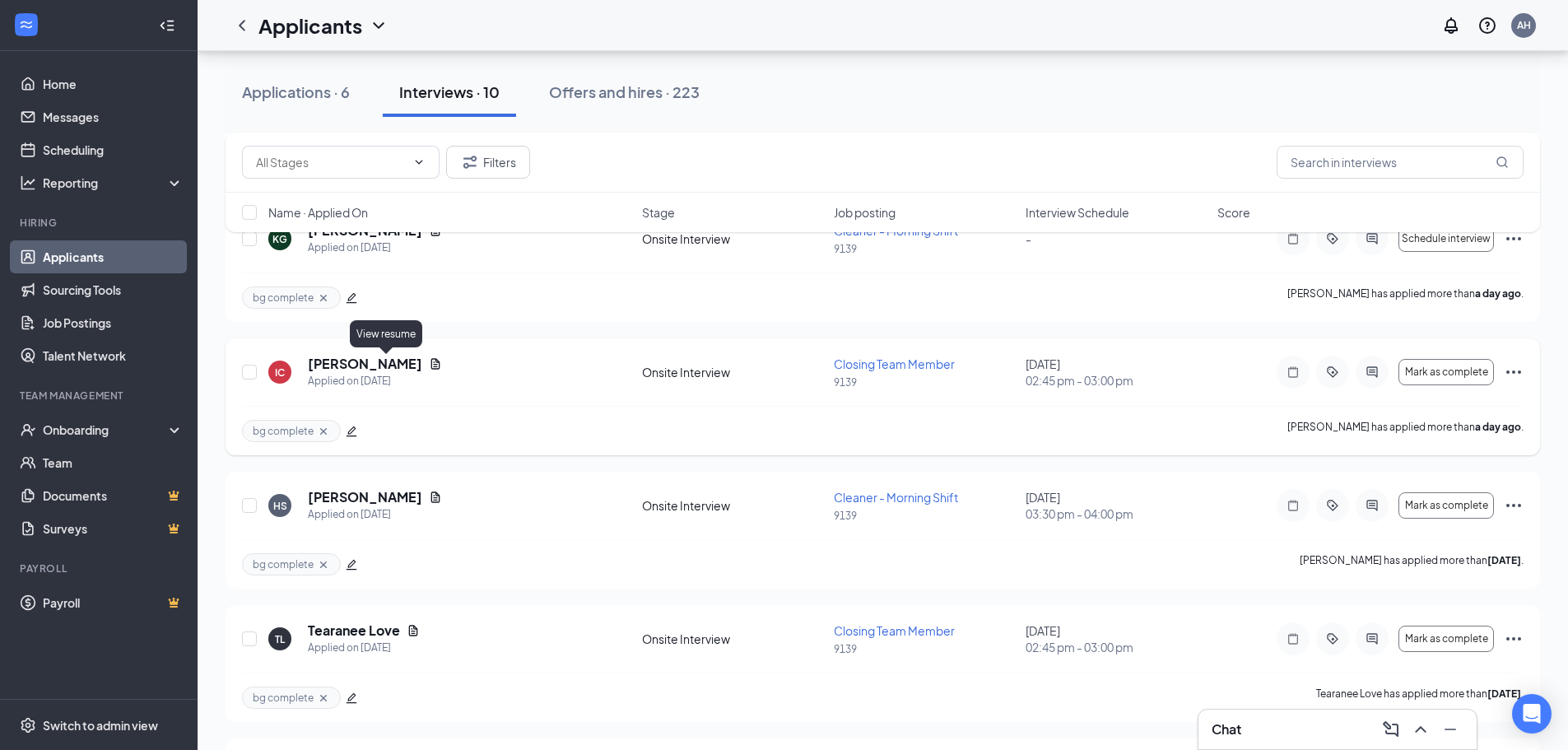
click at [429, 360] on icon "Document" at bounding box center [436, 364] width 13 height 13
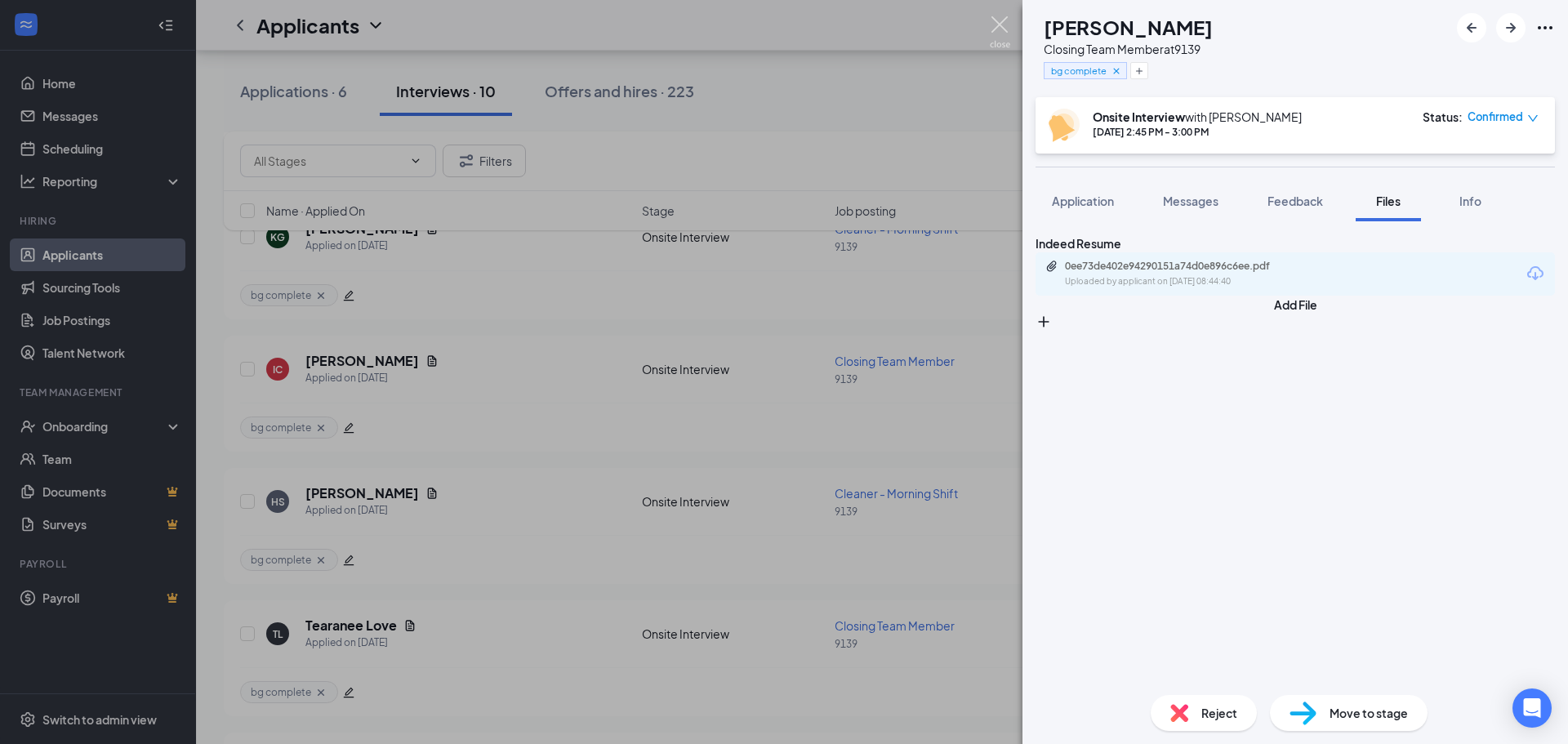
click at [994, 33] on img at bounding box center [1000, 32] width 21 height 32
